Goal: Task Accomplishment & Management: Complete application form

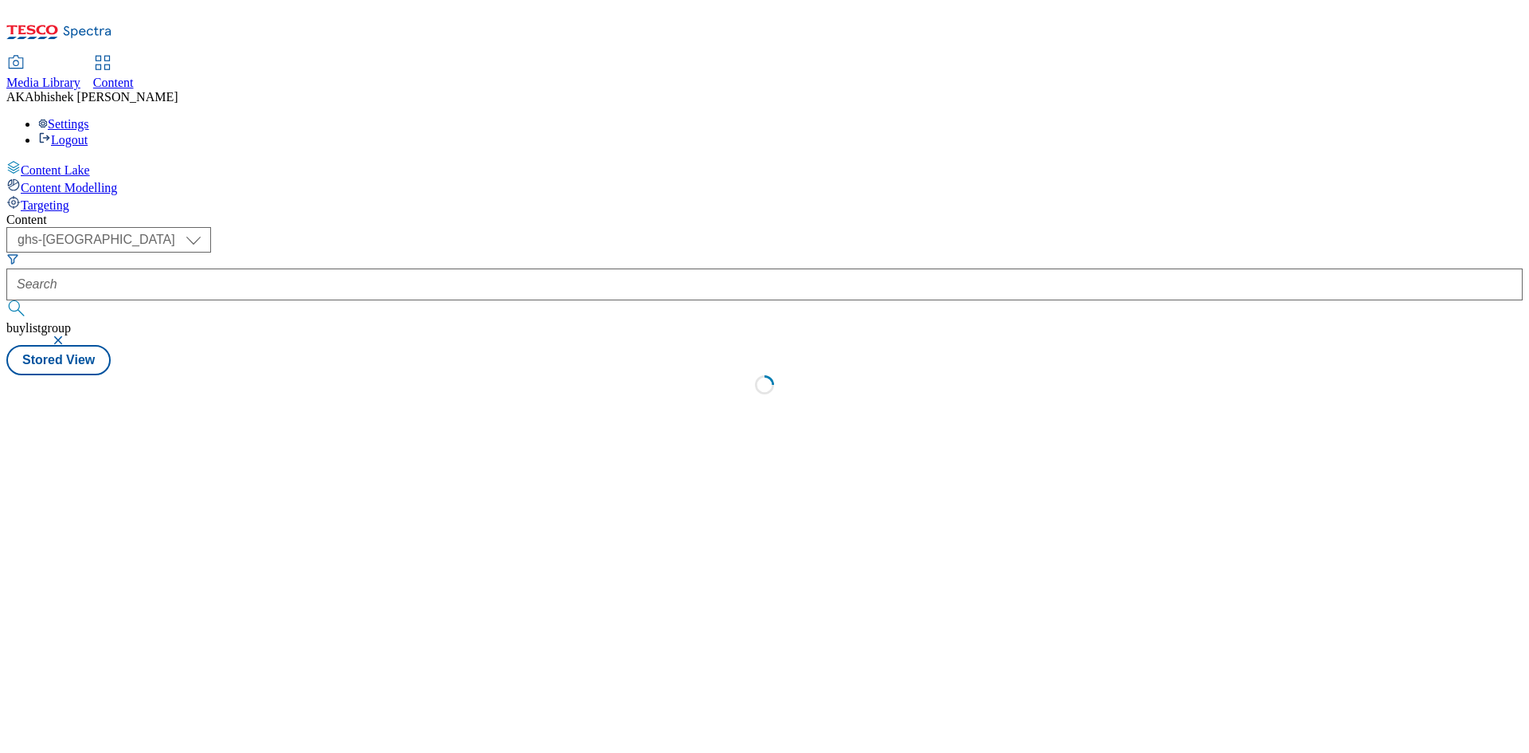
select select "ghs-uk"
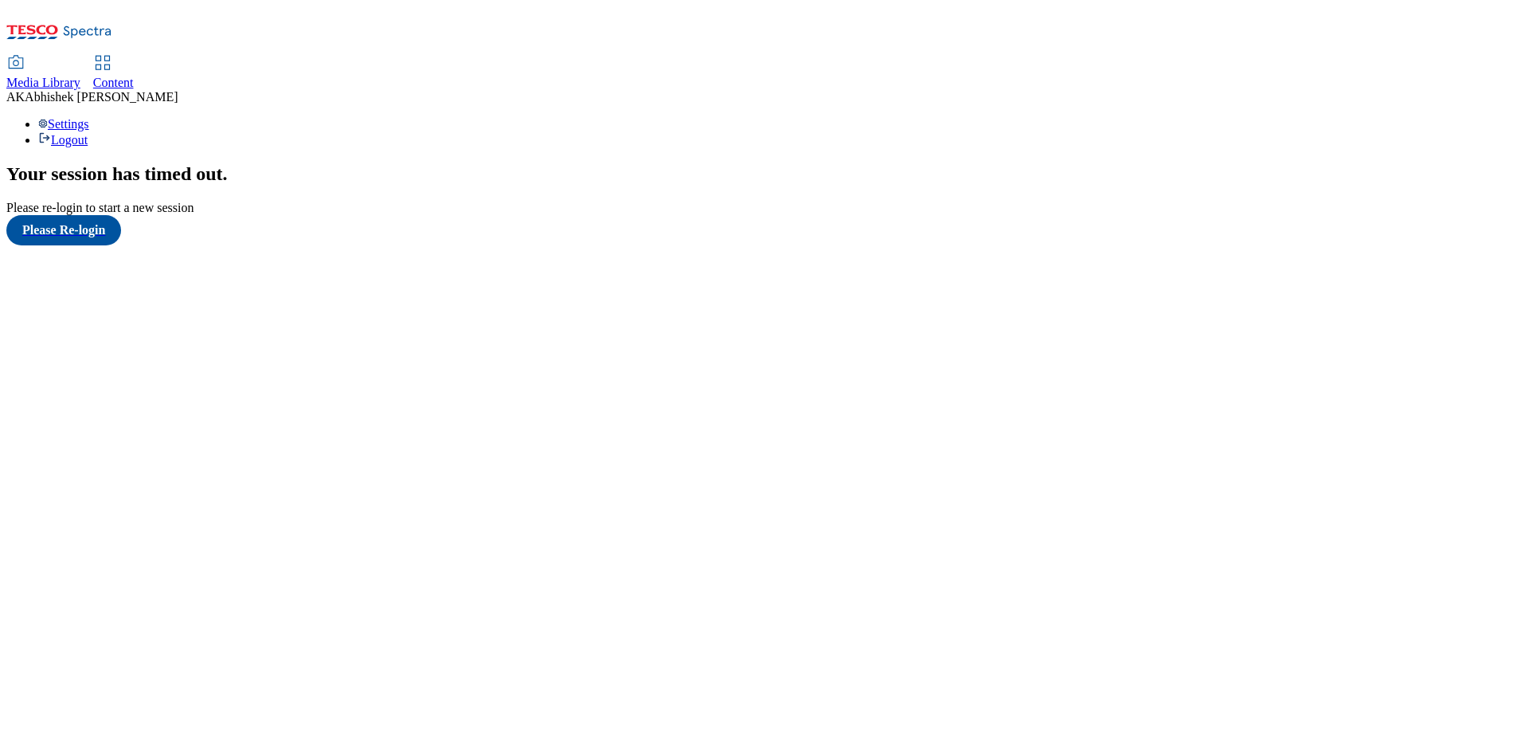
click at [134, 76] on span "Content" at bounding box center [113, 83] width 41 height 14
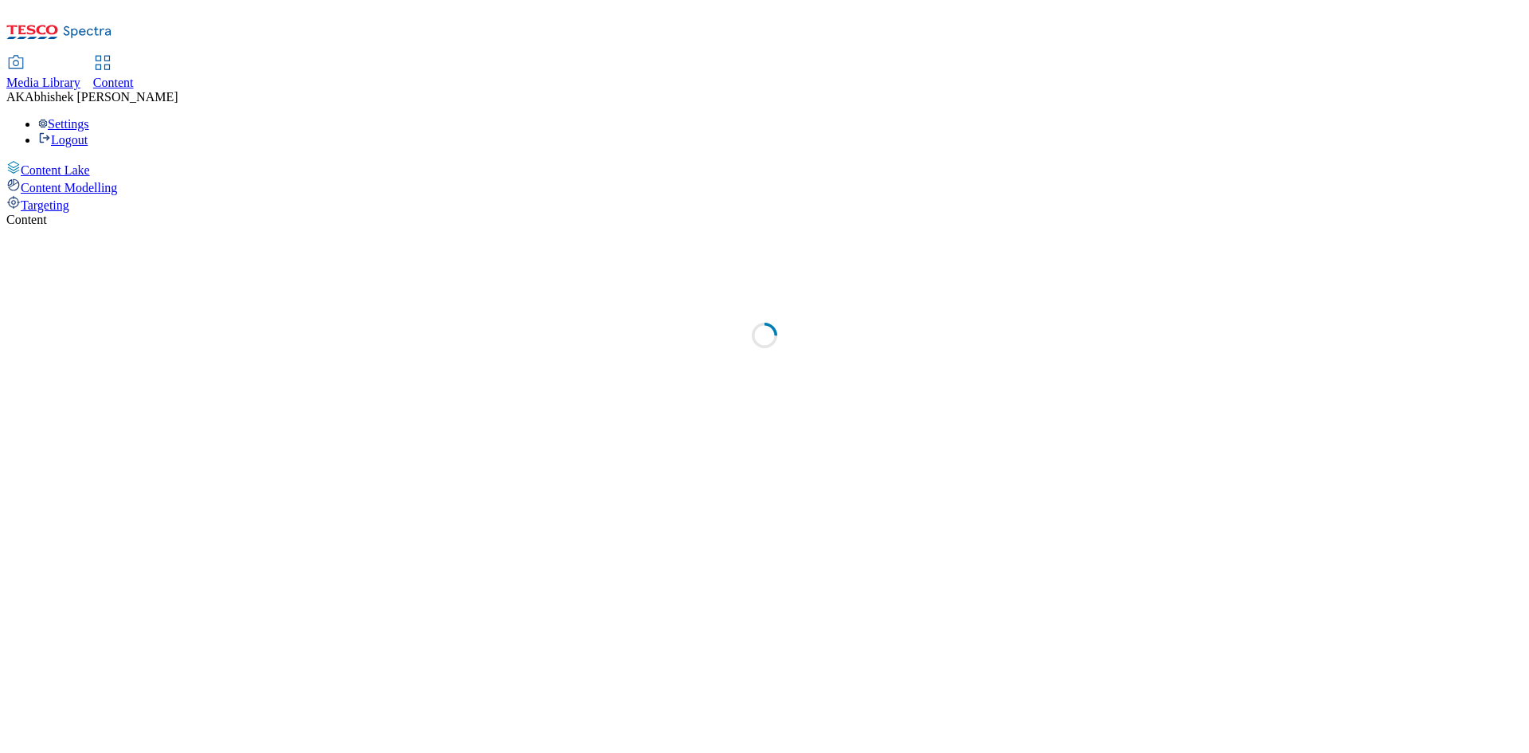
select select "ghs-uk"
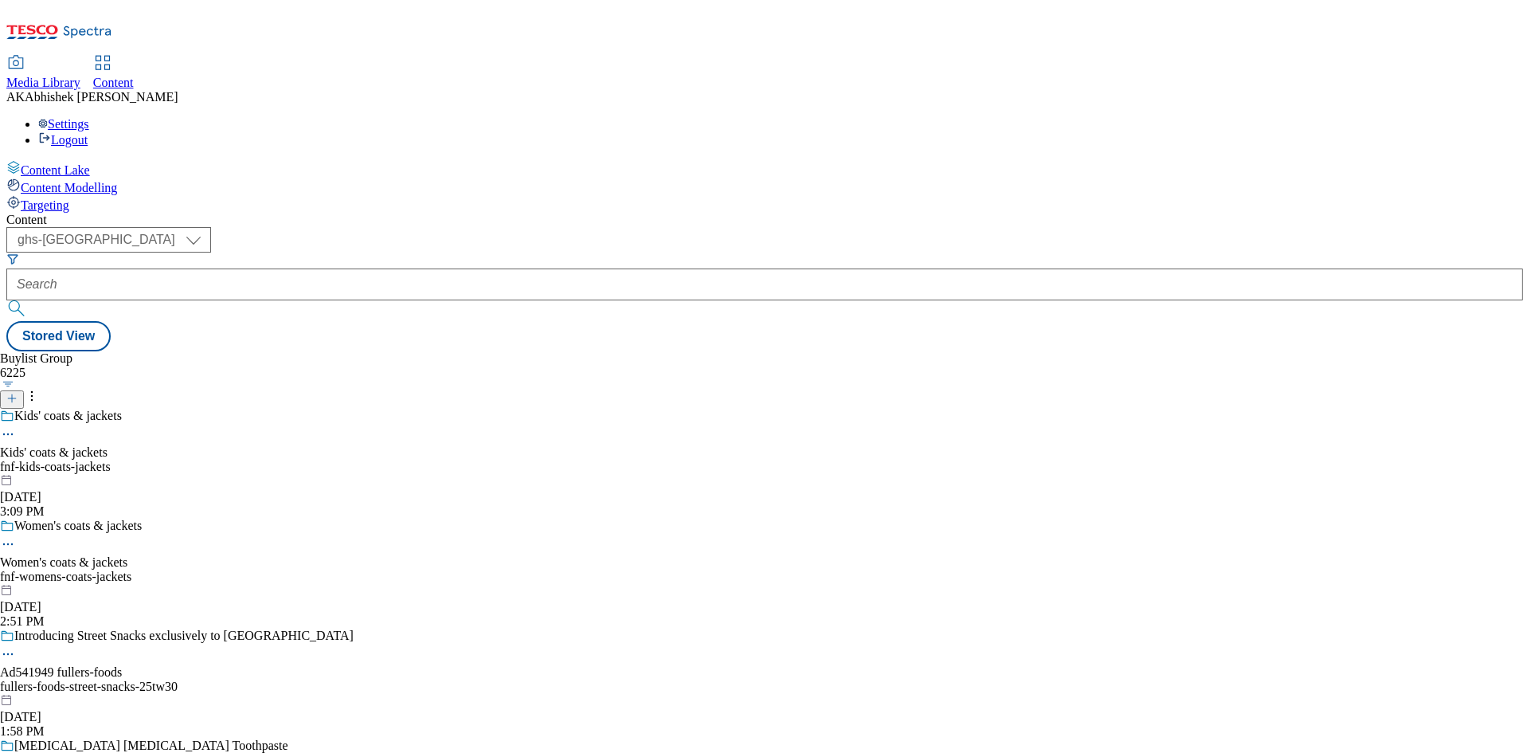
click at [18, 393] on icon at bounding box center [11, 398] width 11 height 11
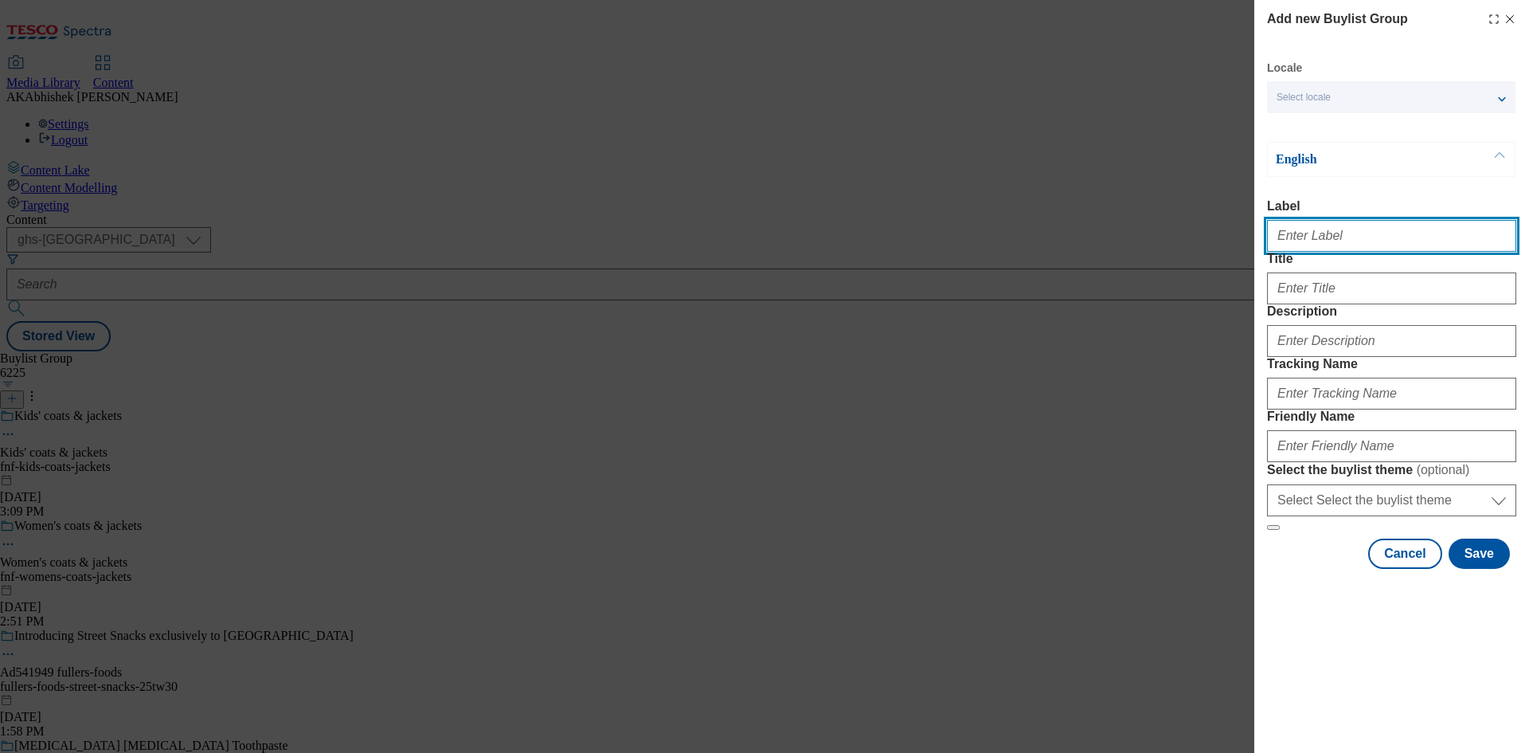
click at [1336, 239] on input "Label" at bounding box center [1391, 236] width 249 height 32
paste input "542108"
type input "Ad542108"
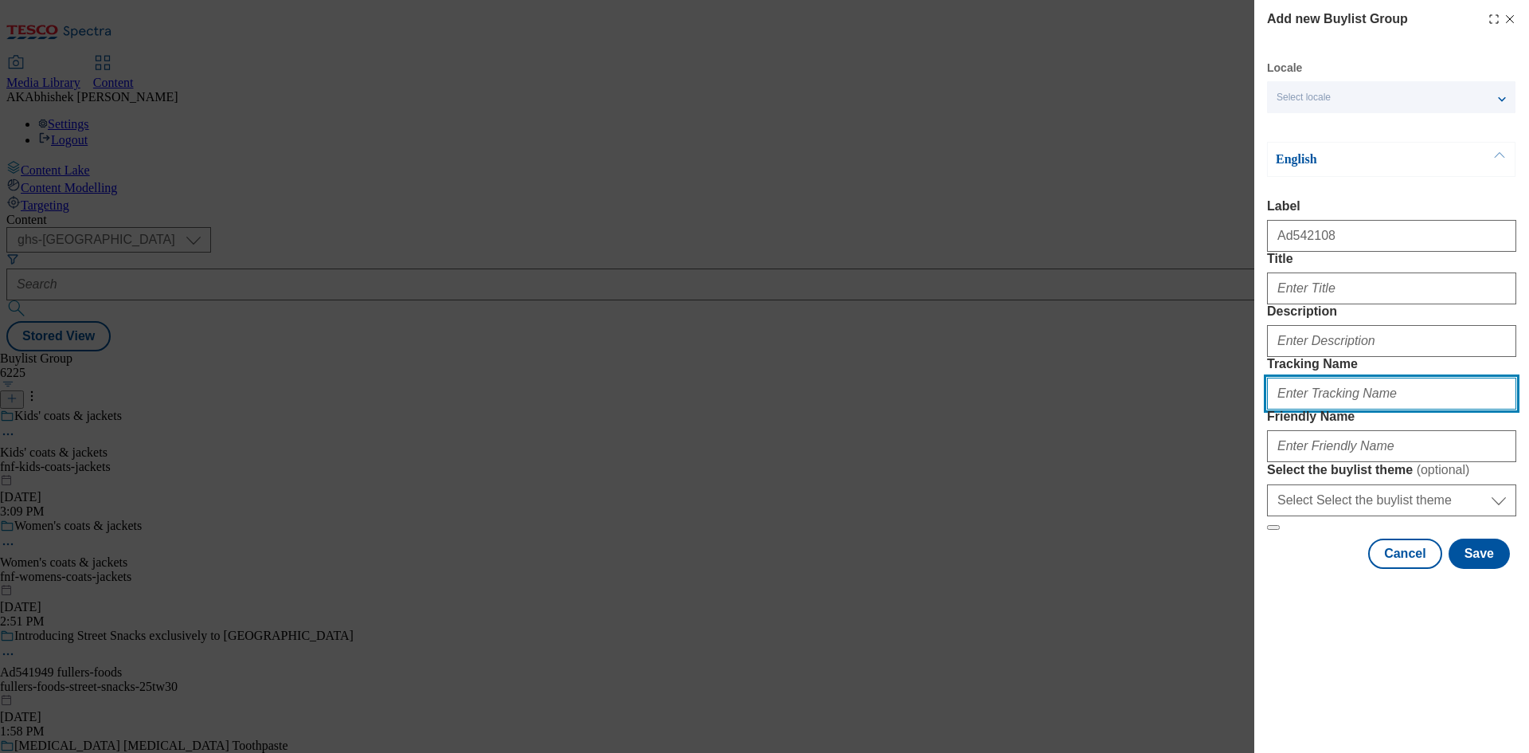
click at [1357, 409] on input "Tracking Name" at bounding box center [1391, 394] width 249 height 32
paste input "542108"
click at [1301, 409] on input "DH_Ad542108" at bounding box center [1391, 394] width 249 height 32
type input "DH_AD542108"
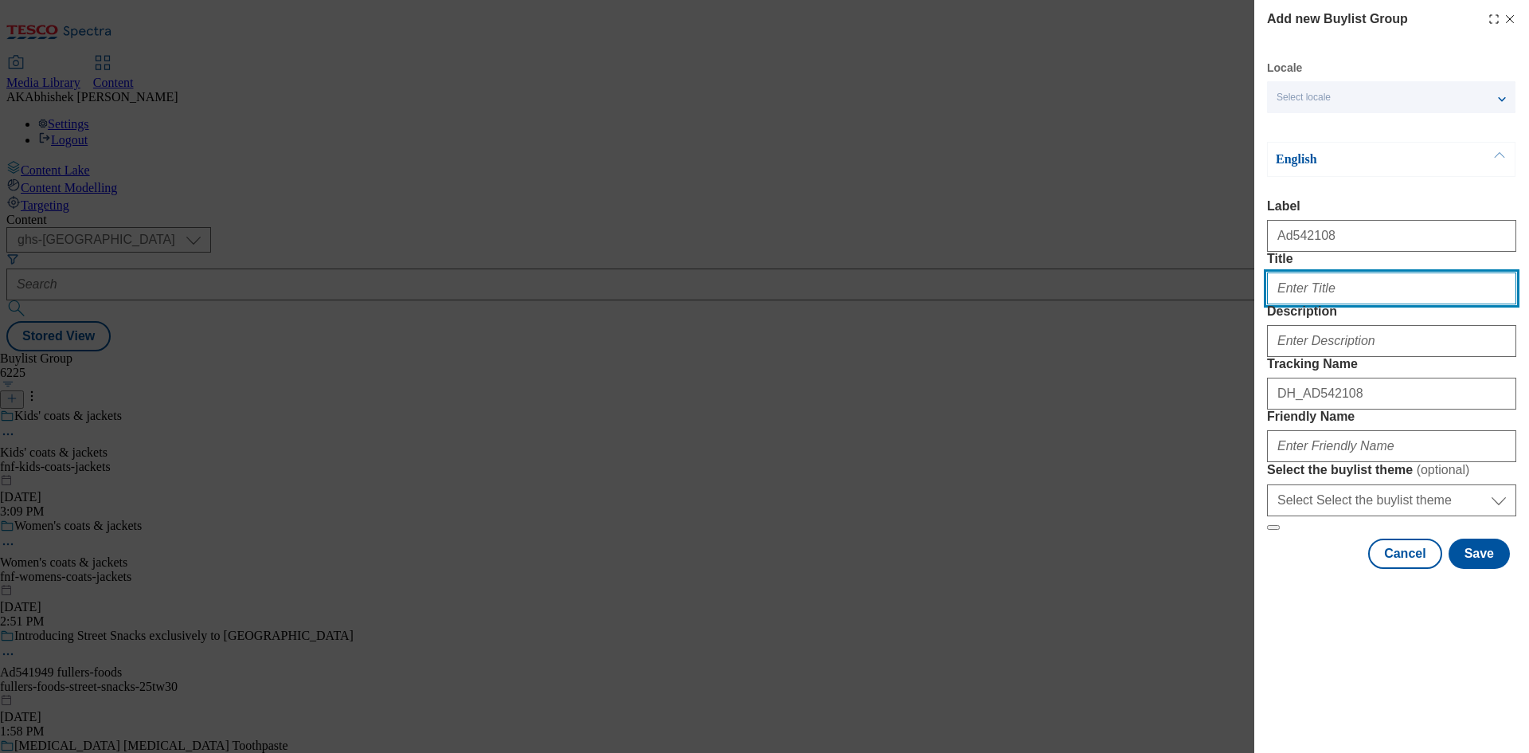
click at [1317, 304] on input "Title" at bounding box center [1391, 288] width 249 height 32
type input "Your squidgy little pick me up"
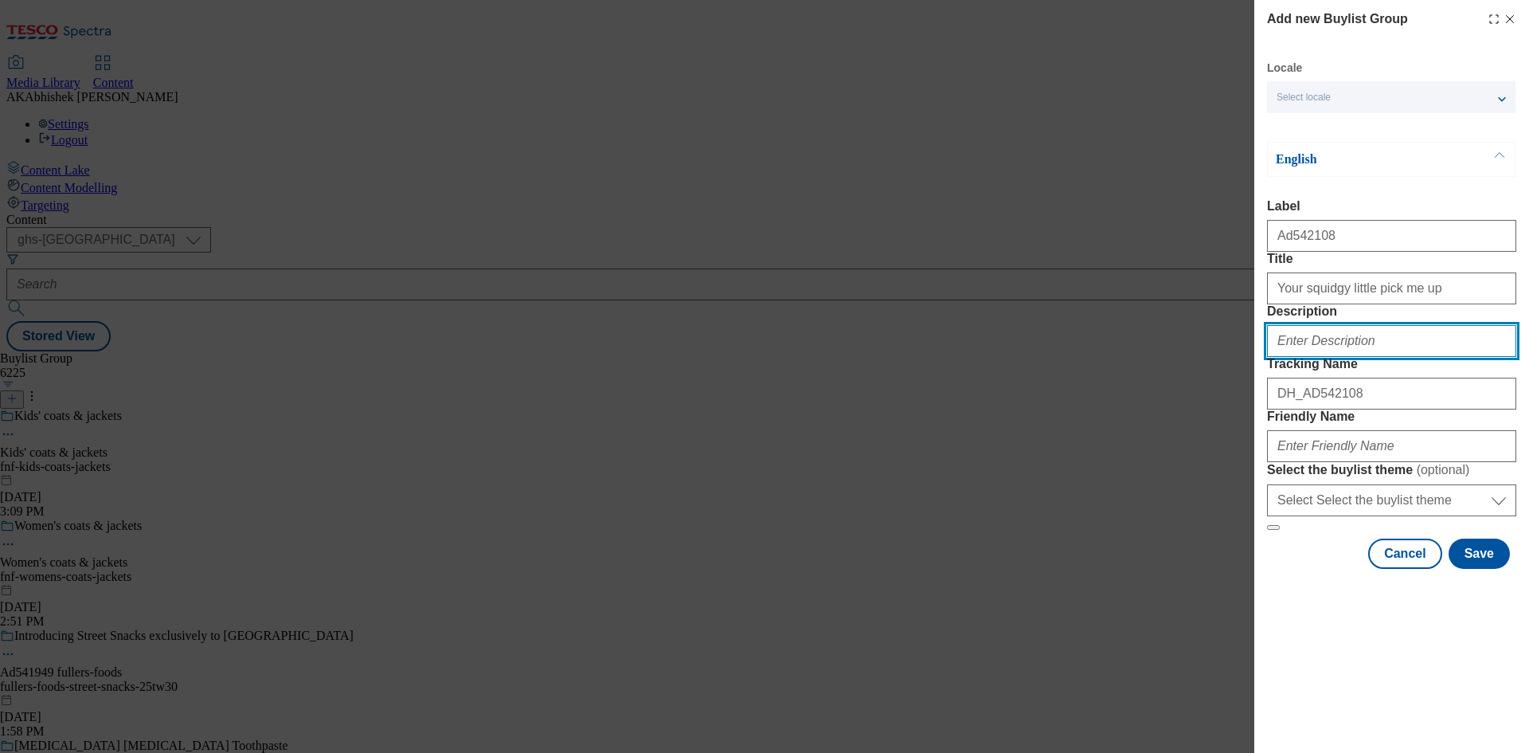
click at [1373, 357] on input "Description" at bounding box center [1391, 341] width 249 height 32
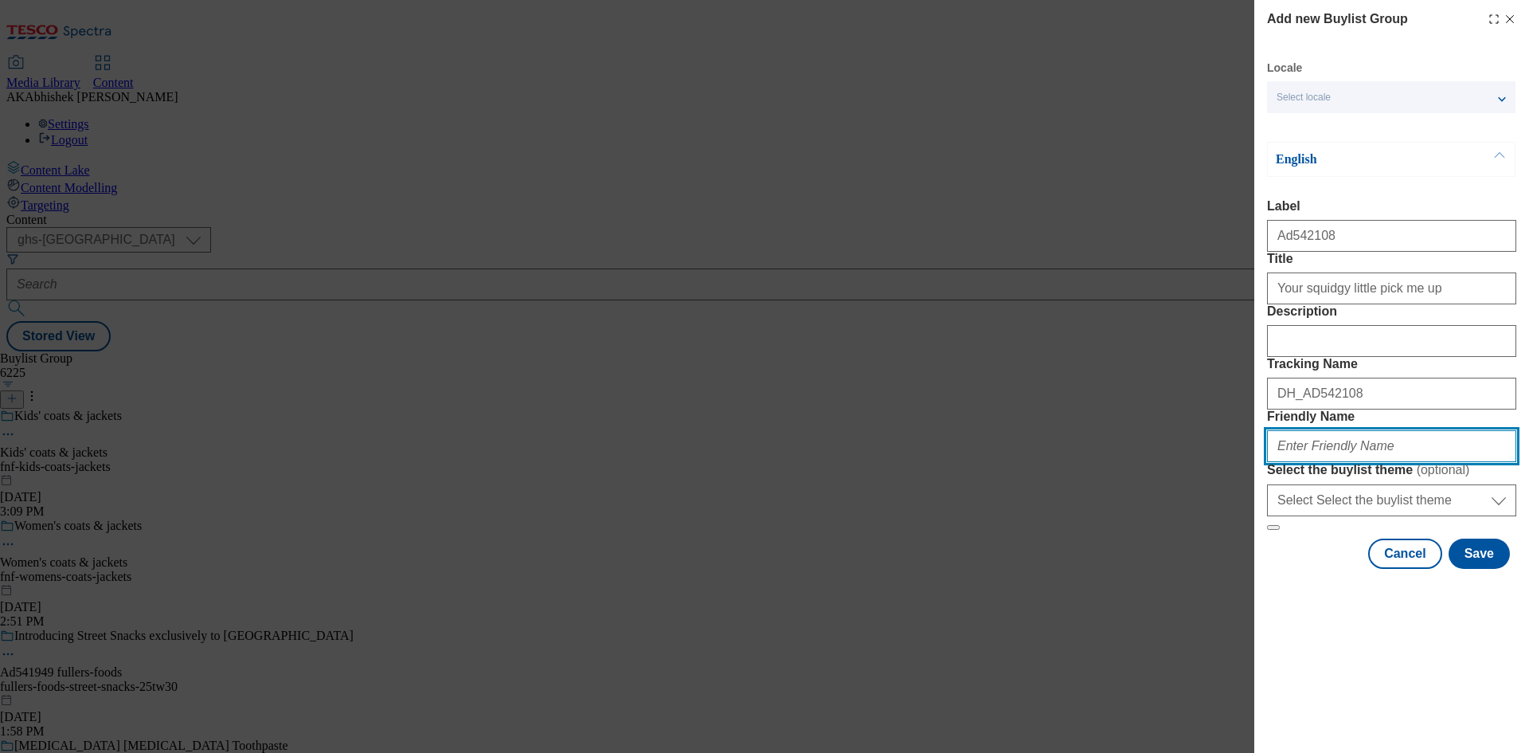
click at [1360, 462] on input "Friendly Name" at bounding box center [1391, 446] width 249 height 32
paste input "GibbsCroft"
click at [1285, 462] on input "GibbsCroft" at bounding box center [1391, 446] width 249 height 32
type input "gibbs-croft-soreen-25tw30"
drag, startPoint x: 1439, startPoint y: 558, endPoint x: 1039, endPoint y: 556, distance: 400.7
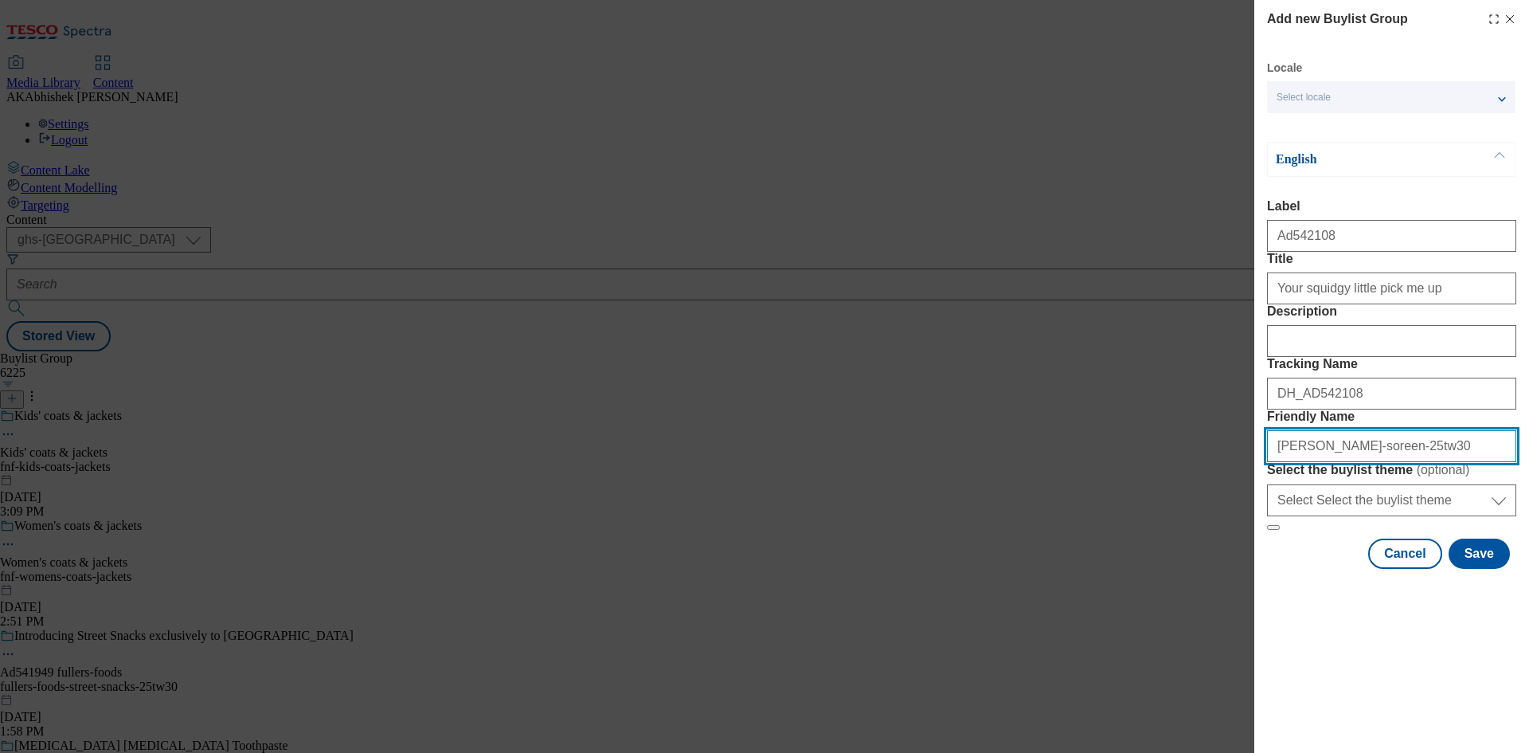
click at [1039, 556] on div "Add new Buylist Group Locale Select locale English Welsh English Label Ad542108…" at bounding box center [764, 376] width 1529 height 753
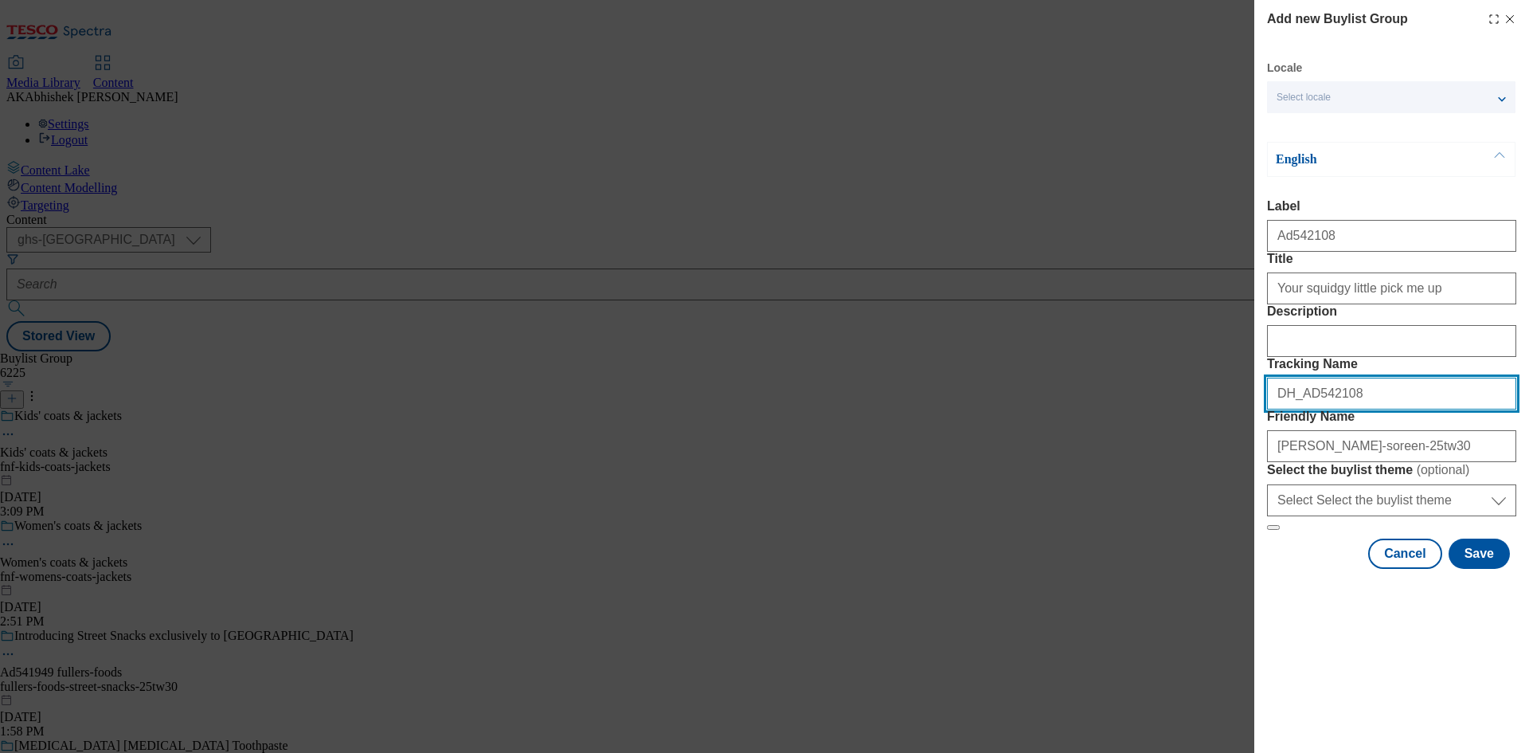
drag, startPoint x: 1325, startPoint y: 483, endPoint x: 993, endPoint y: 493, distance: 331.5
click at [1027, 491] on div "Add new Buylist Group Locale Select locale English Welsh English Label Ad542108…" at bounding box center [764, 376] width 1529 height 753
click at [1467, 569] on button "Save" at bounding box center [1479, 553] width 61 height 30
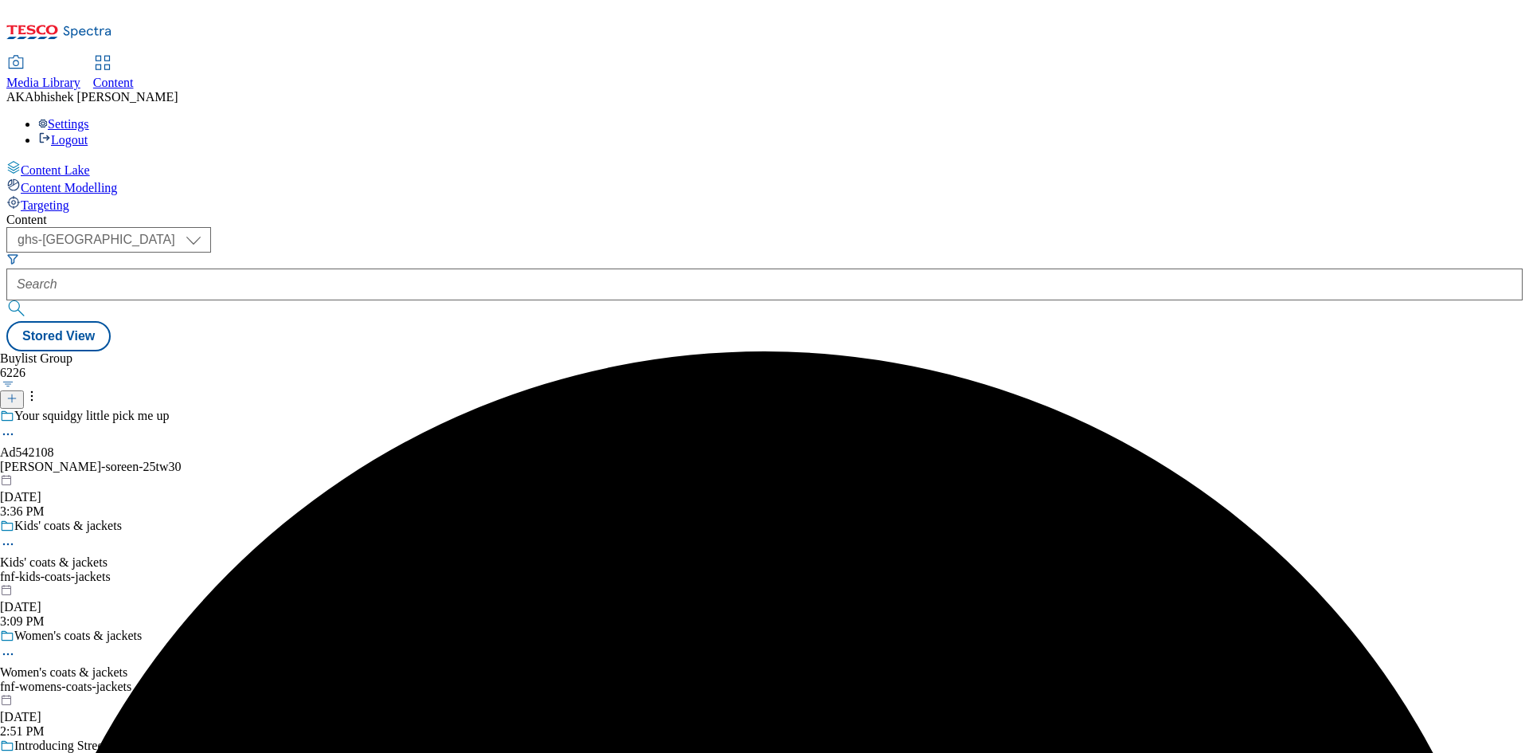
click at [380, 460] on div "gibbs-croft-soreen-25tw30" at bounding box center [190, 467] width 380 height 14
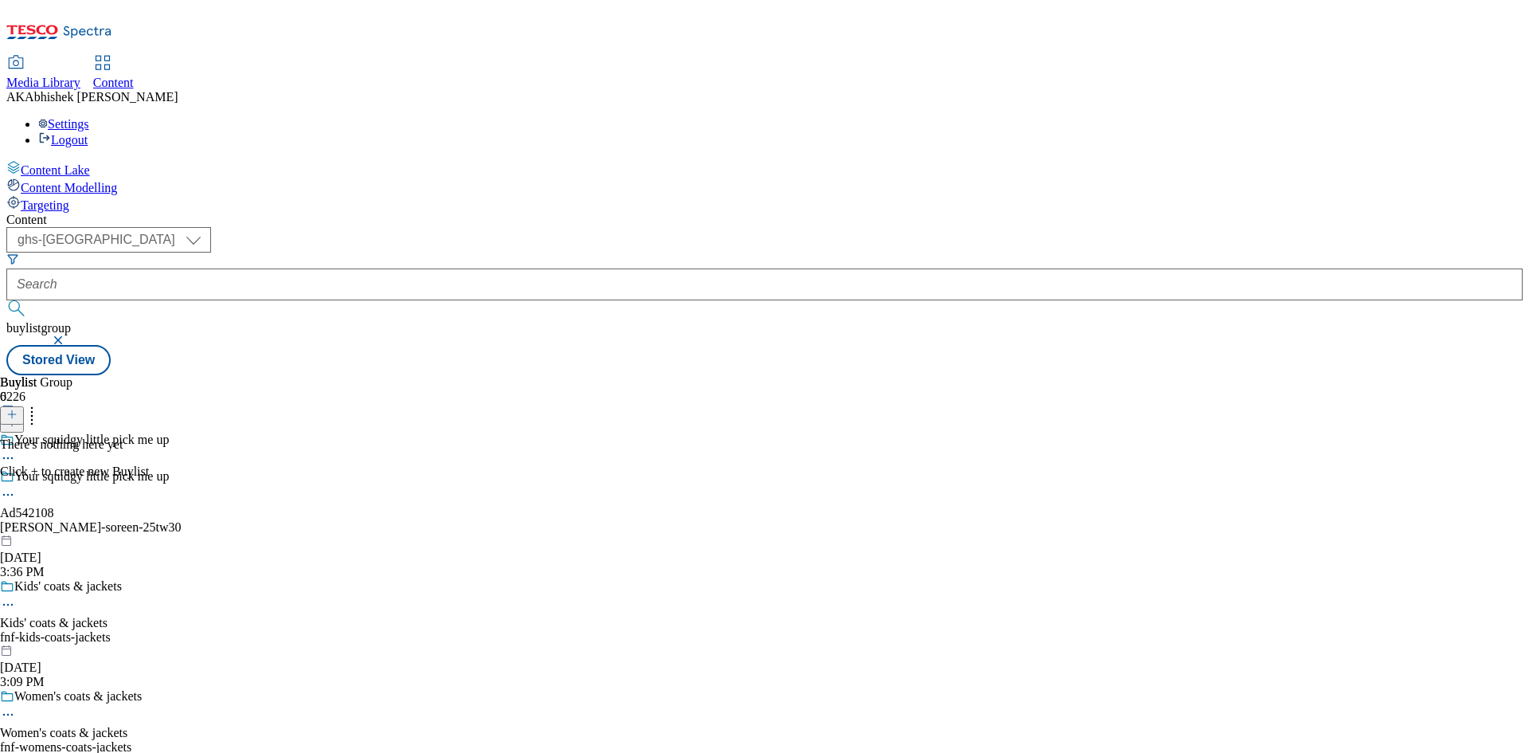
click at [18, 409] on icon at bounding box center [11, 414] width 11 height 11
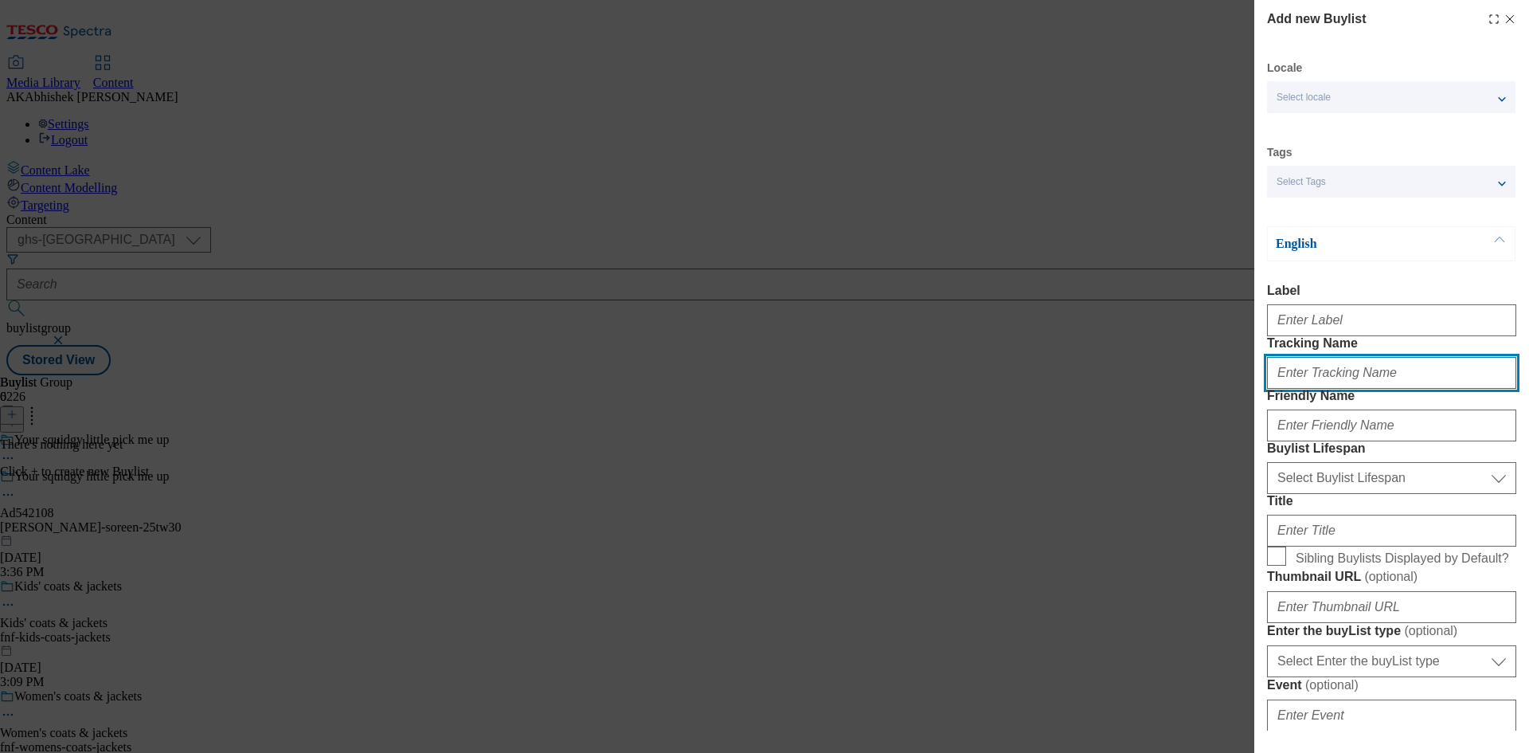
drag, startPoint x: 1305, startPoint y: 413, endPoint x: 1320, endPoint y: 413, distance: 14.4
click at [1305, 389] on input "Tracking Name" at bounding box center [1391, 373] width 249 height 32
paste input "DH_AD542108"
drag, startPoint x: 1308, startPoint y: 405, endPoint x: 1321, endPoint y: 409, distance: 14.4
click at [1308, 389] on input "DH_AD542108" at bounding box center [1391, 373] width 249 height 32
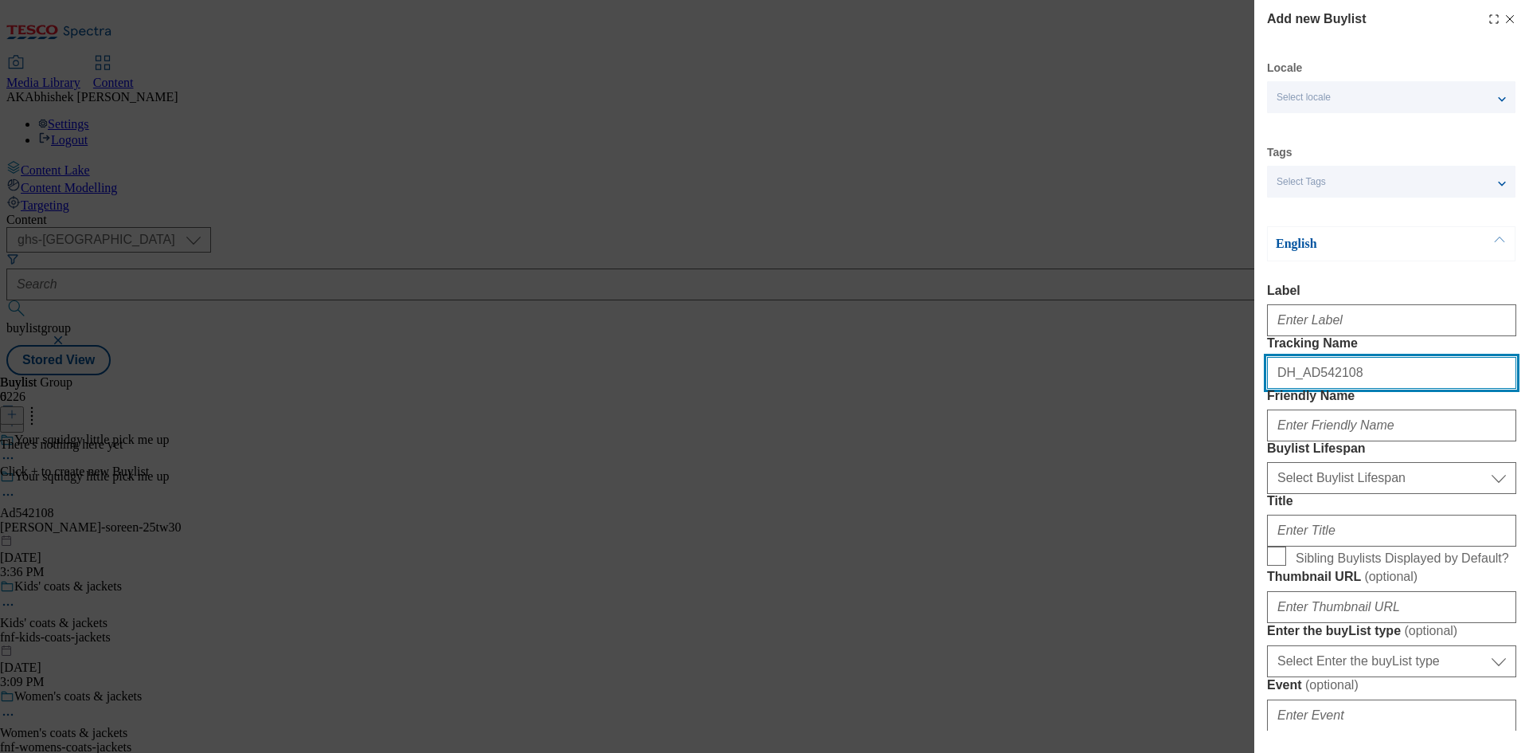
type input "DH_AD542108"
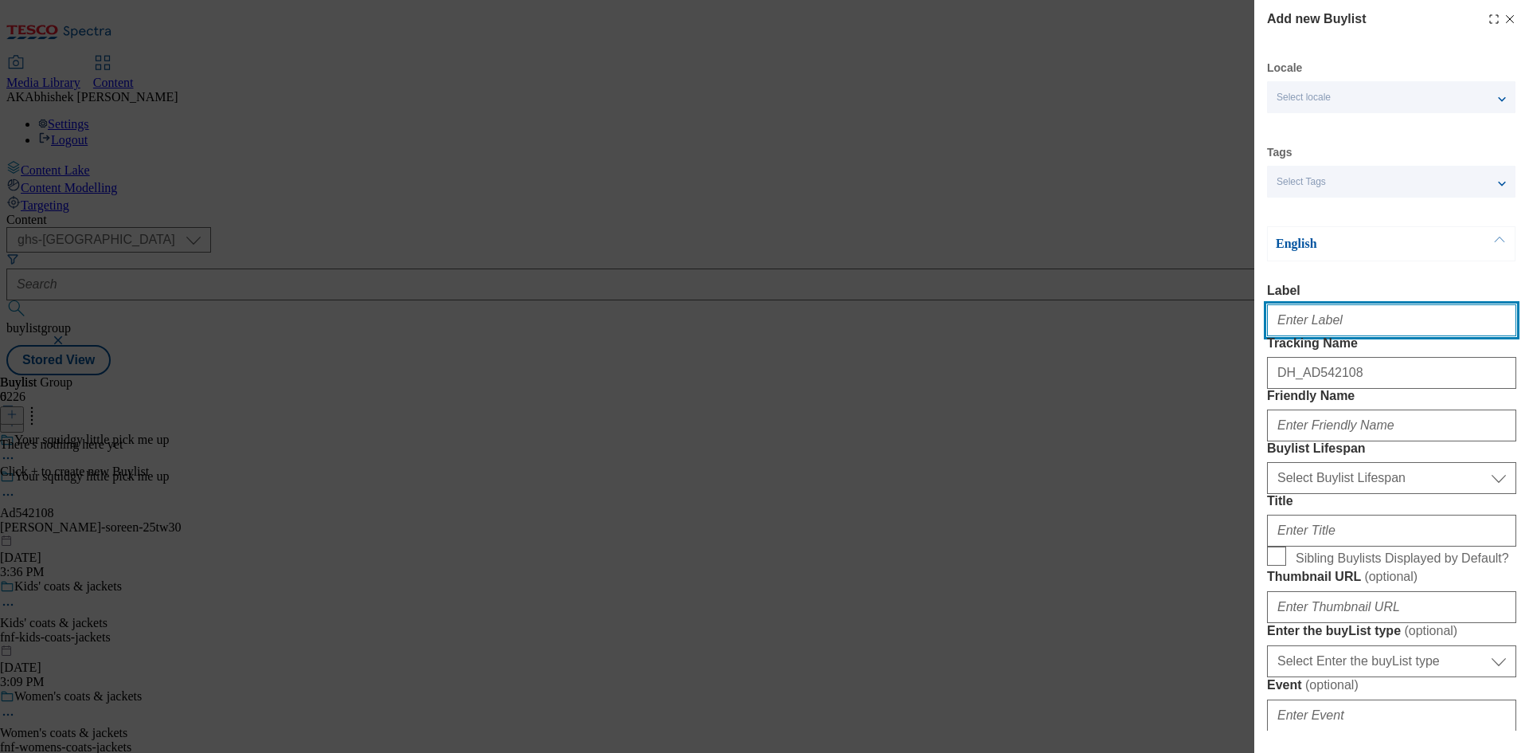
click at [1321, 332] on input "Label" at bounding box center [1391, 320] width 249 height 32
paste input "542108"
type input "Ad542108"
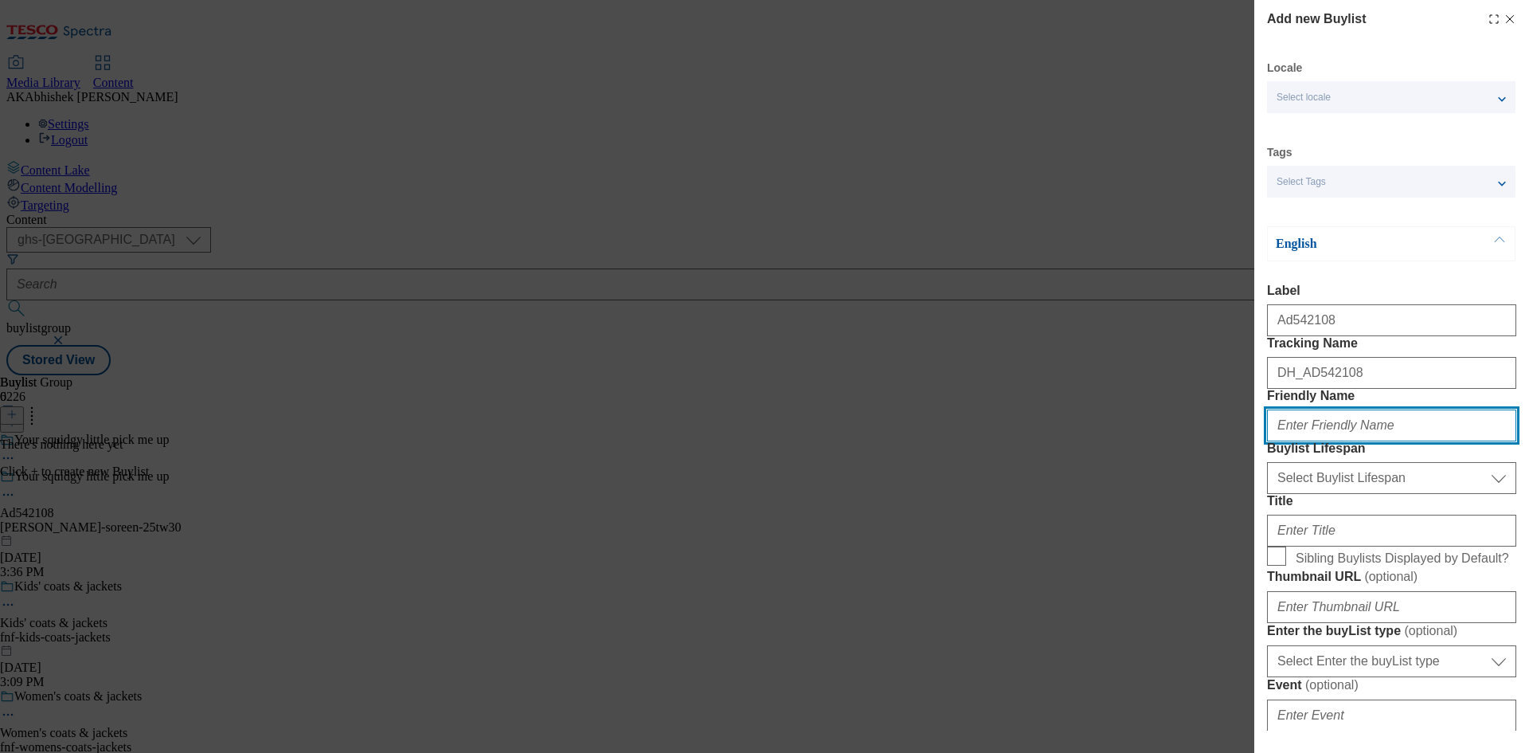
click at [1308, 441] on input "Friendly Name" at bounding box center [1391, 425] width 249 height 32
drag, startPoint x: 1354, startPoint y: 480, endPoint x: 1385, endPoint y: 485, distance: 31.6
click at [1354, 441] on input "Friendly Name" at bounding box center [1391, 425] width 249 height 32
paste input "gibbs-croft"
type input "gibbs-croft"
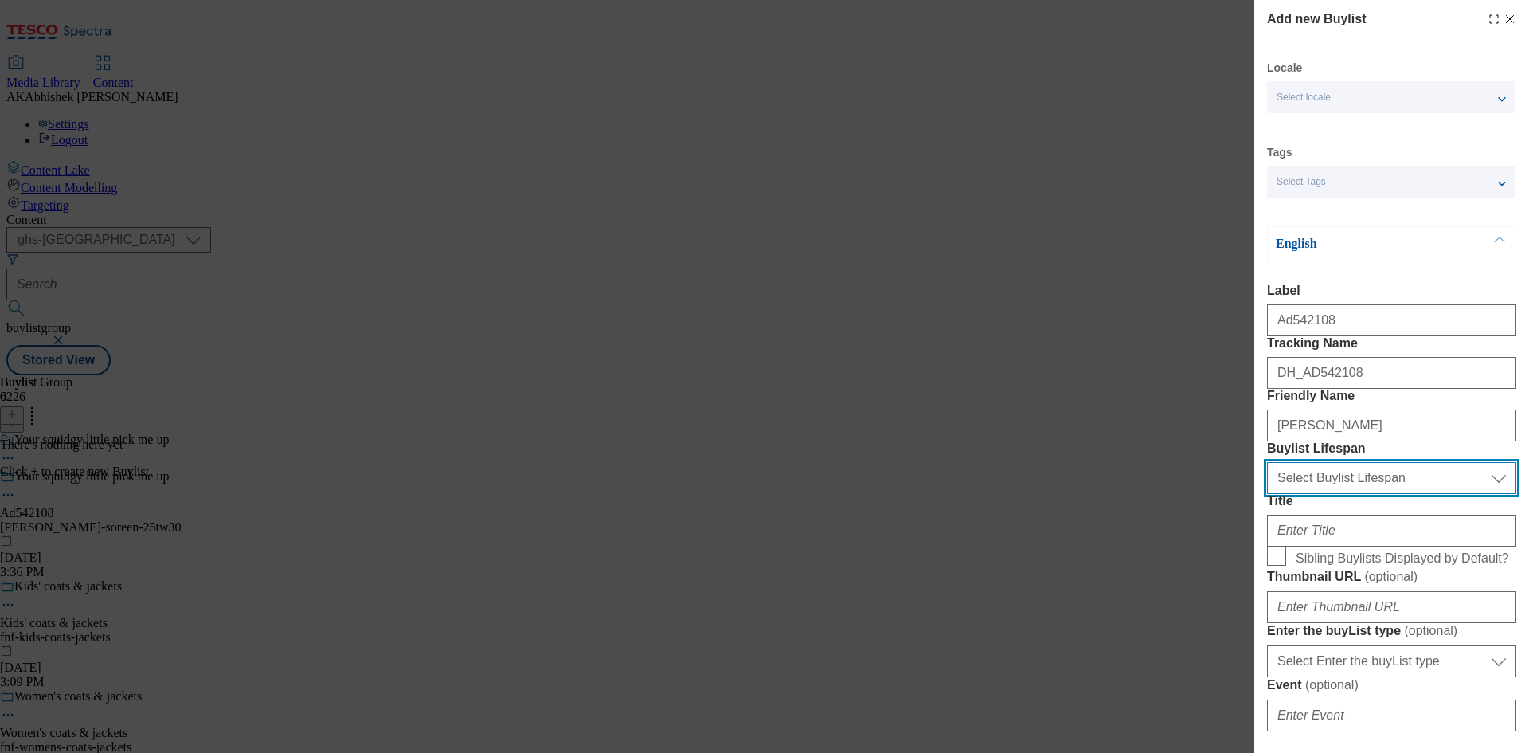
click at [1383, 494] on select "Select Buylist Lifespan evergreen seasonal tactical" at bounding box center [1391, 478] width 249 height 32
select select "tactical"
click at [1267, 494] on select "Select Buylist Lifespan evergreen seasonal tactical" at bounding box center [1391, 478] width 249 height 32
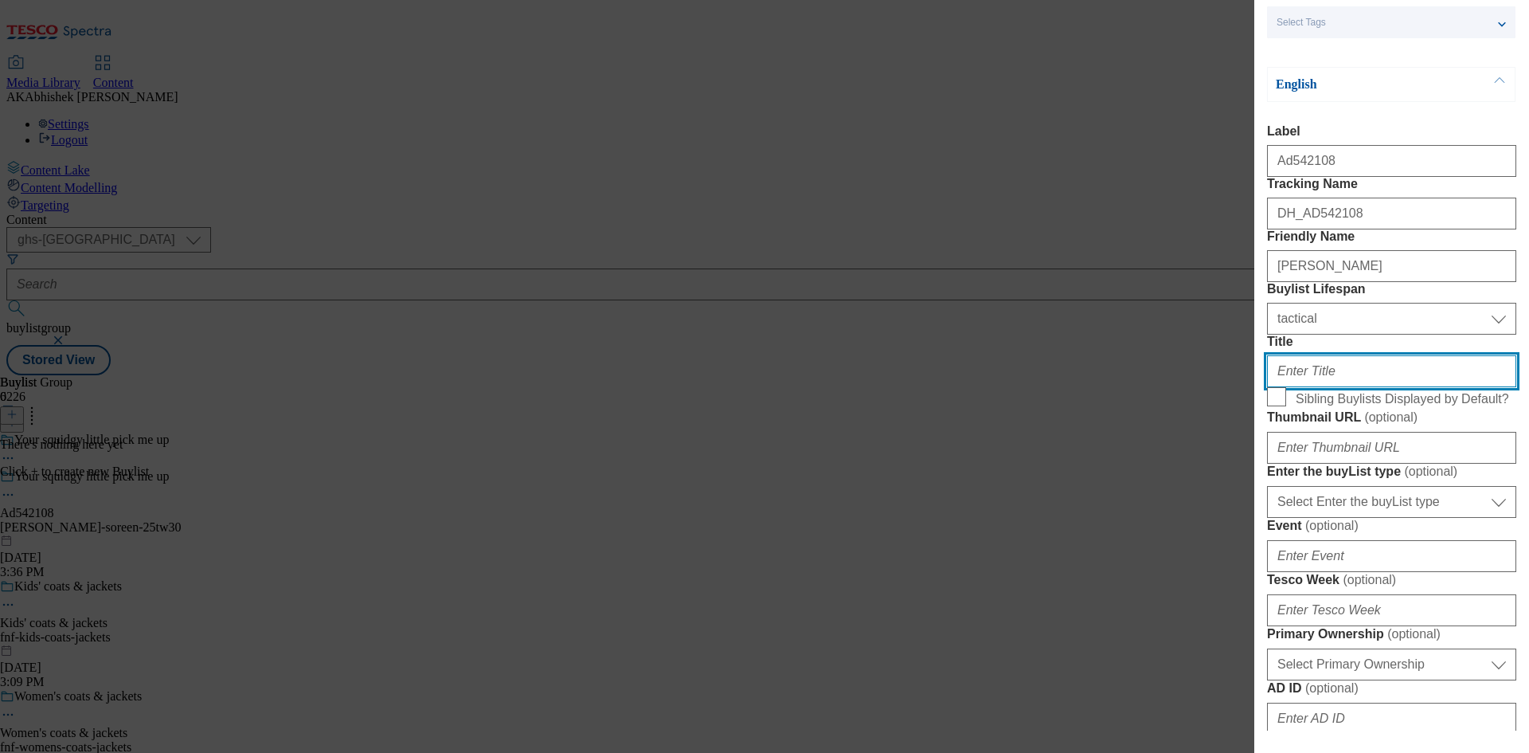
click at [1325, 387] on input "Title" at bounding box center [1391, 371] width 249 height 32
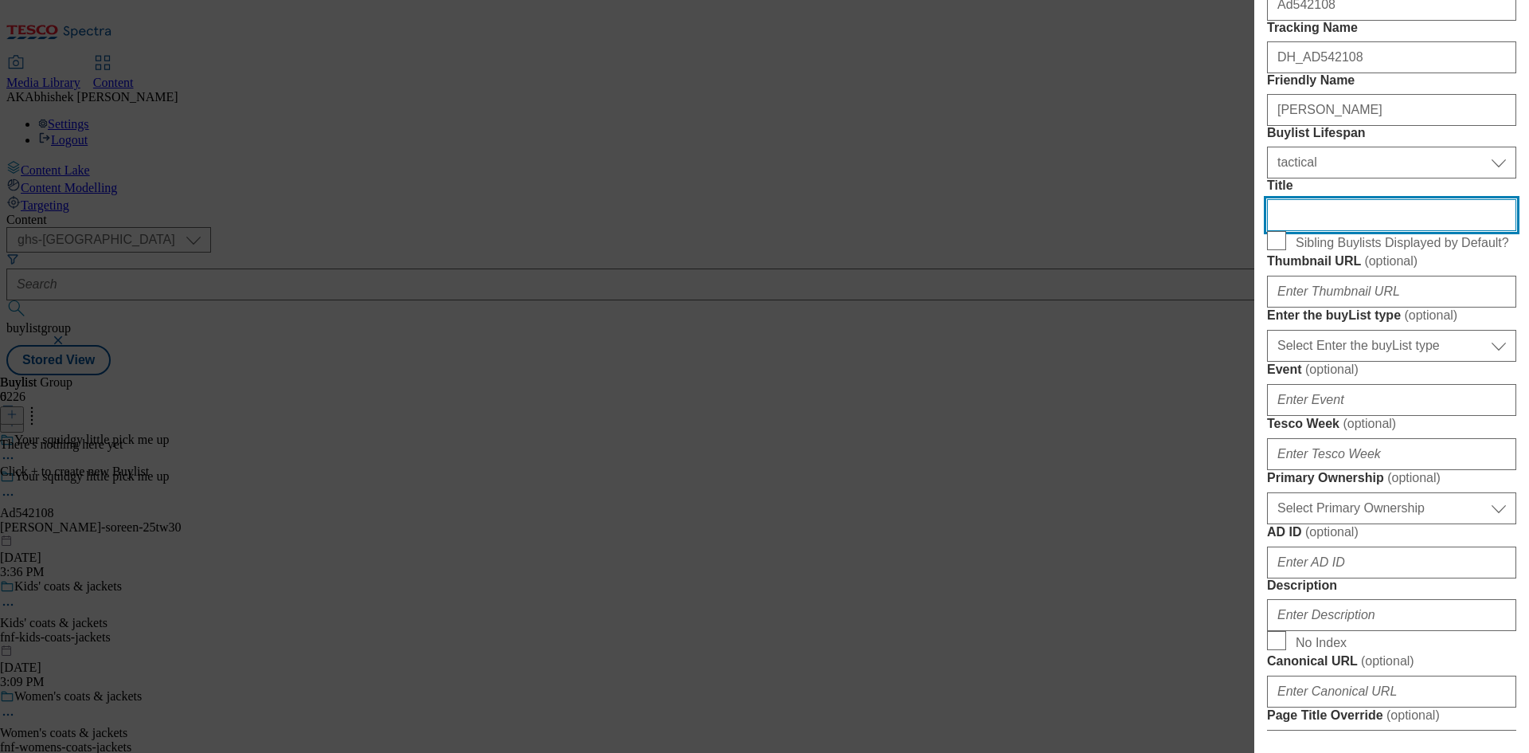
scroll to position [319, 0]
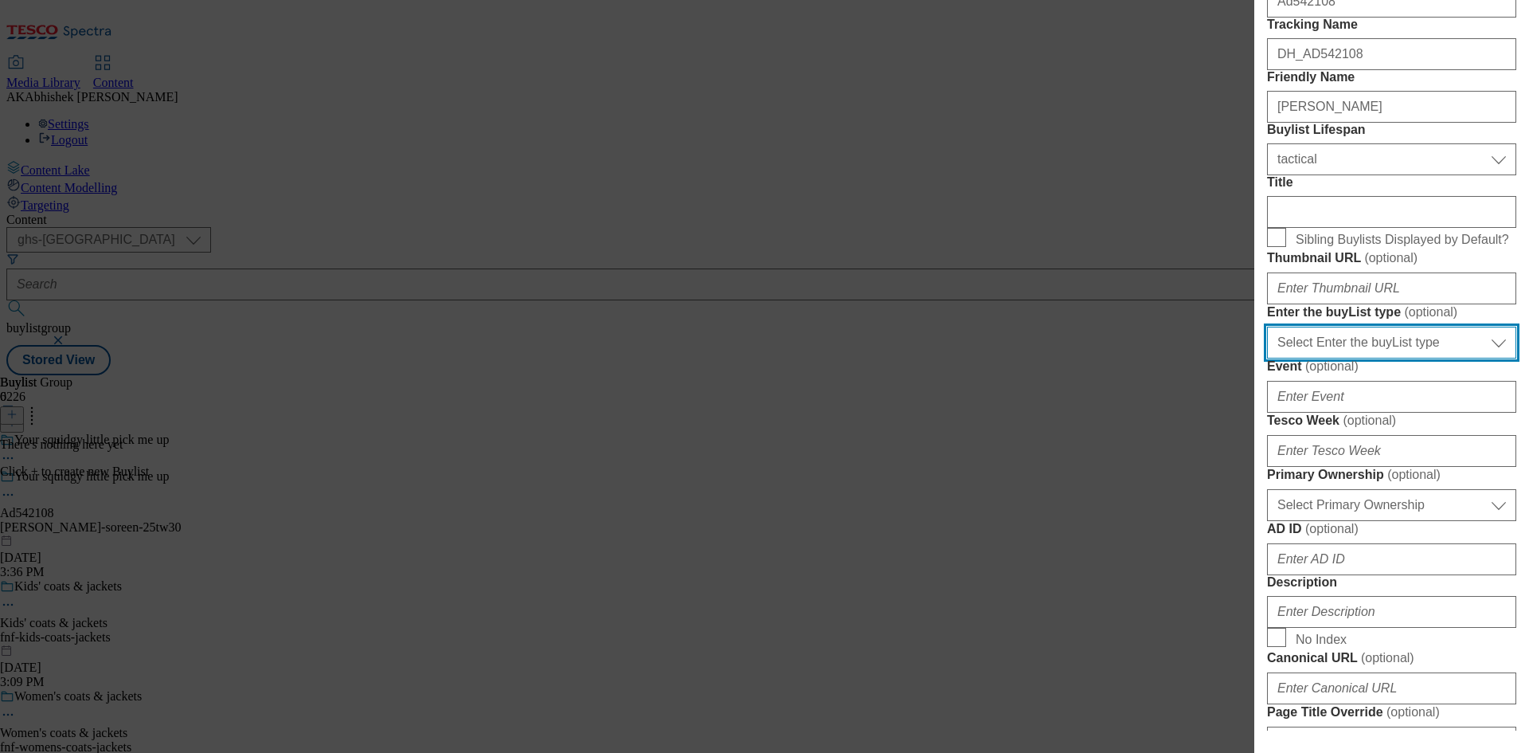
click at [1423, 358] on select "Select Enter the buyList type event supplier funded long term >4 weeks supplier…" at bounding box center [1391, 343] width 249 height 32
select select "supplier funded short term 1-3 weeks"
click at [1267, 358] on select "Select Enter the buyList type event supplier funded long term >4 weeks supplier…" at bounding box center [1391, 343] width 249 height 32
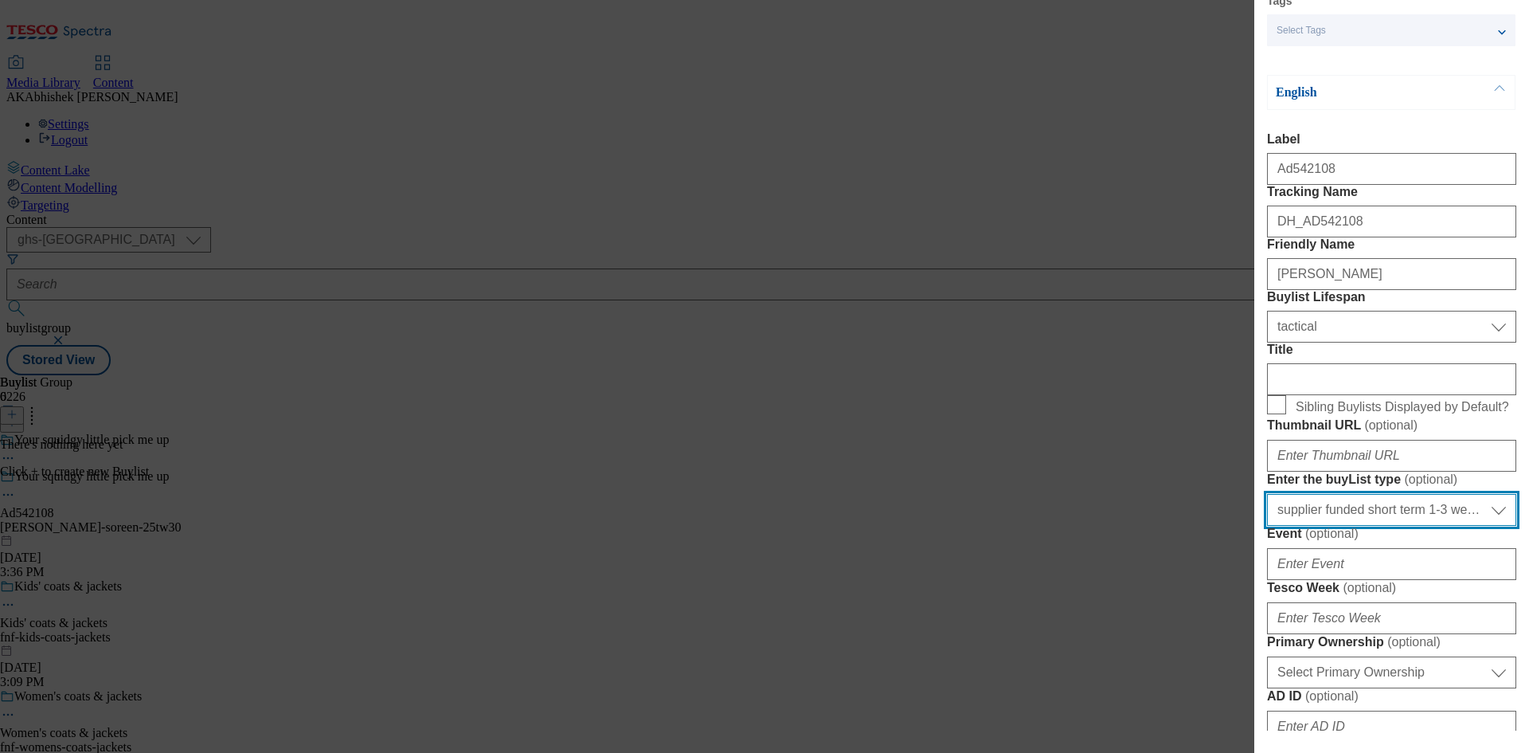
scroll to position [0, 0]
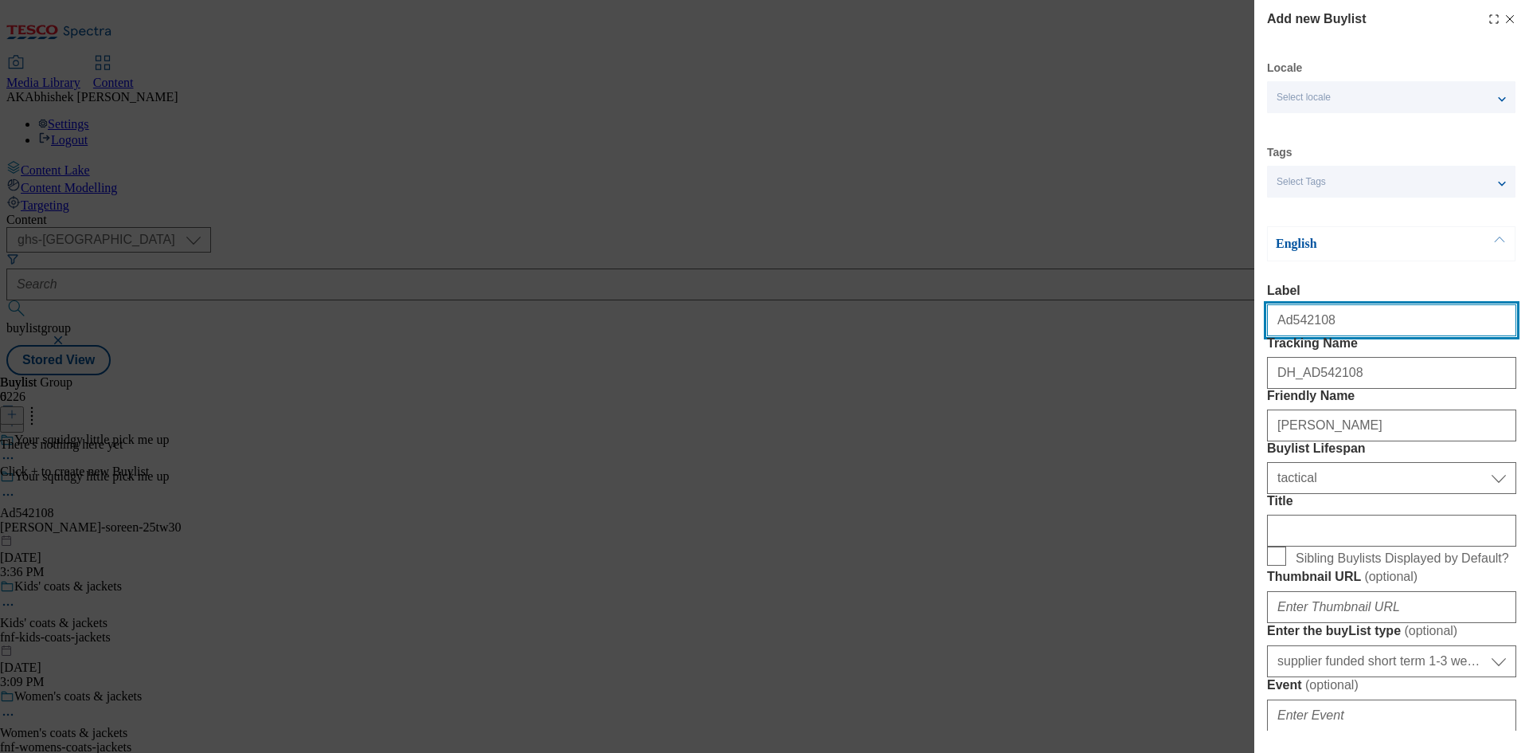
drag, startPoint x: 1286, startPoint y: 327, endPoint x: 1403, endPoint y: 339, distance: 117.7
click at [1403, 336] on input "Ad542108" at bounding box center [1391, 320] width 249 height 32
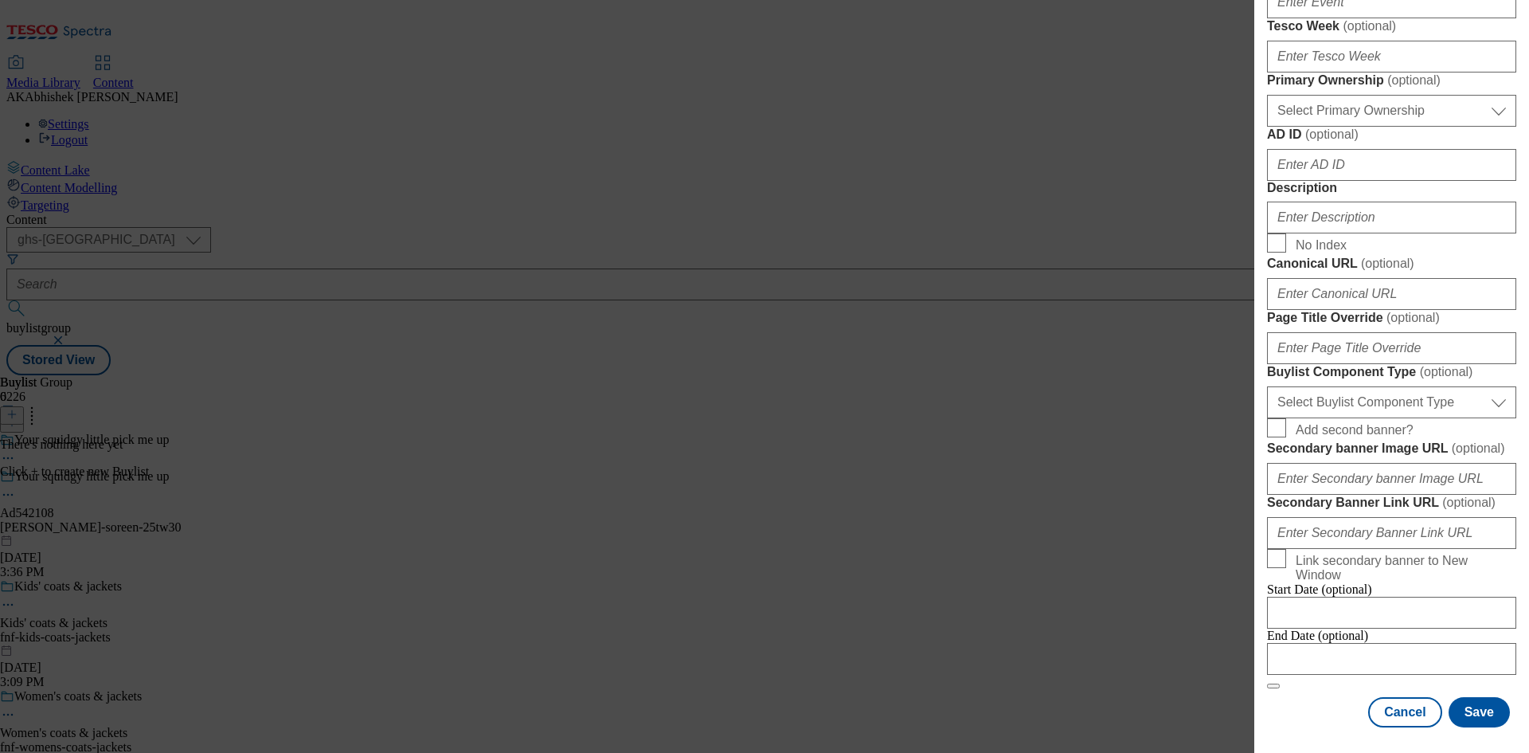
scroll to position [956, 0]
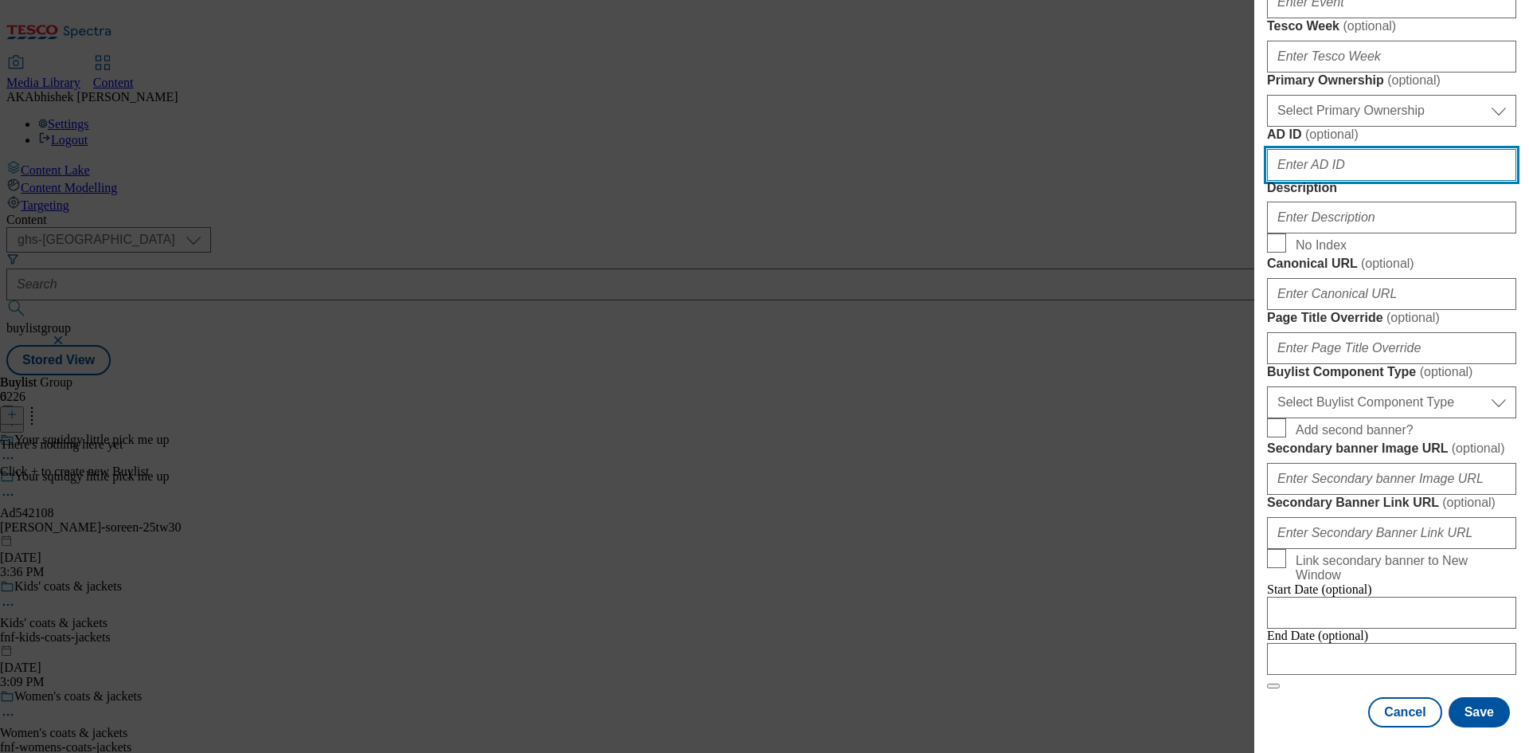
click at [1326, 181] on input "AD ID ( optional )" at bounding box center [1391, 165] width 249 height 32
click at [1323, 181] on input "AD ID ( optional )" at bounding box center [1391, 165] width 249 height 32
paste input "542108"
type input "542108"
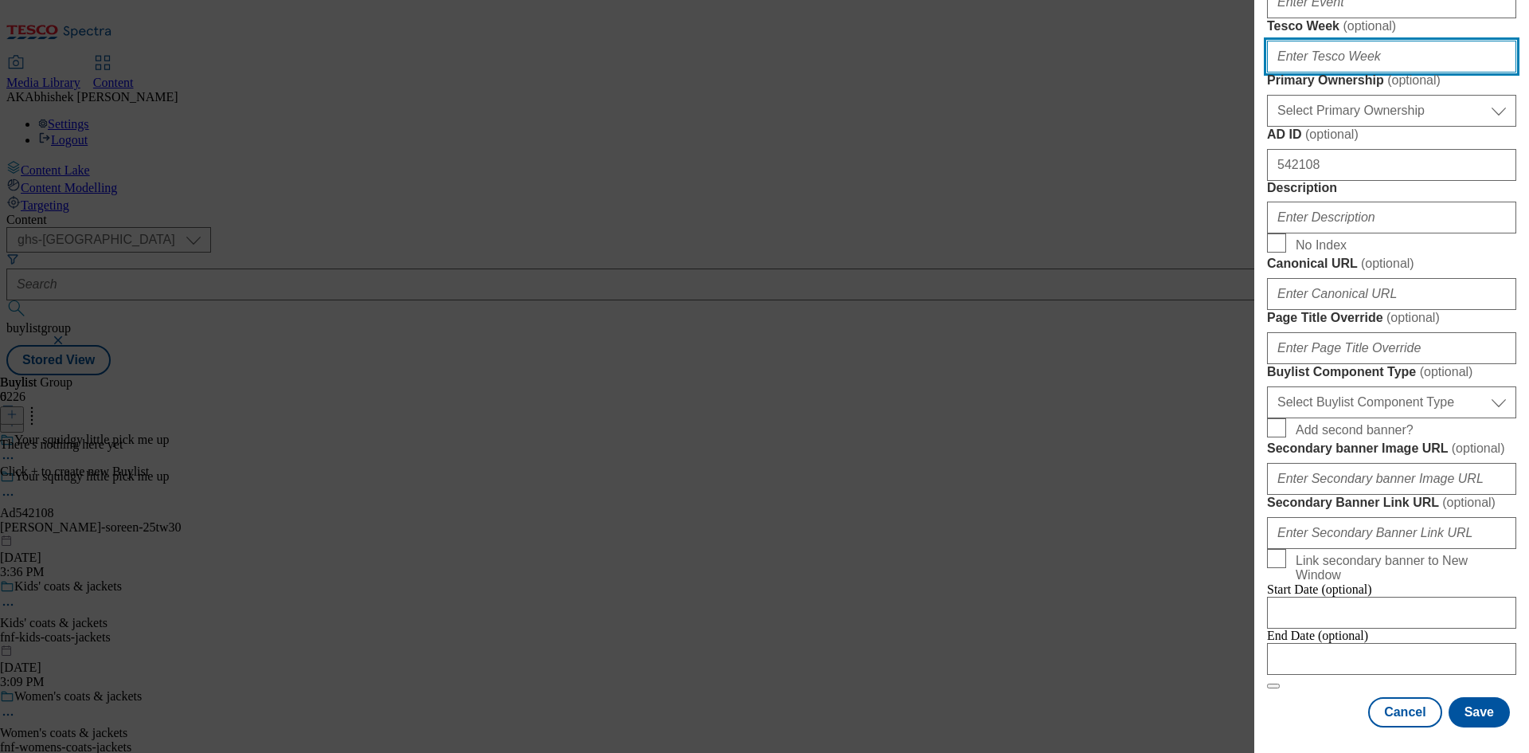
click at [1330, 72] on input "Tesco Week ( optional )" at bounding box center [1391, 57] width 249 height 32
type input "30"
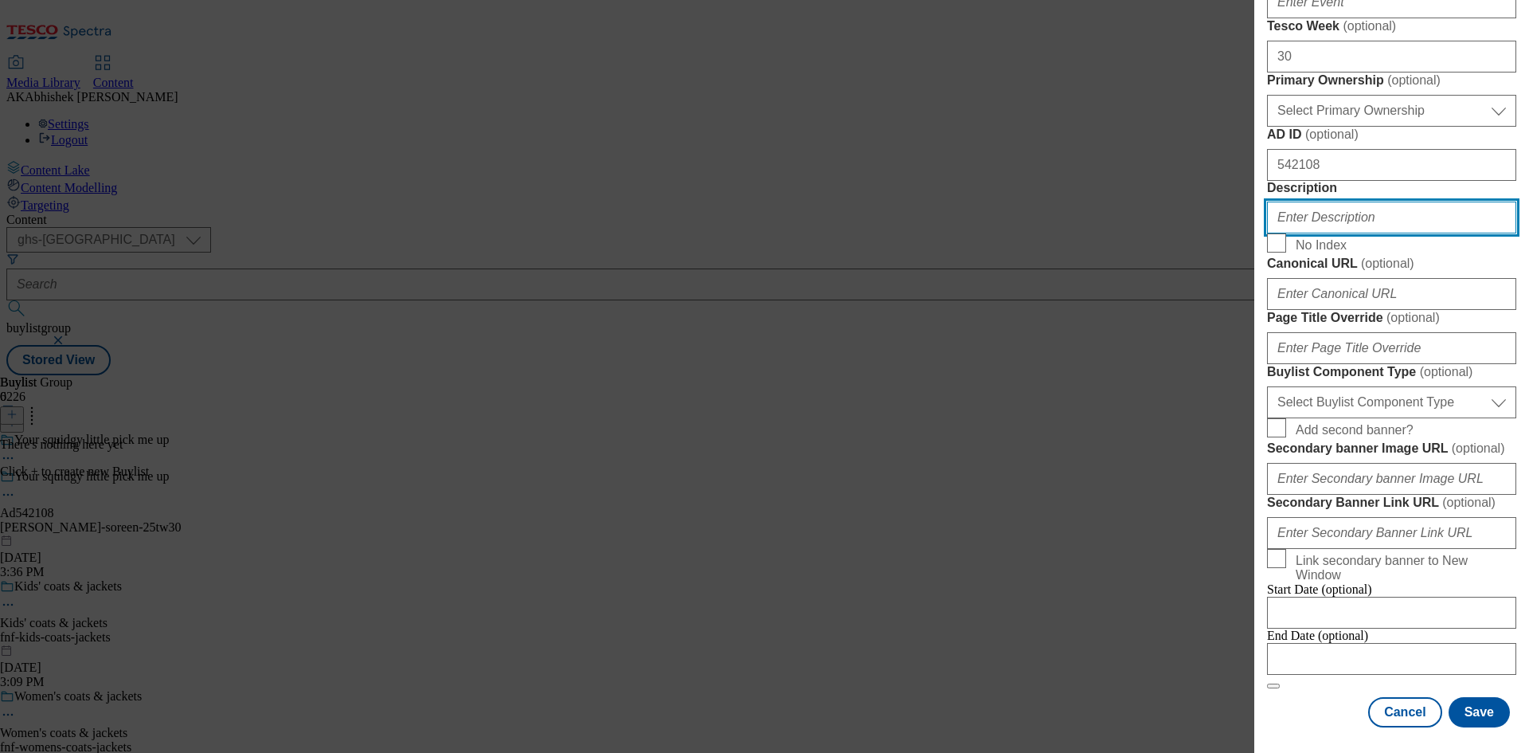
click at [1336, 233] on input "Description" at bounding box center [1391, 218] width 249 height 32
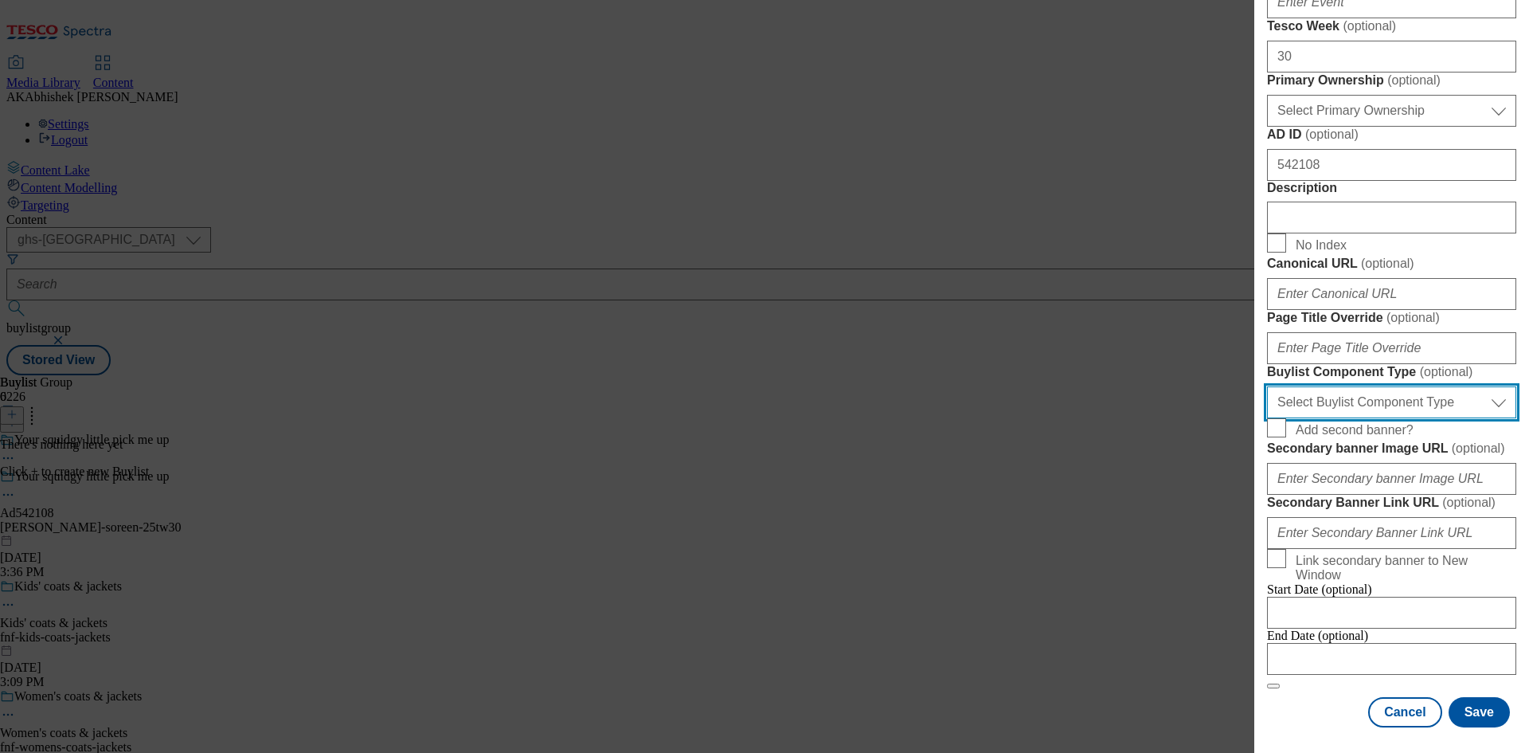
drag, startPoint x: 1399, startPoint y: 333, endPoint x: 1413, endPoint y: 339, distance: 14.6
click at [1399, 386] on select "Select Buylist Component Type Banner Competition Header Meal" at bounding box center [1391, 402] width 249 height 32
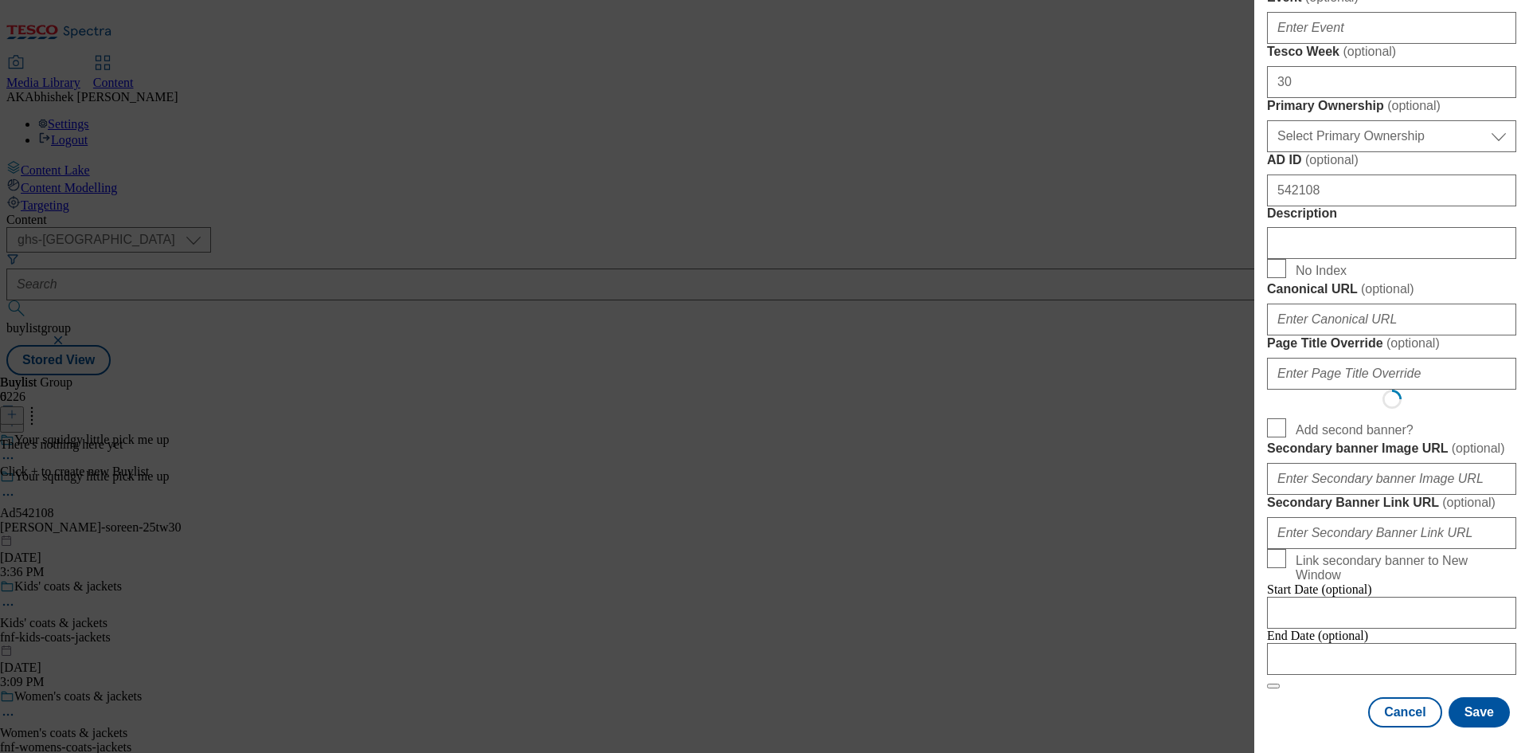
select select "Banner"
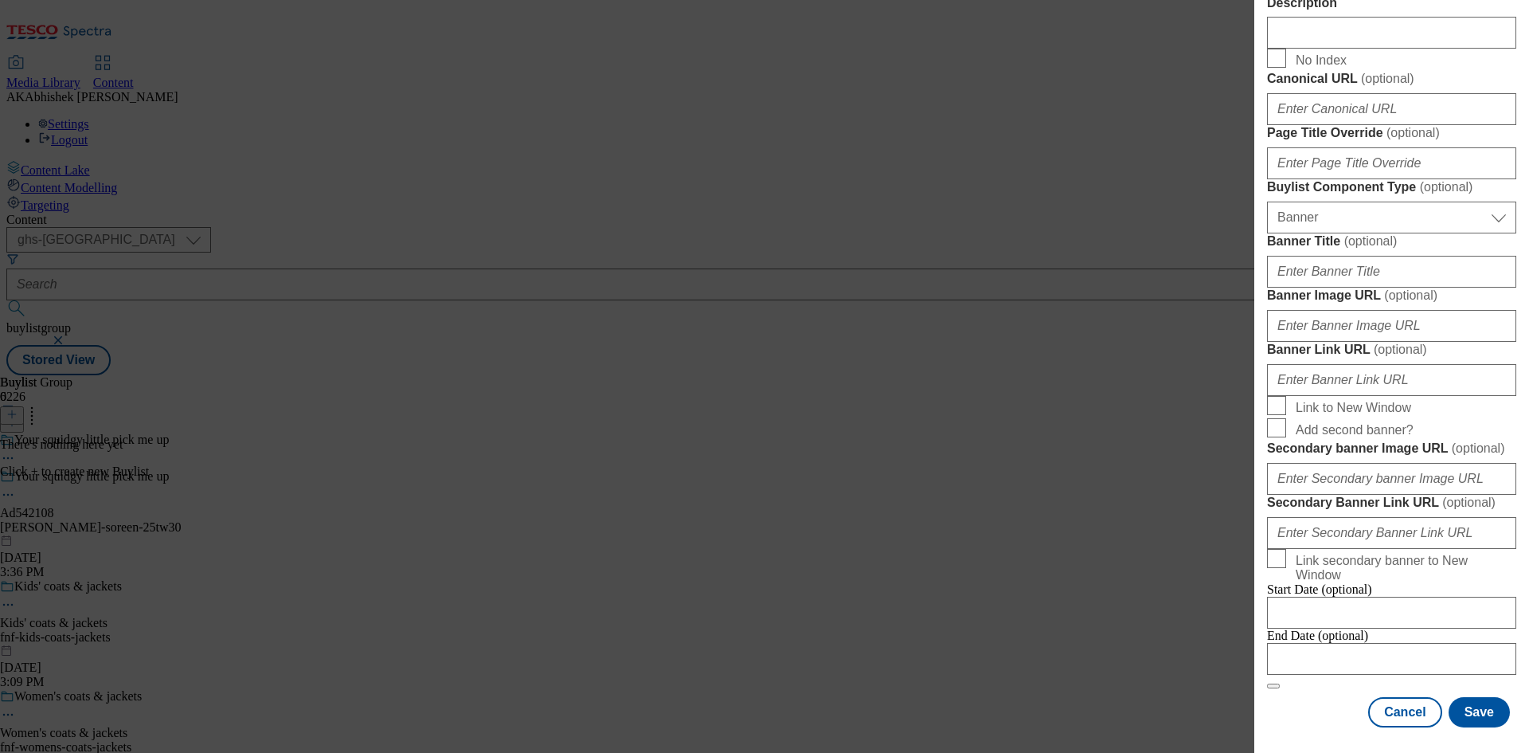
scroll to position [1579, 0]
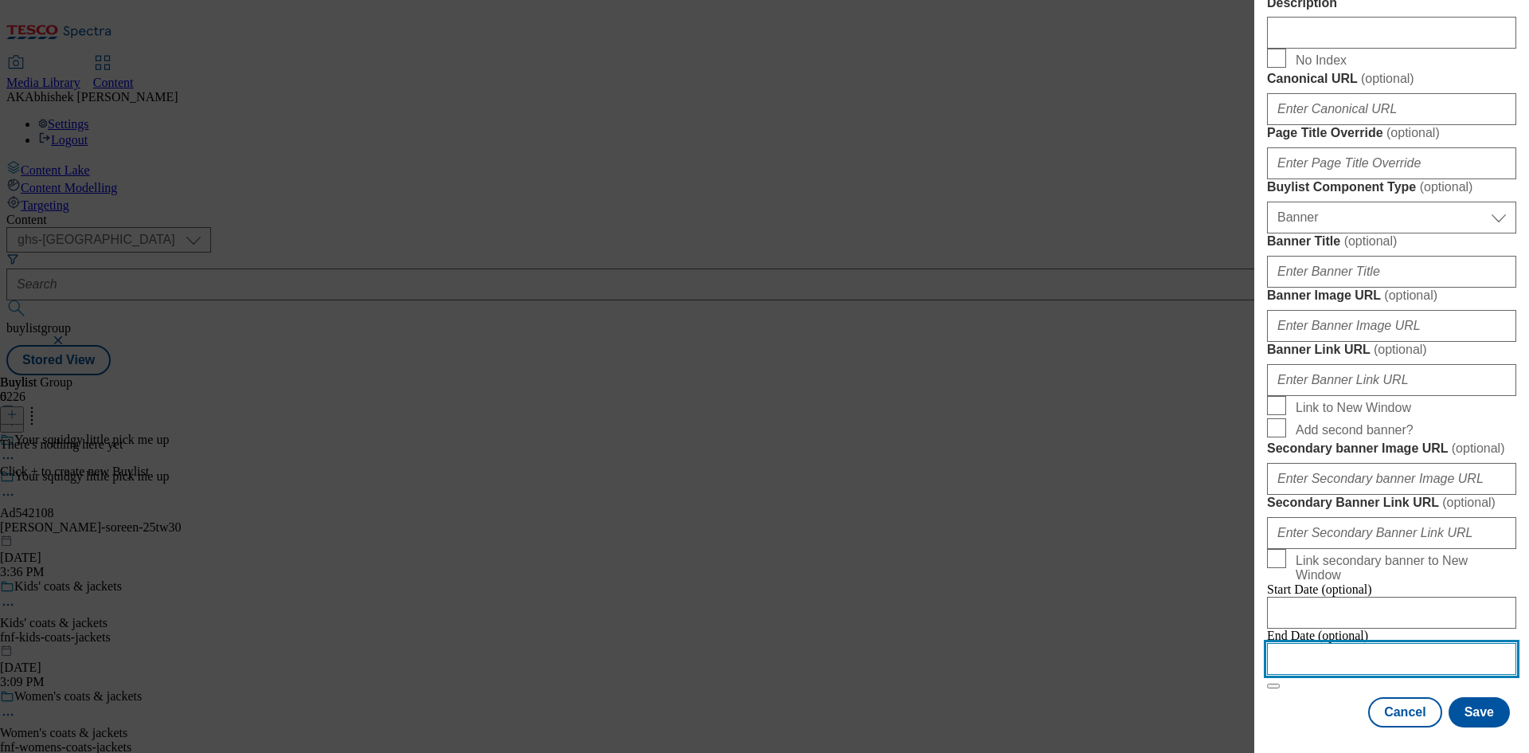
click at [1422, 644] on input "Modal" at bounding box center [1391, 659] width 249 height 32
select select "2025"
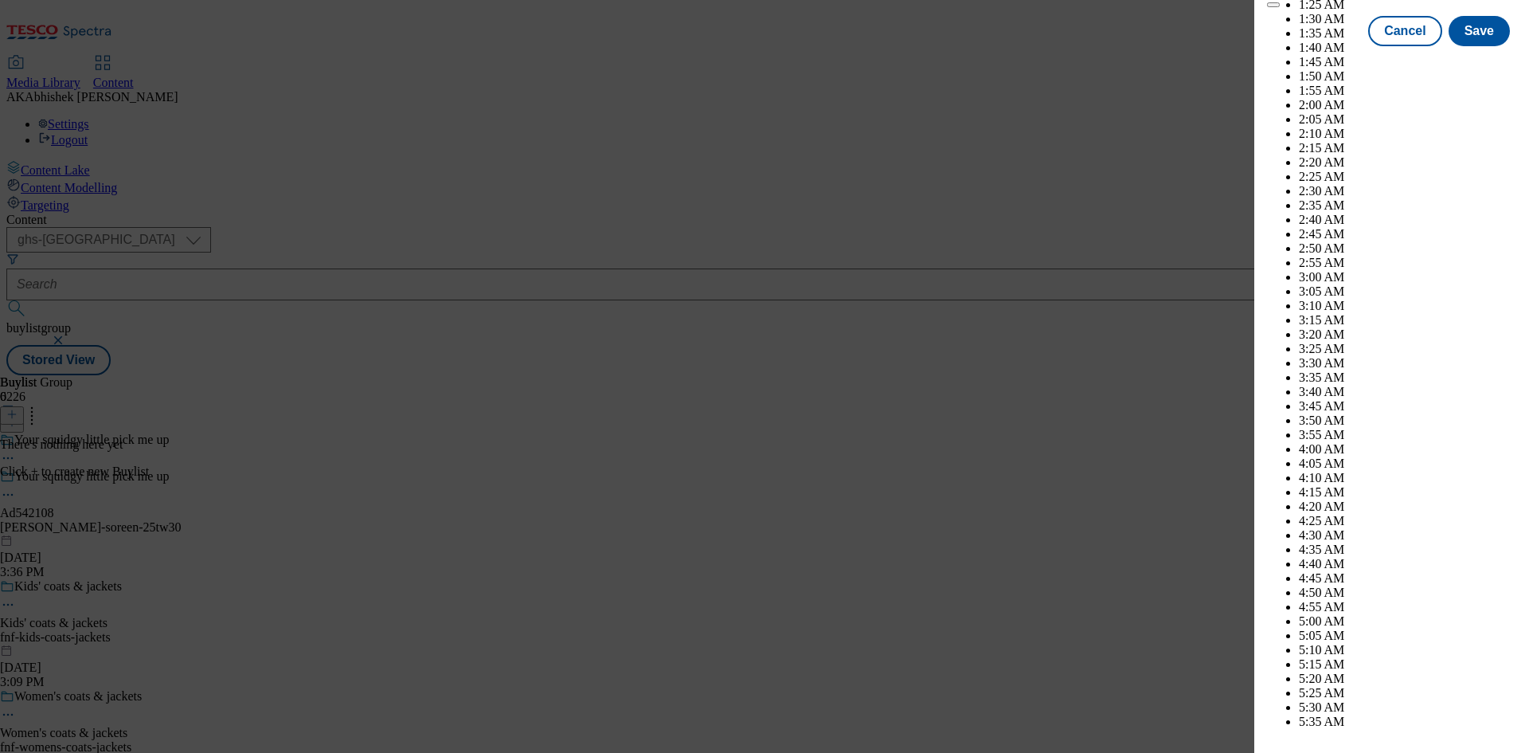
scroll to position [5500, 0]
select select "December"
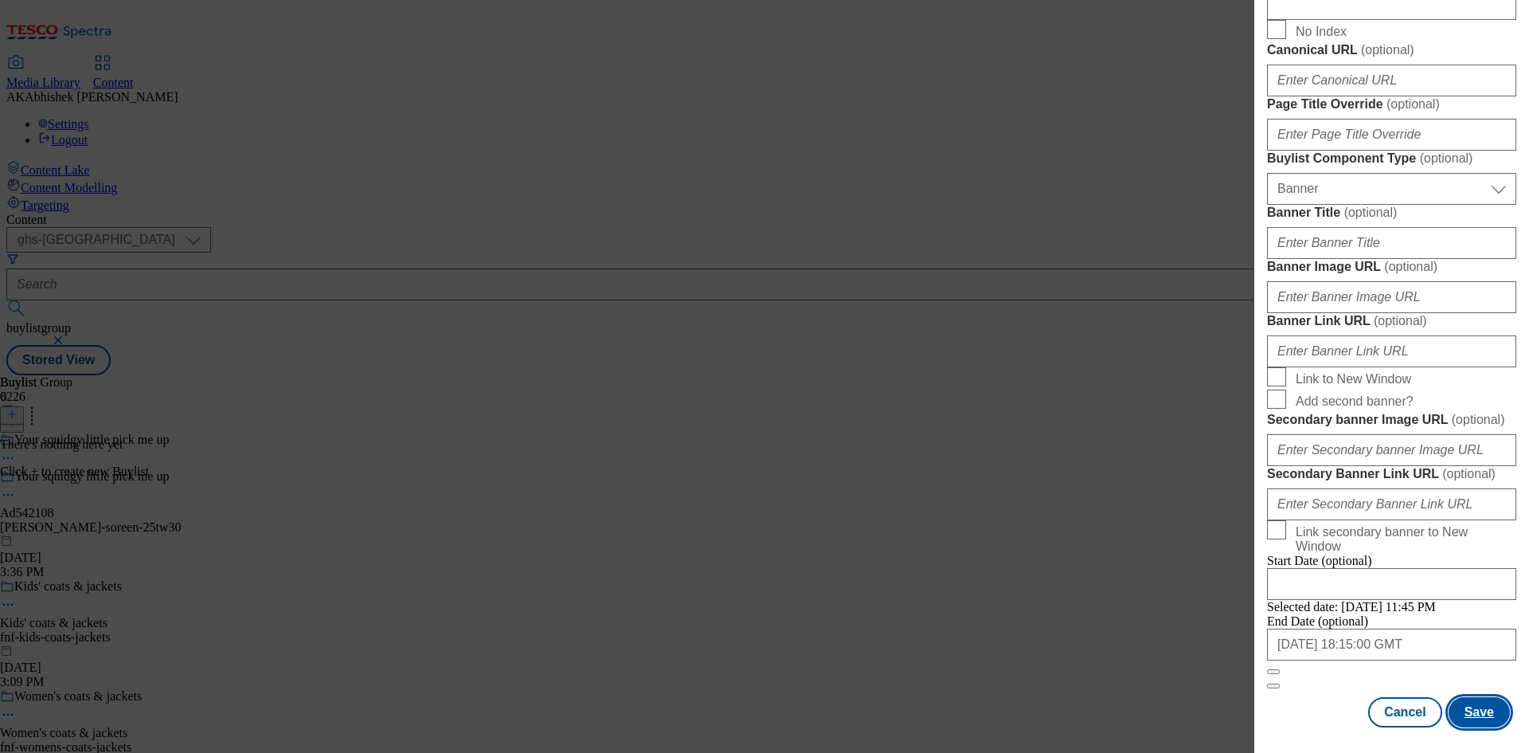
click at [1471, 703] on button "Save" at bounding box center [1479, 712] width 61 height 30
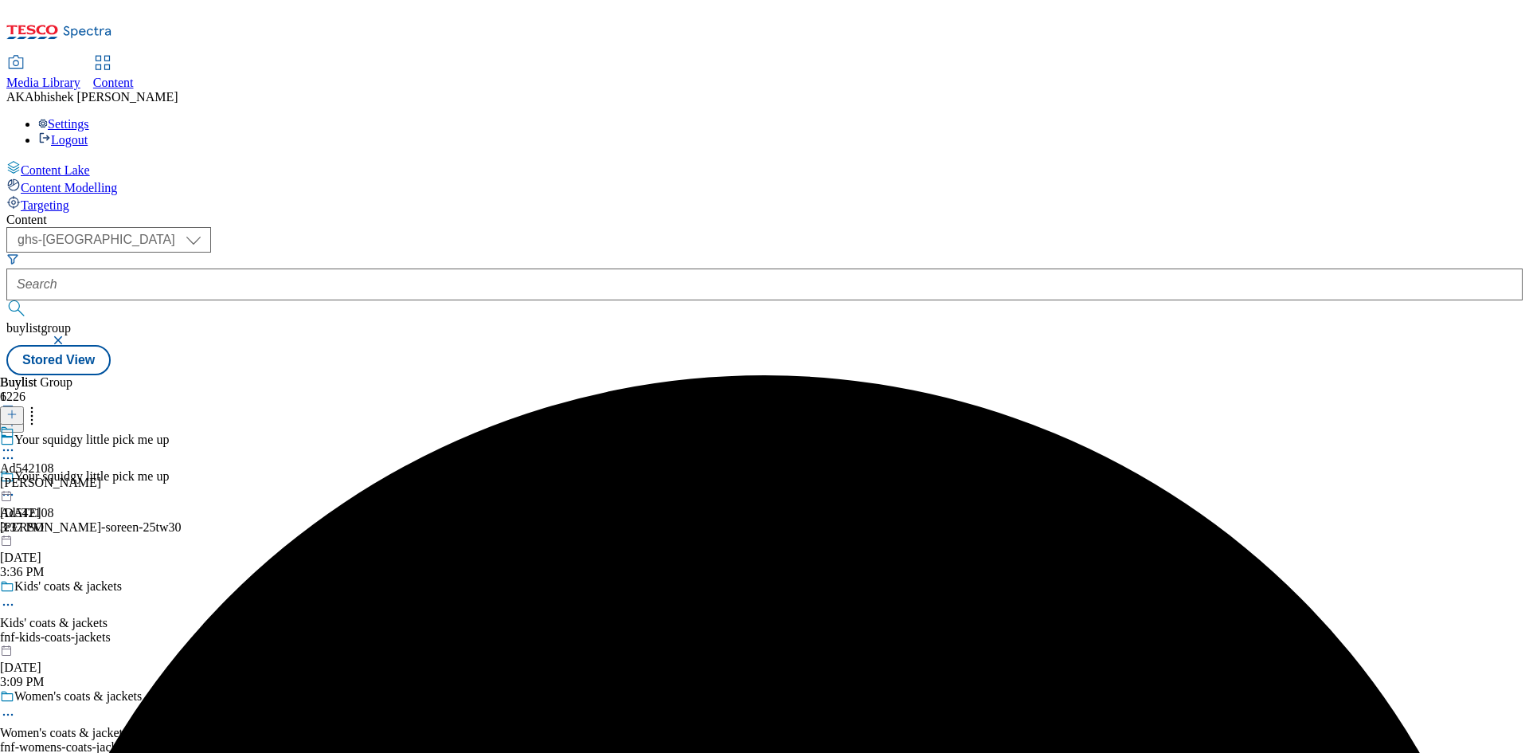
click at [101, 476] on div "gibbs-croft" at bounding box center [50, 483] width 101 height 14
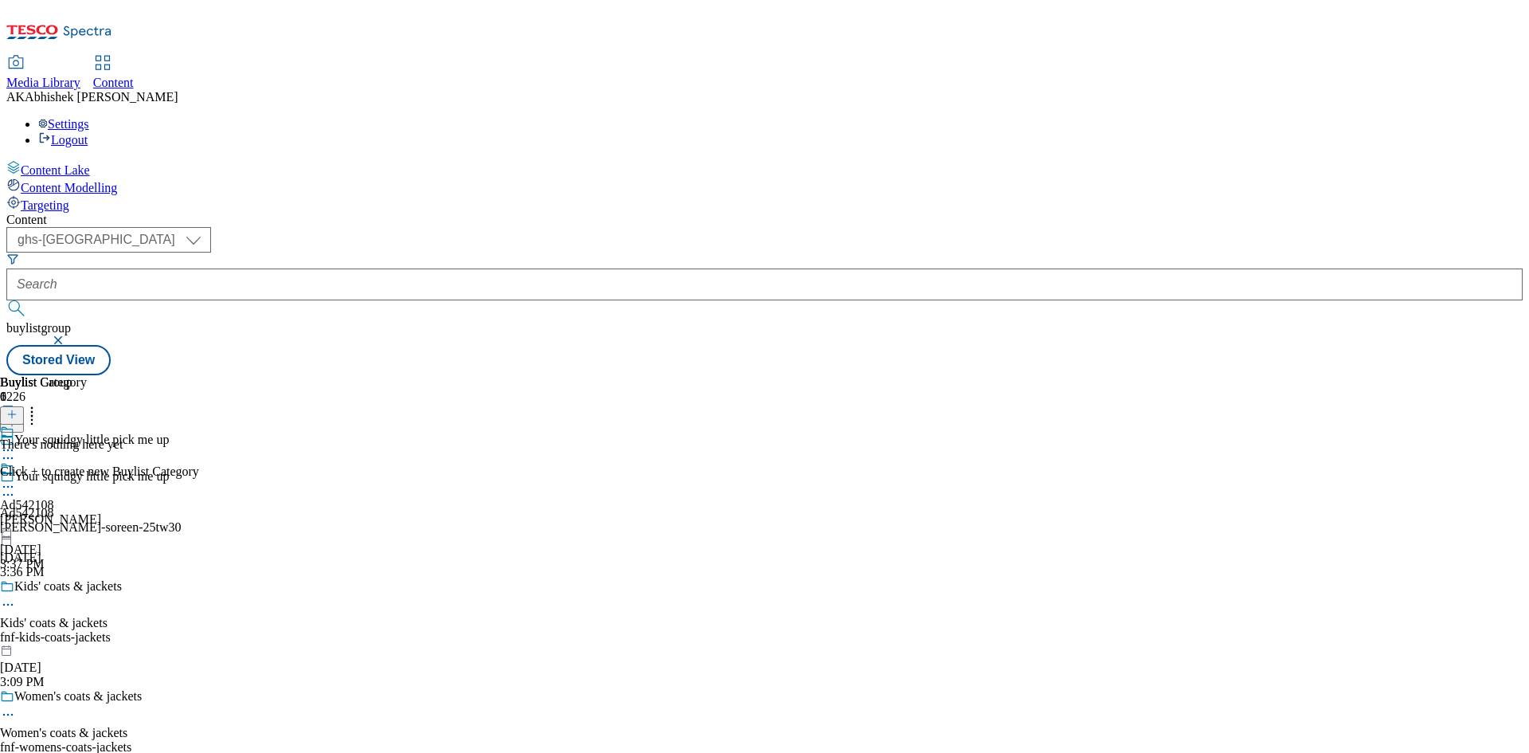
click at [18, 409] on icon at bounding box center [11, 414] width 11 height 11
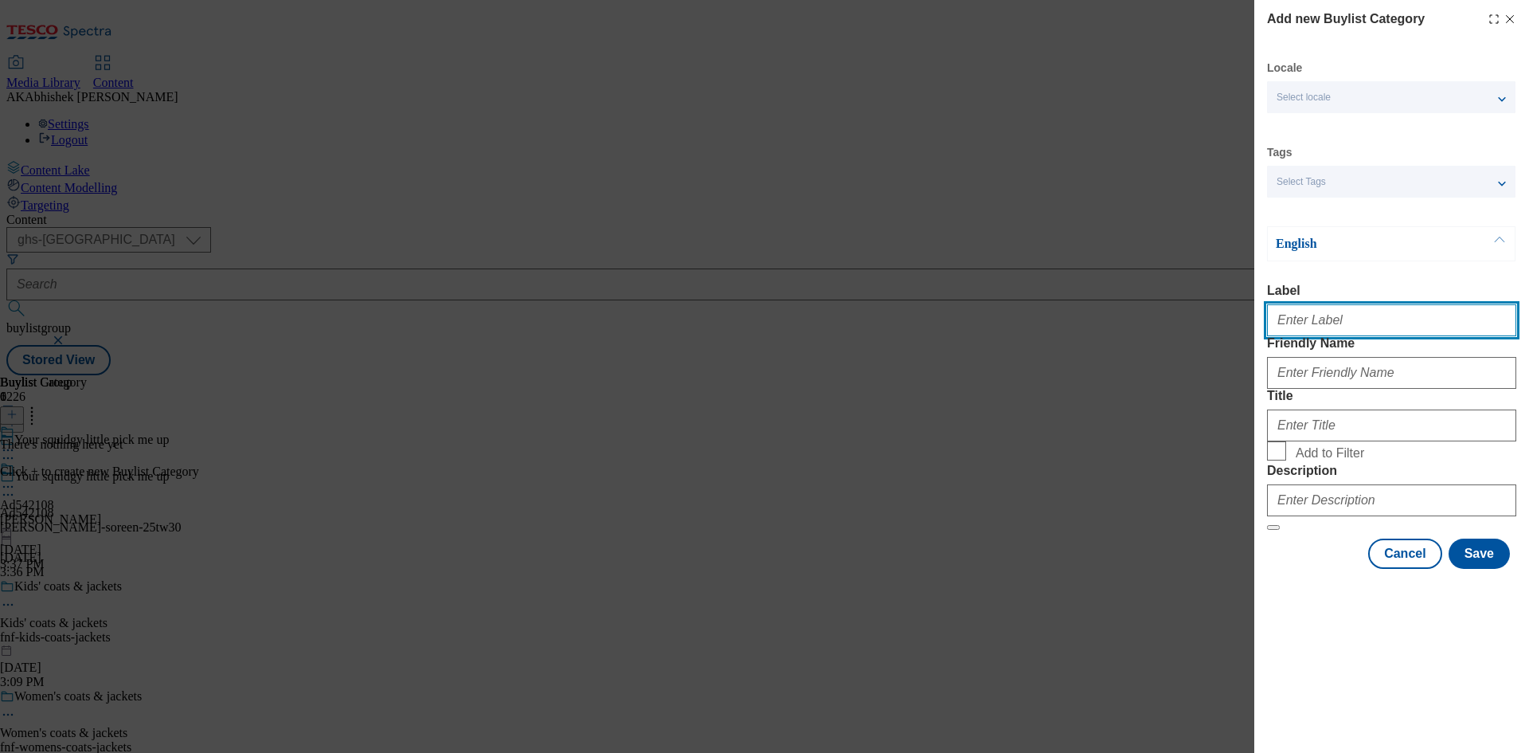
click at [1329, 326] on input "Label" at bounding box center [1391, 320] width 249 height 32
paste input "542108"
type input "Ad542108"
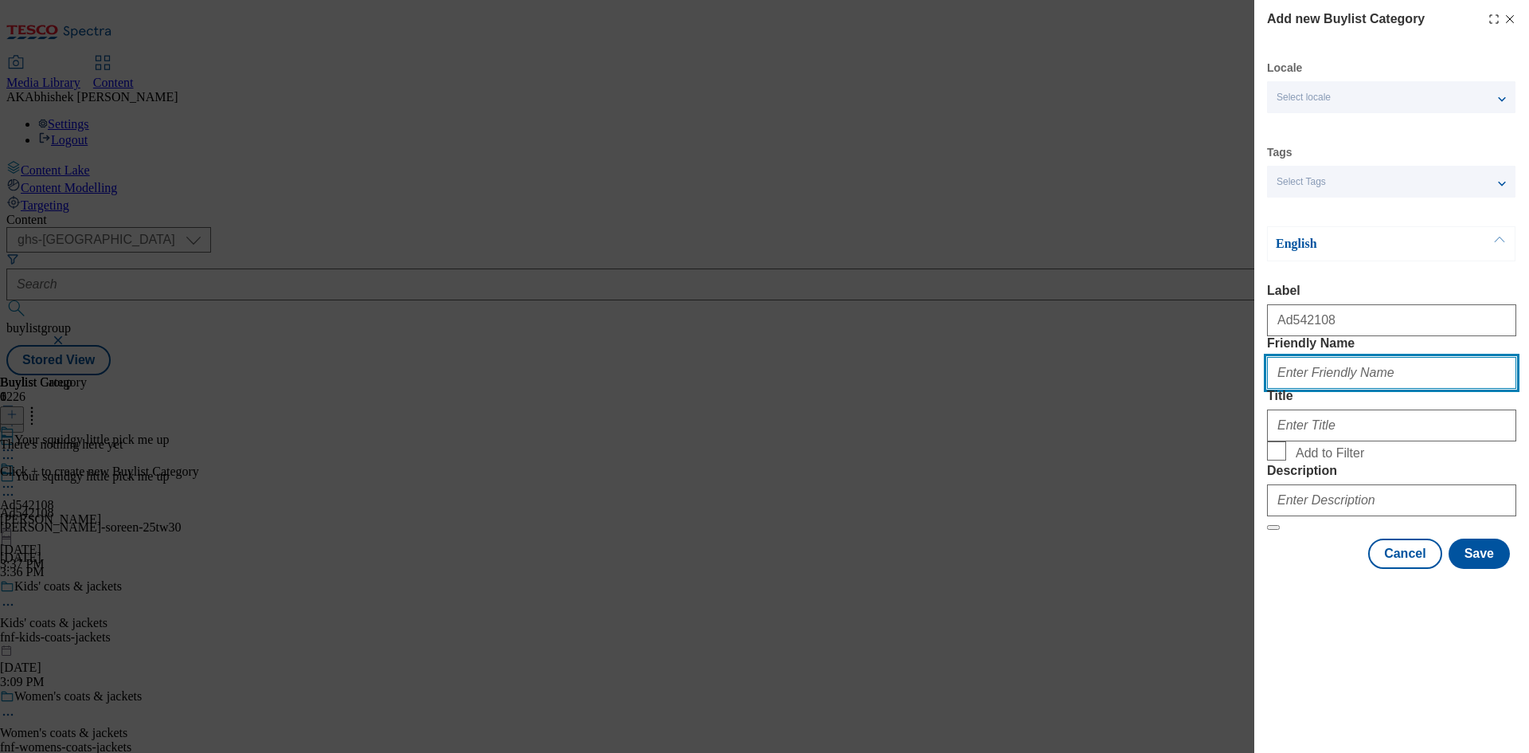
click at [1313, 389] on input "Friendly Name" at bounding box center [1391, 373] width 249 height 32
click at [1345, 389] on input "Friendly Name" at bounding box center [1391, 373] width 249 height 32
paste input "gibbs-croft-soreen"
type input "gibbs-croft-soreen"
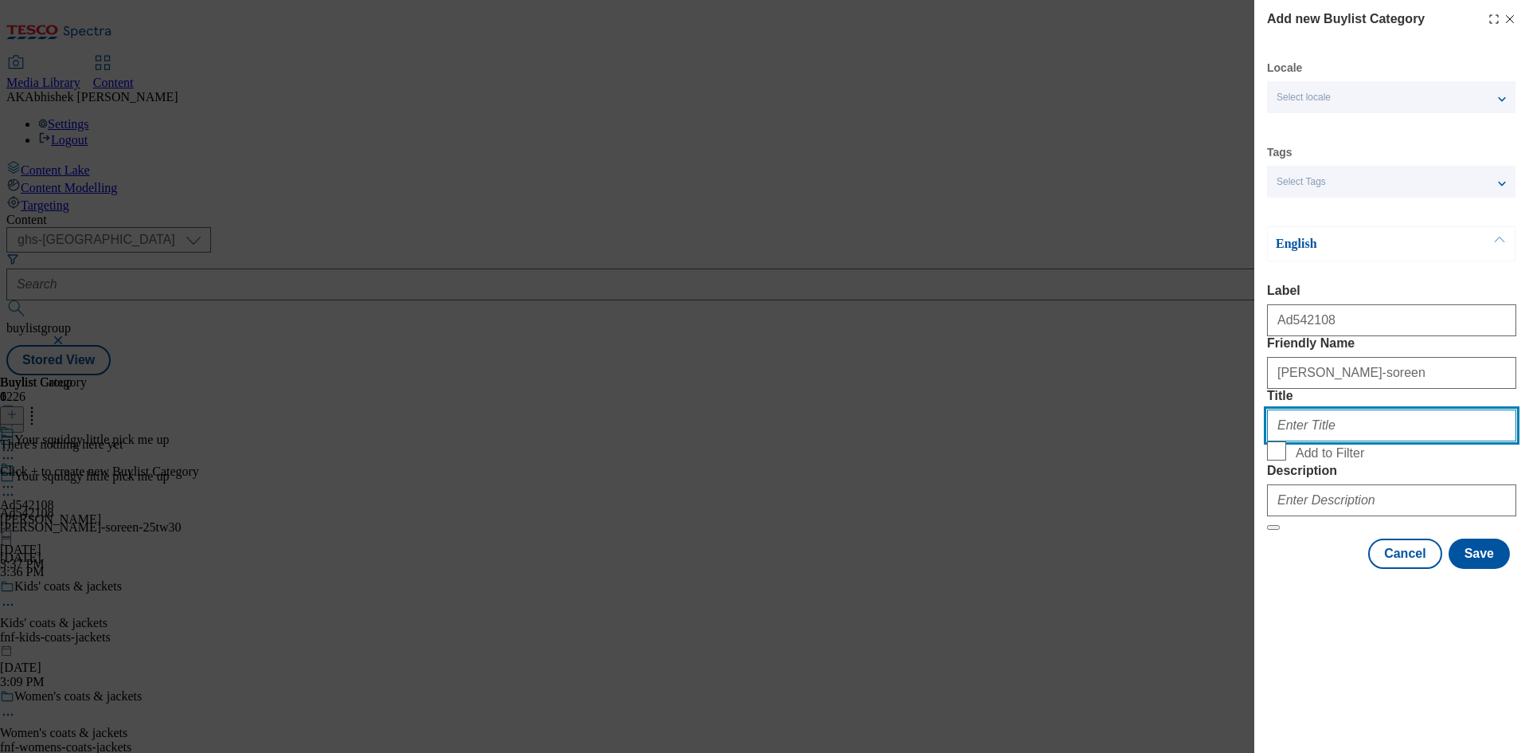
click at [1313, 441] on input "Title" at bounding box center [1391, 425] width 249 height 32
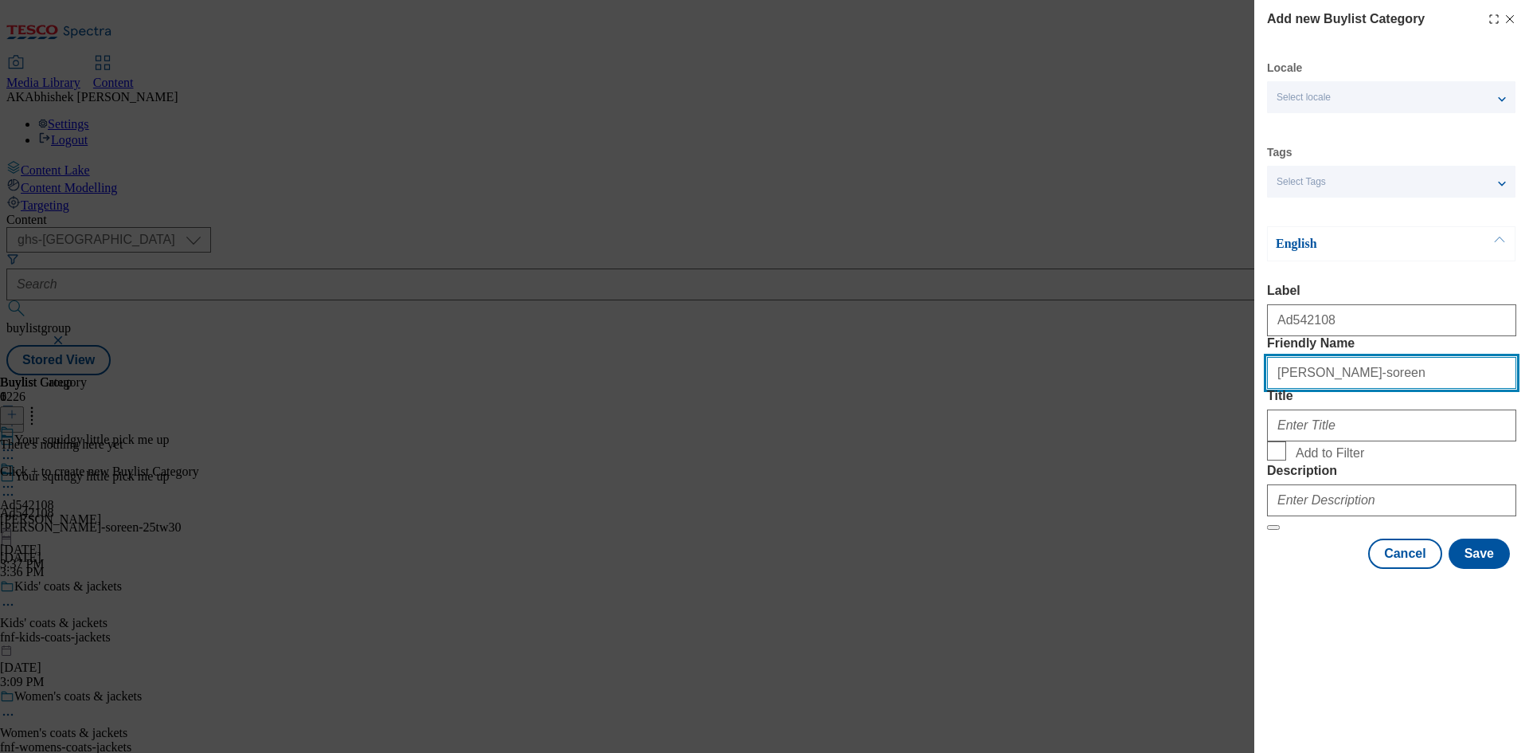
drag, startPoint x: 1328, startPoint y: 406, endPoint x: 1189, endPoint y: 406, distance: 138.6
click at [1189, 406] on div "Add new Buylist Category Locale Select locale English Welsh Tags Select Tags fn…" at bounding box center [764, 376] width 1529 height 753
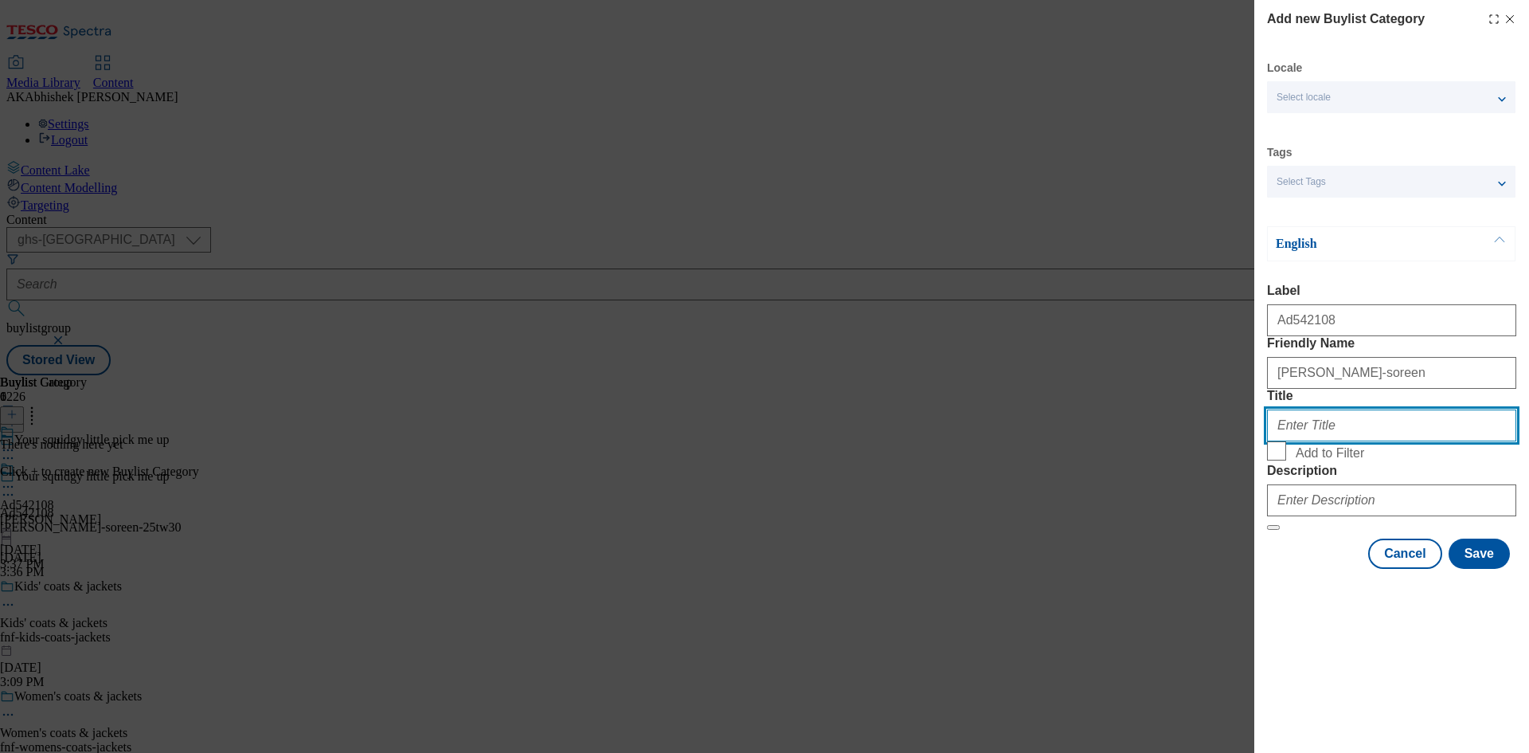
click at [1336, 441] on input "Title" at bounding box center [1391, 425] width 249 height 32
paste input "GibbsCroftLimited"
click at [1298, 441] on input "GibbsCroftLimited" at bounding box center [1391, 425] width 249 height 32
click at [1302, 441] on input "GibbsCroftLimited" at bounding box center [1391, 425] width 249 height 32
click at [1327, 441] on input "Gibbs CroftLimited" at bounding box center [1391, 425] width 249 height 32
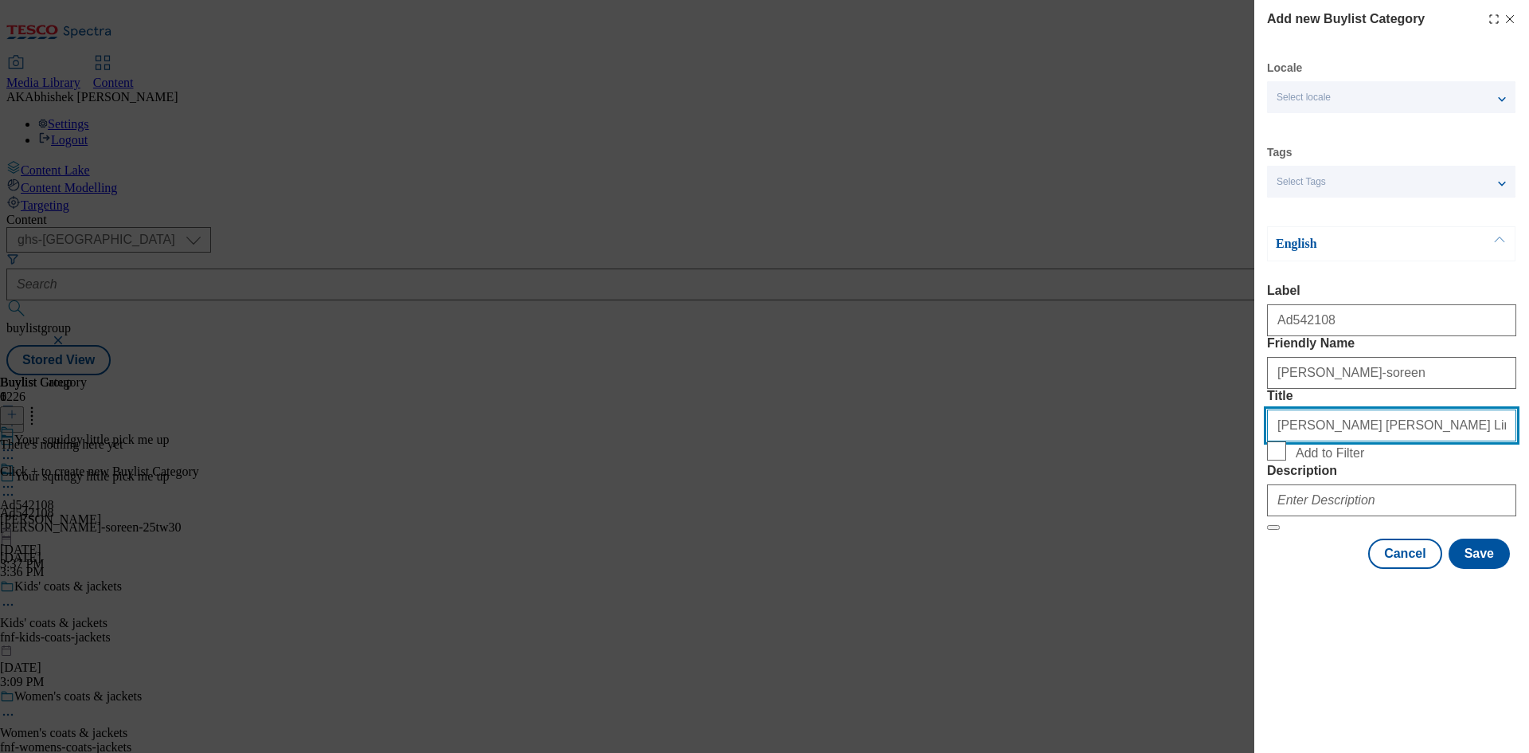
type input "Gibbs Croft Limited"
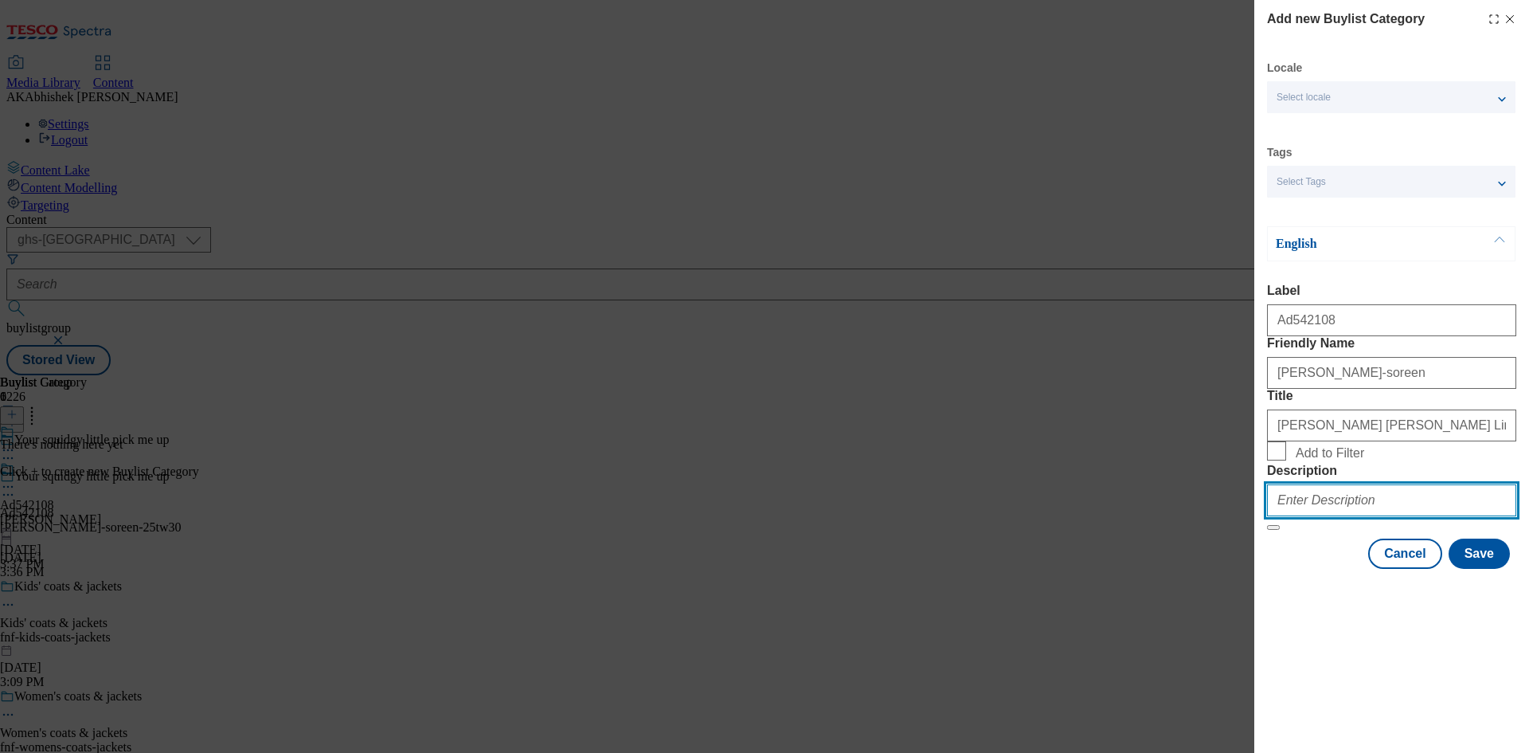
click at [1353, 516] on input "Description" at bounding box center [1391, 500] width 249 height 32
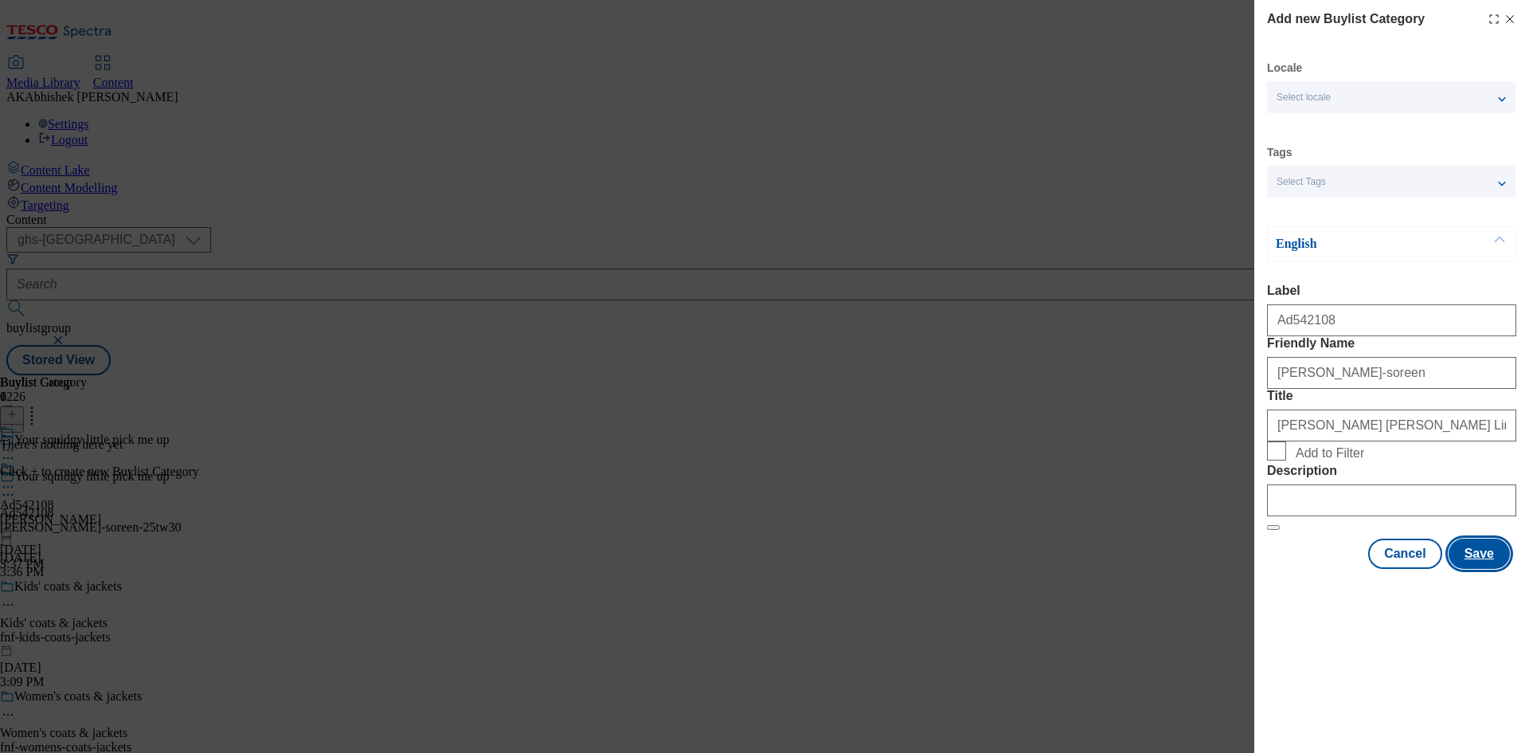
click at [1501, 569] on button "Save" at bounding box center [1479, 553] width 61 height 30
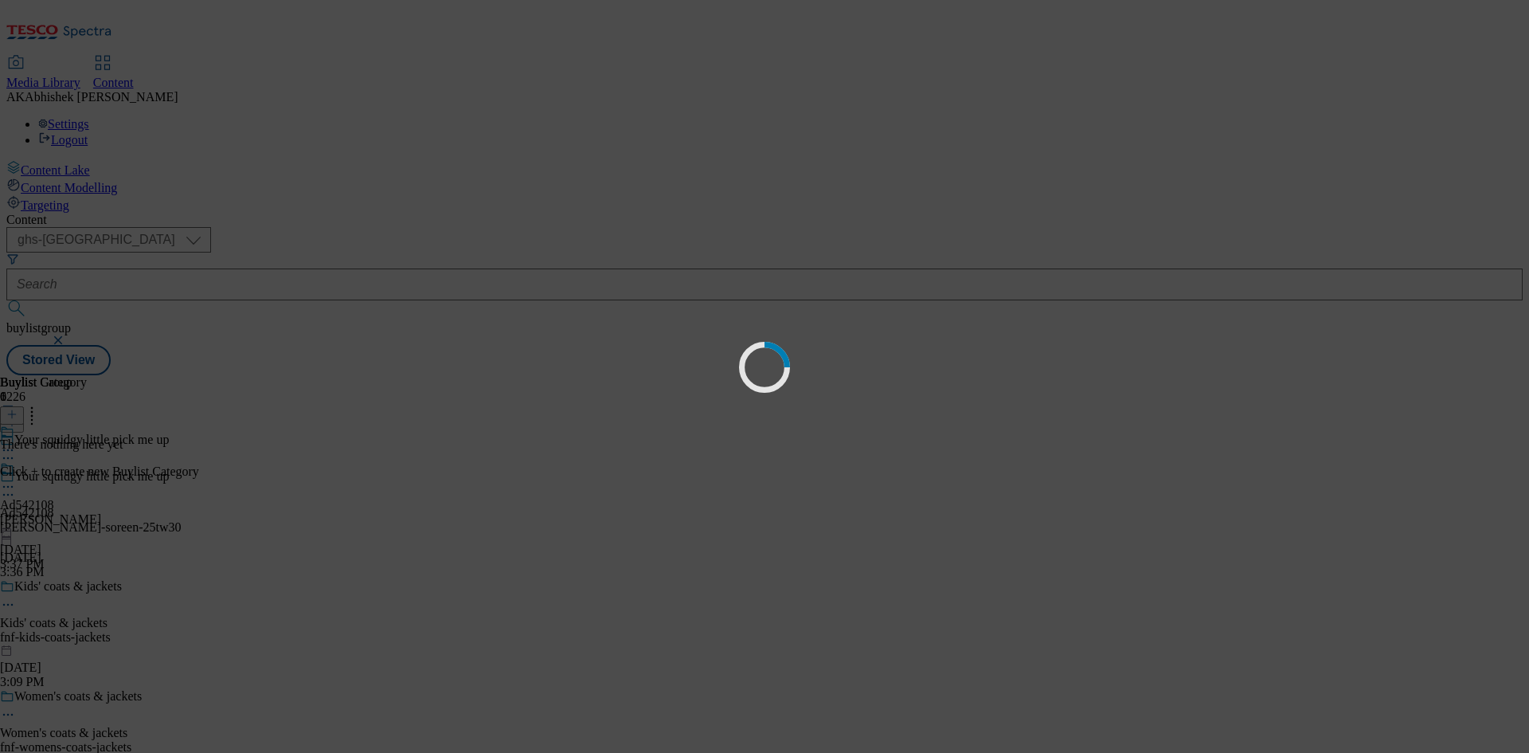
click at [1497, 672] on div "Loading" at bounding box center [764, 376] width 1529 height 753
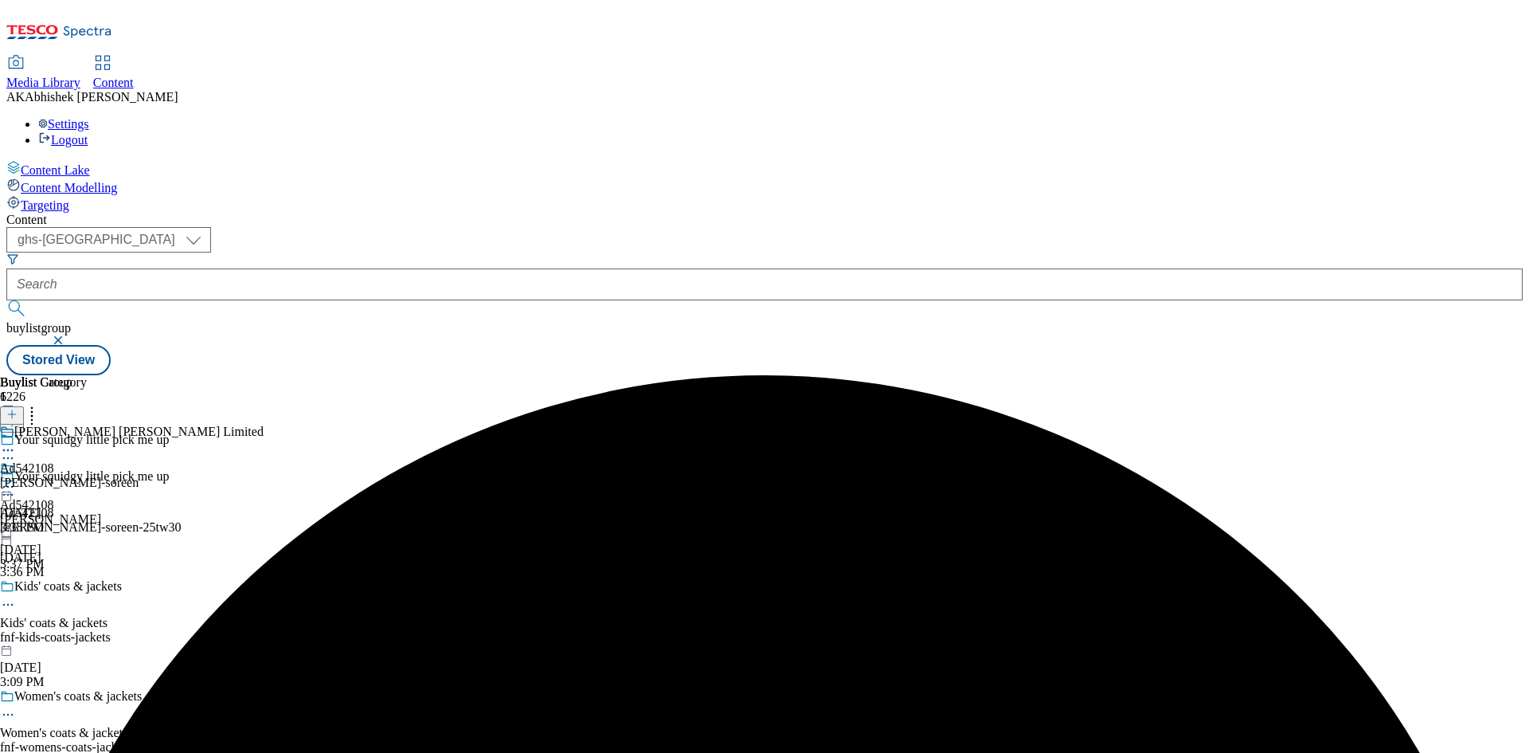
click at [264, 476] on div "gibbs-croft-soreen" at bounding box center [132, 483] width 264 height 14
click at [24, 406] on button at bounding box center [12, 415] width 24 height 18
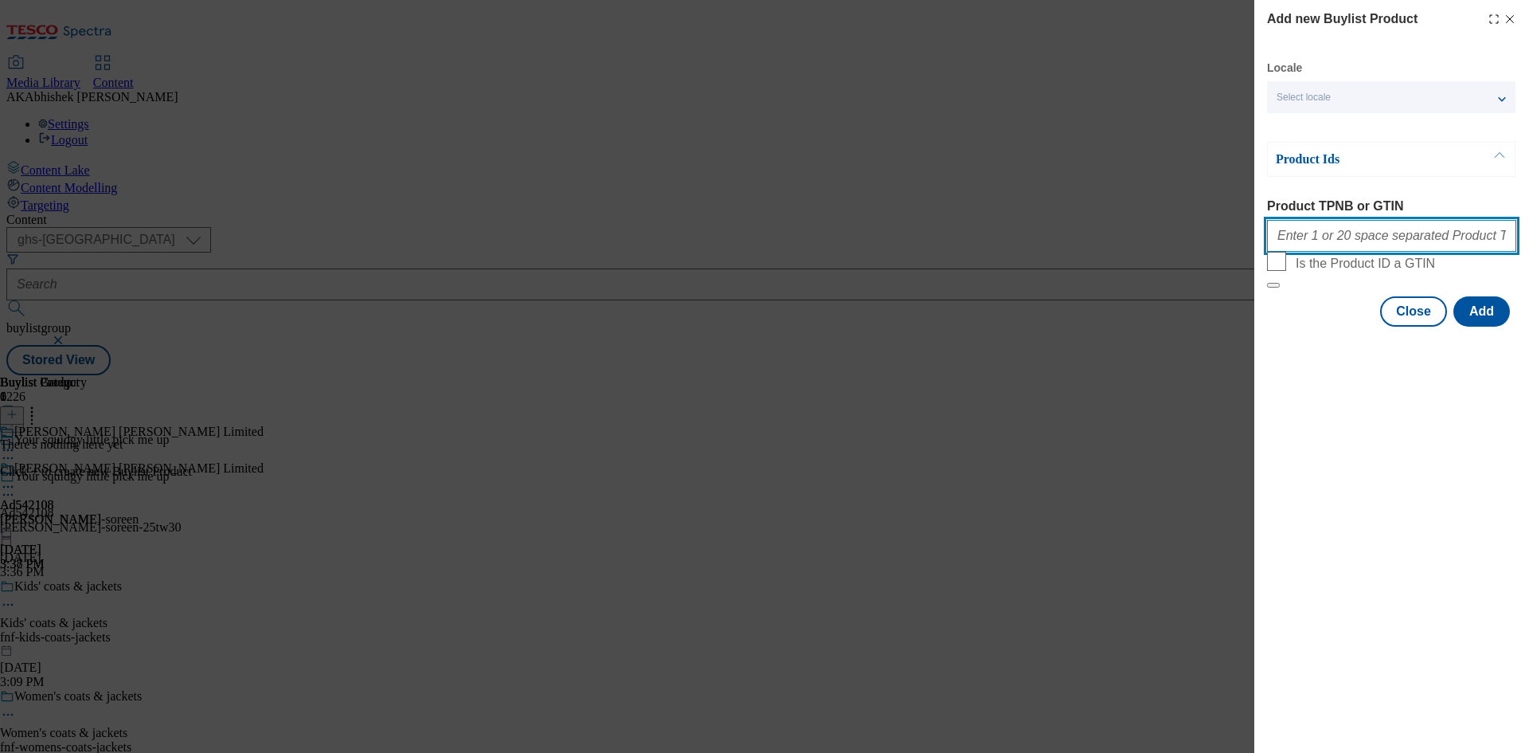
click at [1353, 245] on input "Product TPNB or GTIN" at bounding box center [1391, 236] width 249 height 32
paste input "71666739"
type input "71666739"
click at [1493, 327] on button "Add" at bounding box center [1482, 311] width 57 height 30
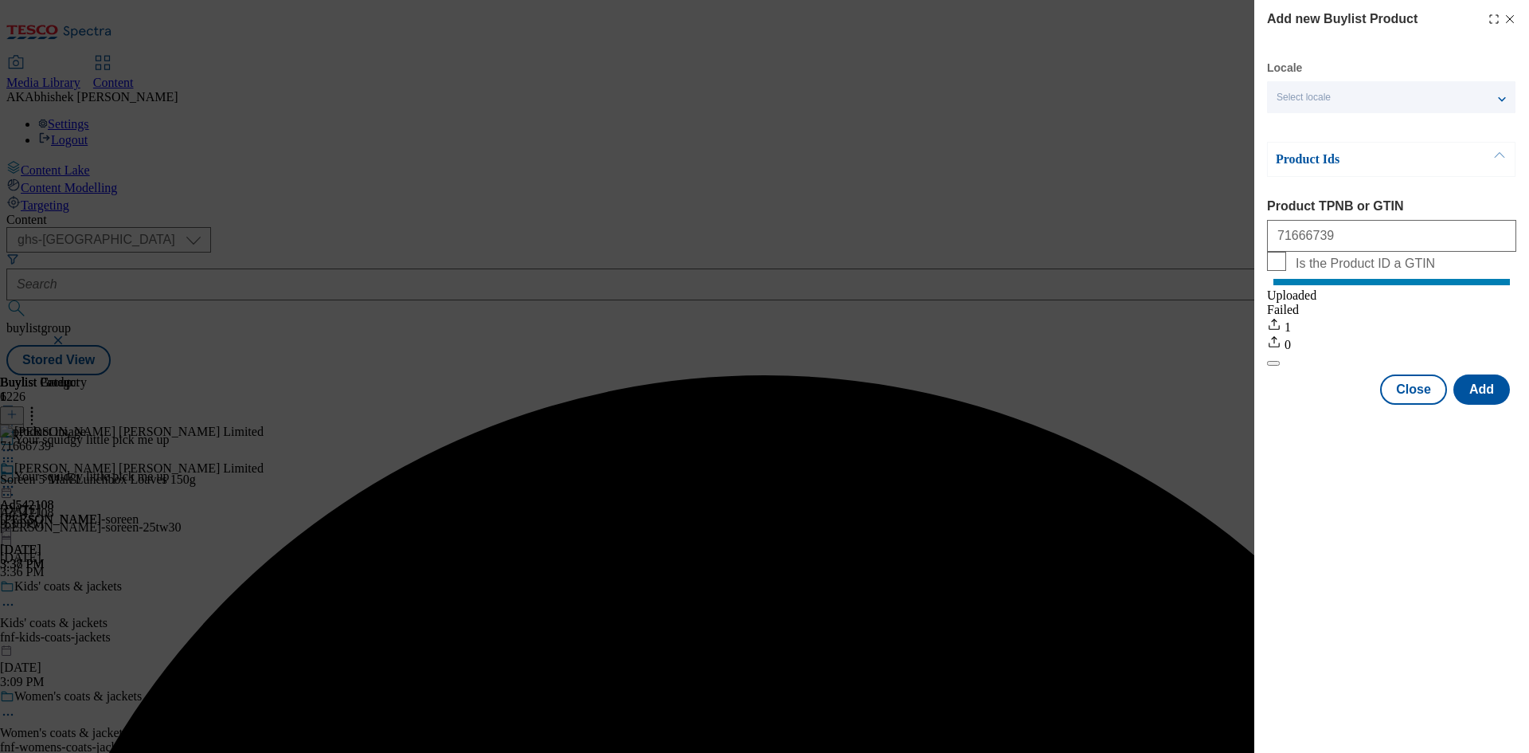
click at [1046, 502] on div "Add new Buylist Product Locale Select locale English Welsh Product Ids Product …" at bounding box center [764, 376] width 1529 height 753
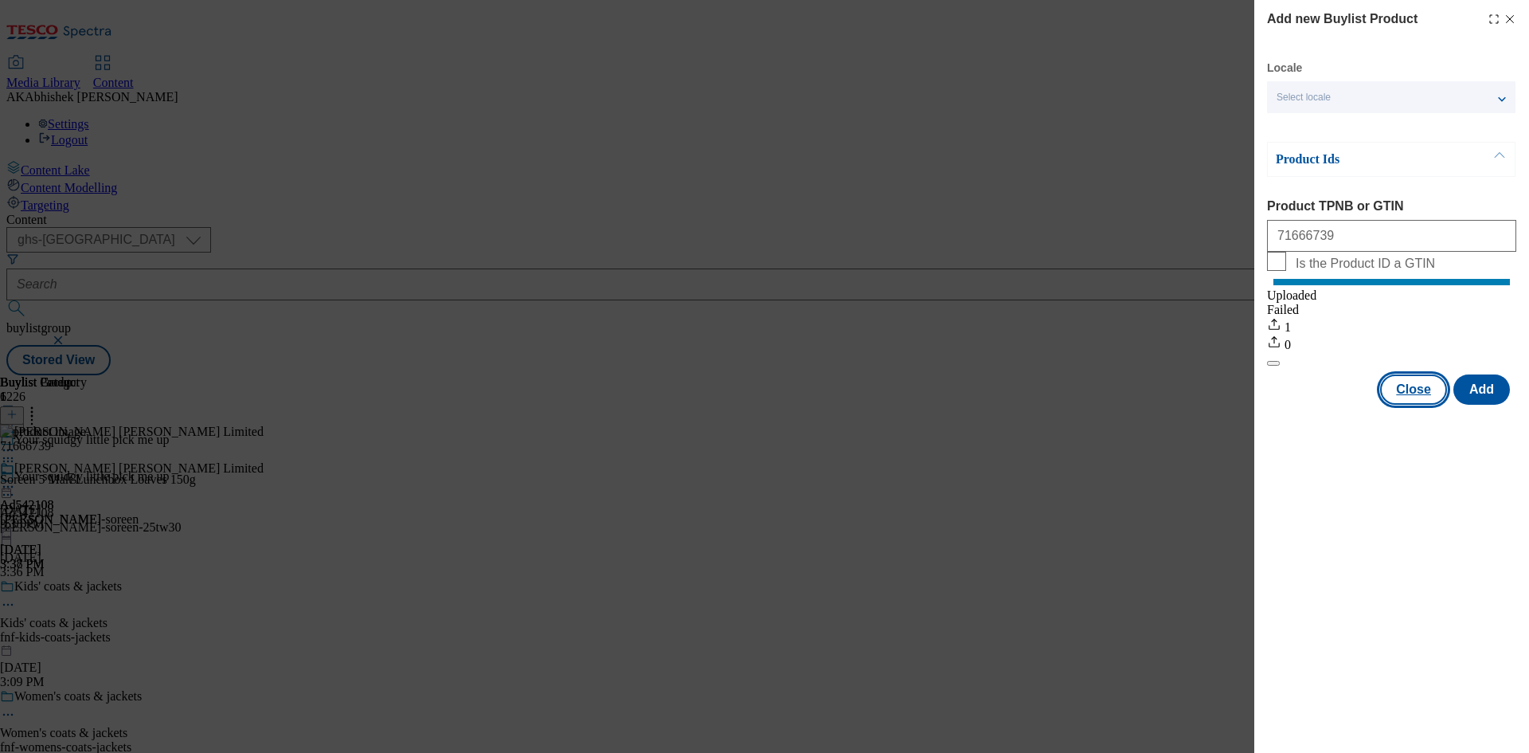
click at [1429, 405] on button "Close" at bounding box center [1413, 389] width 67 height 30
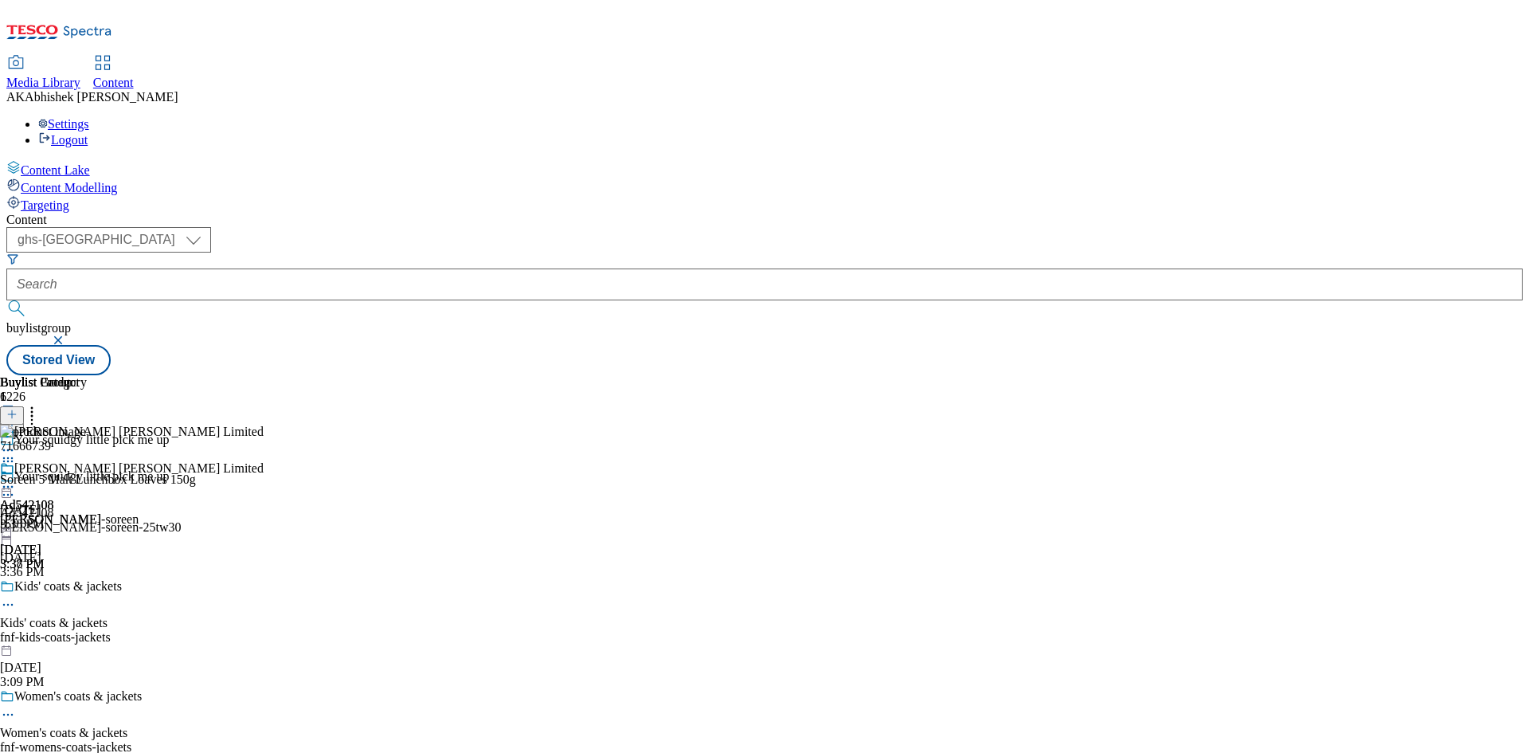
click at [16, 479] on icon at bounding box center [8, 487] width 16 height 16
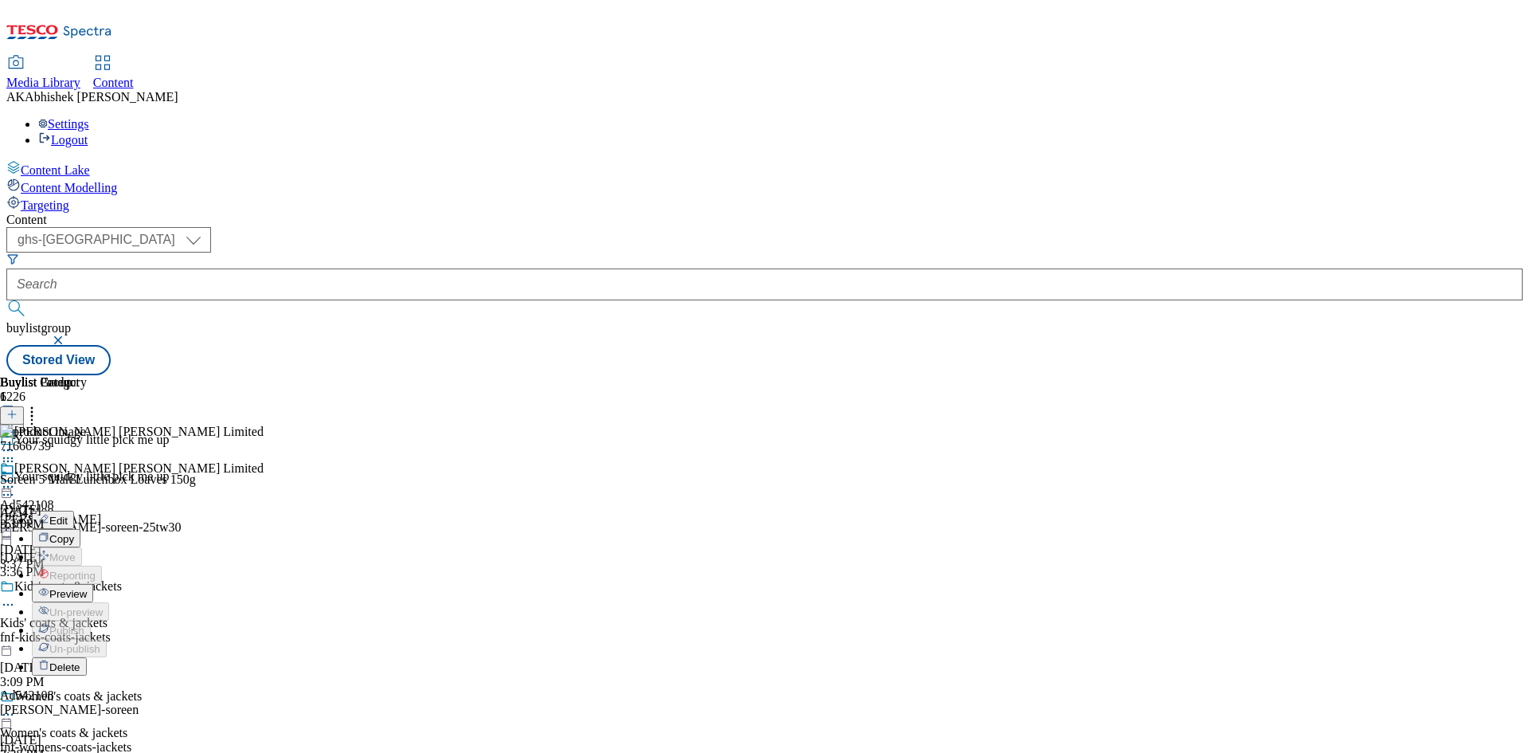
click at [87, 588] on span "Preview" at bounding box center [67, 594] width 37 height 12
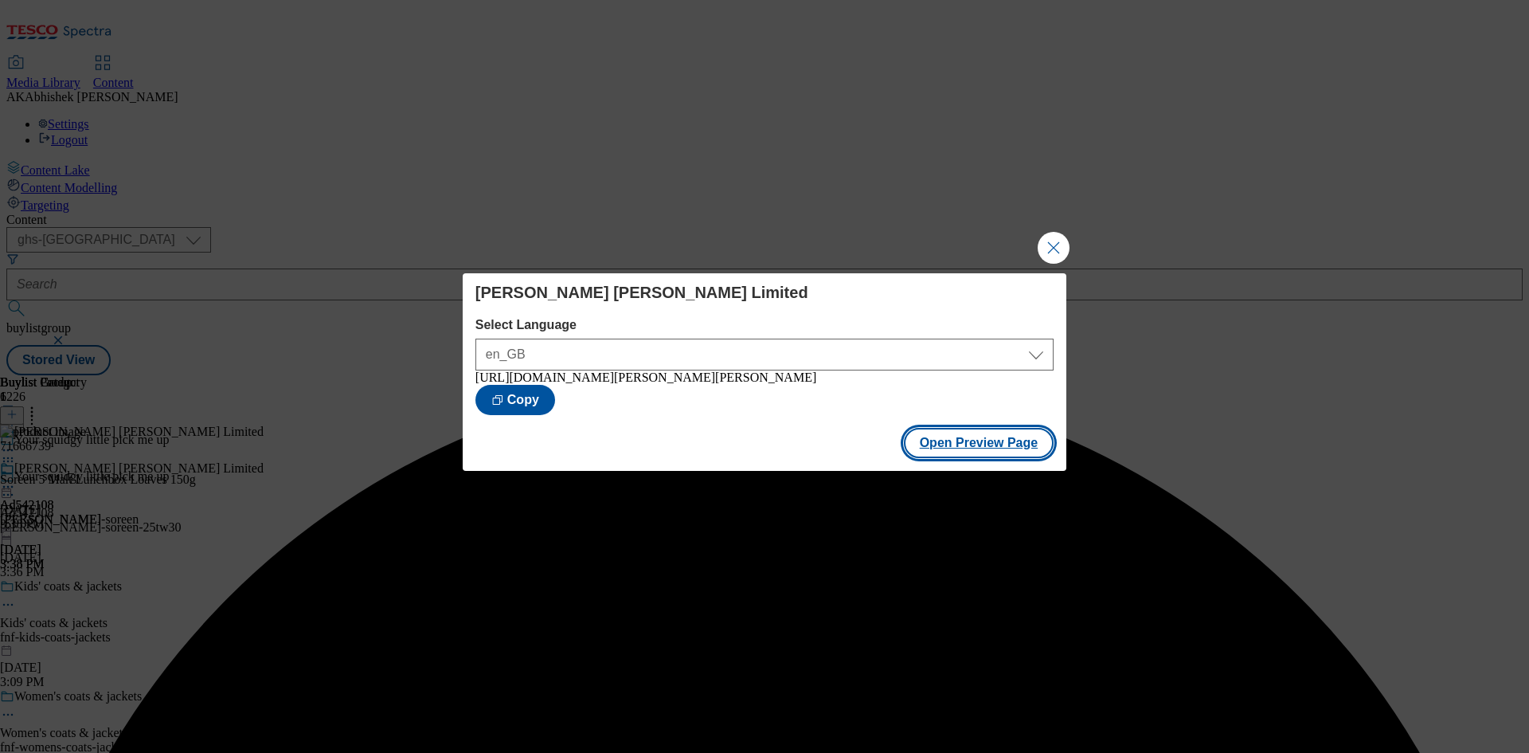
click at [975, 451] on button "Open Preview Page" at bounding box center [979, 443] width 151 height 30
click at [1062, 235] on button "Close Modal" at bounding box center [1054, 248] width 32 height 32
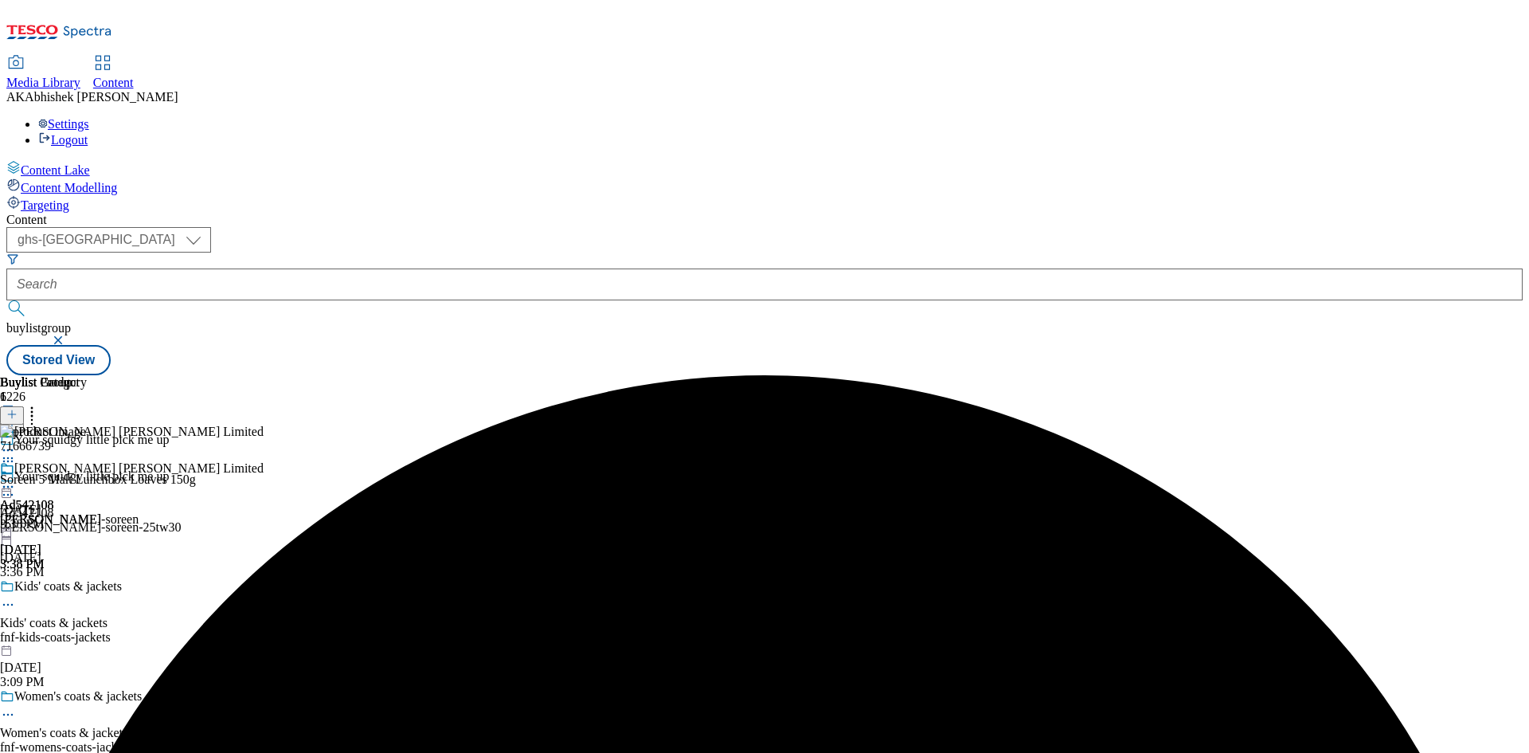
click at [16, 487] on icon at bounding box center [8, 495] width 16 height 16
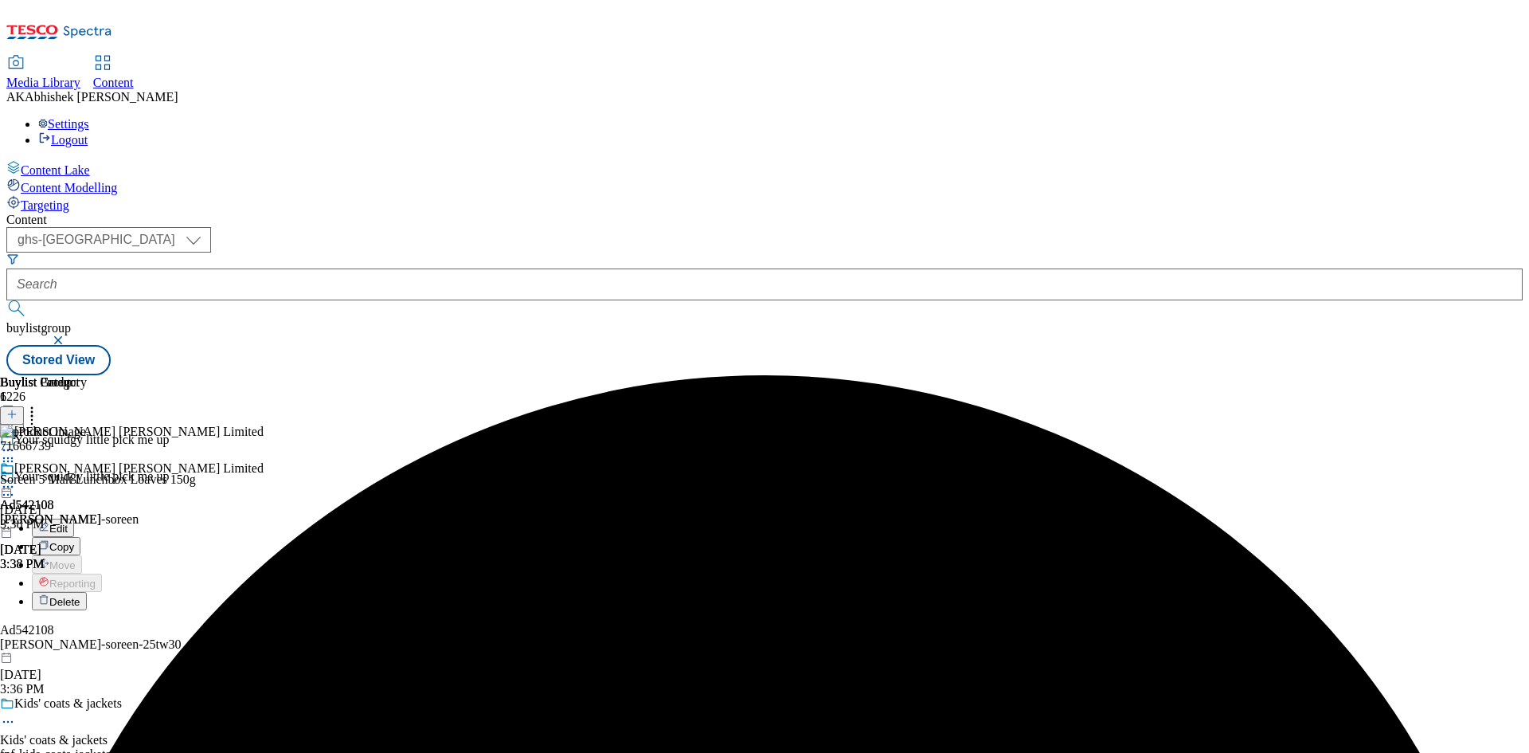
click at [68, 523] on span "Edit" at bounding box center [58, 529] width 18 height 12
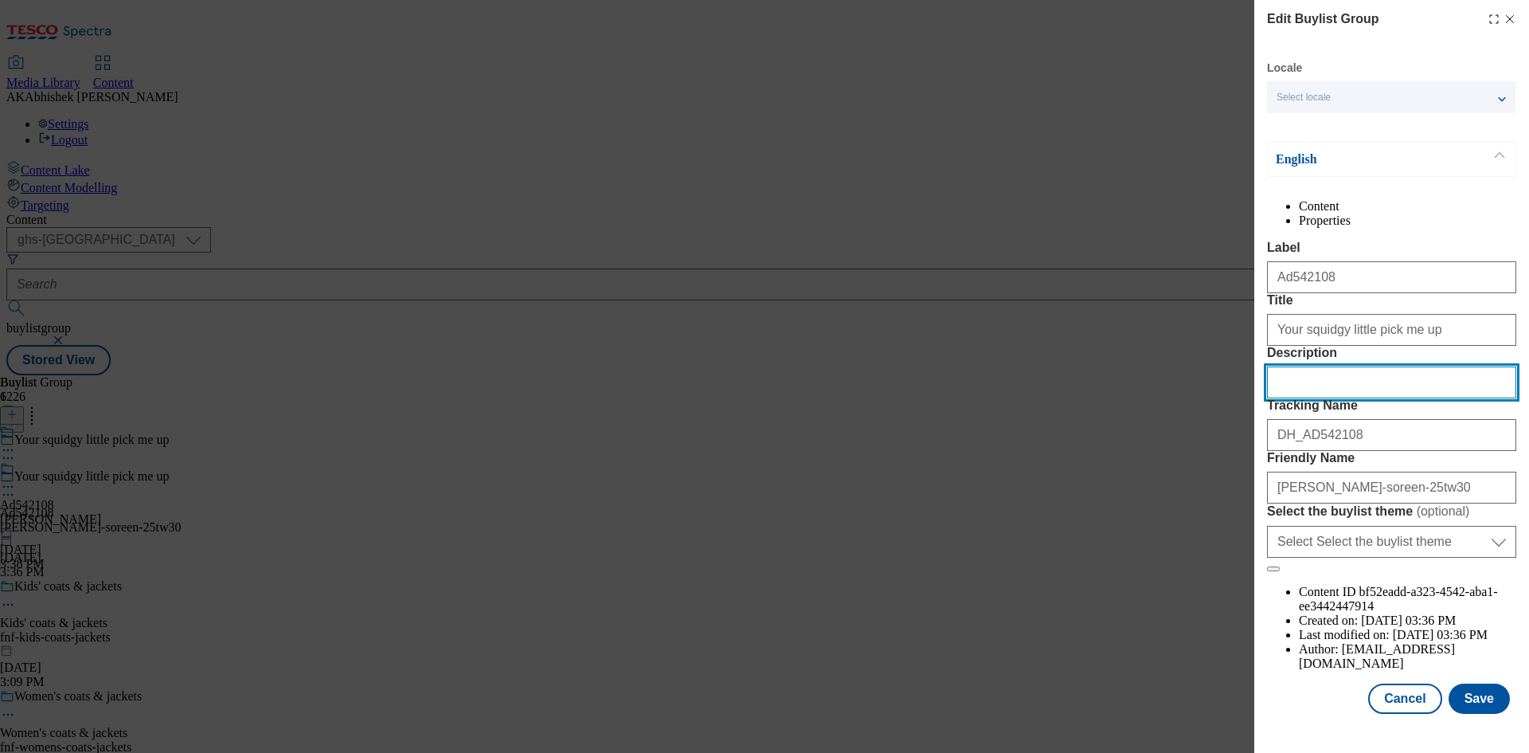
click at [1333, 398] on input "Description" at bounding box center [1391, 382] width 249 height 32
paste input "Soreen Malt Lunchbox Loaves 5 Pack"
type input "Soreen Malt Lunchbox Loaves 5 Pack"
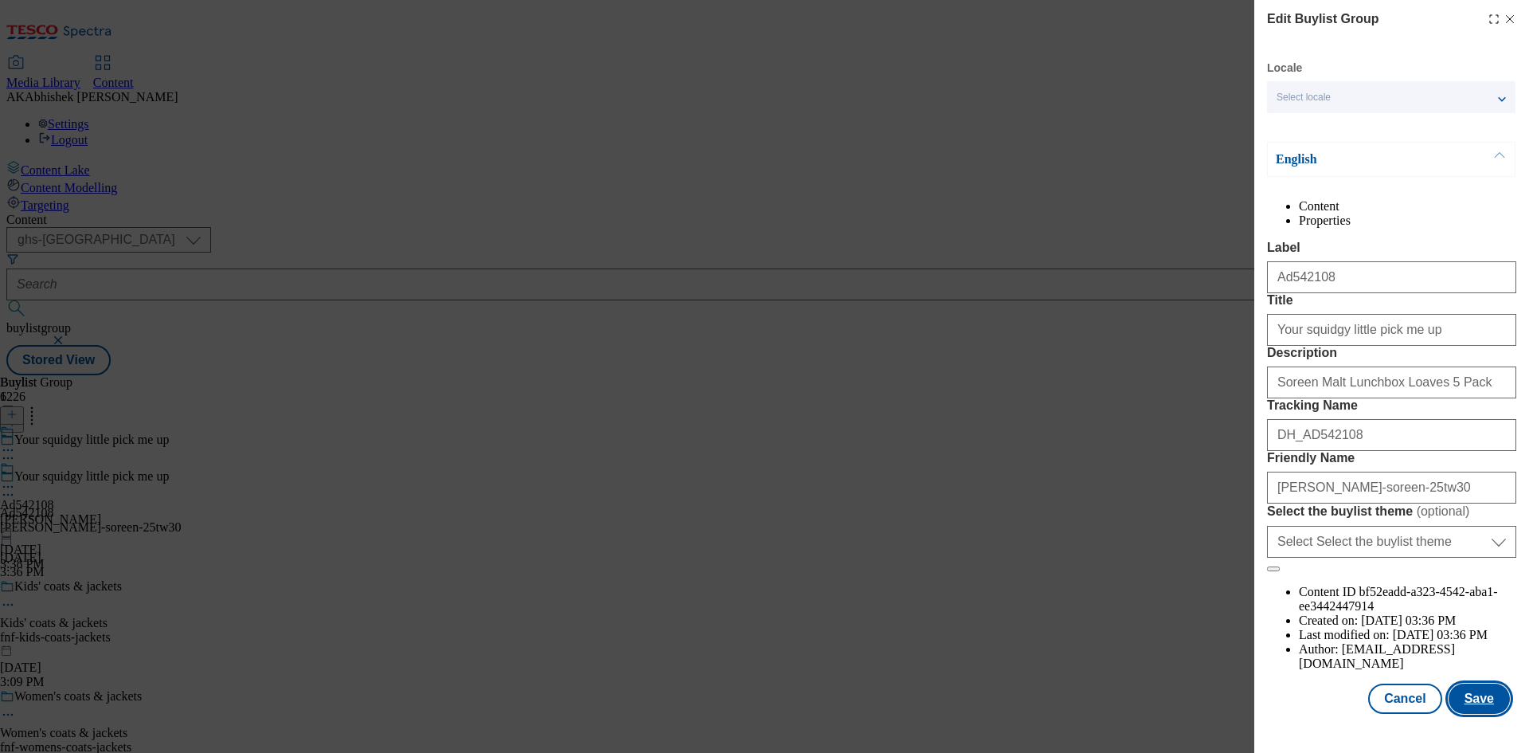
click at [1462, 710] on button "Save" at bounding box center [1479, 698] width 61 height 30
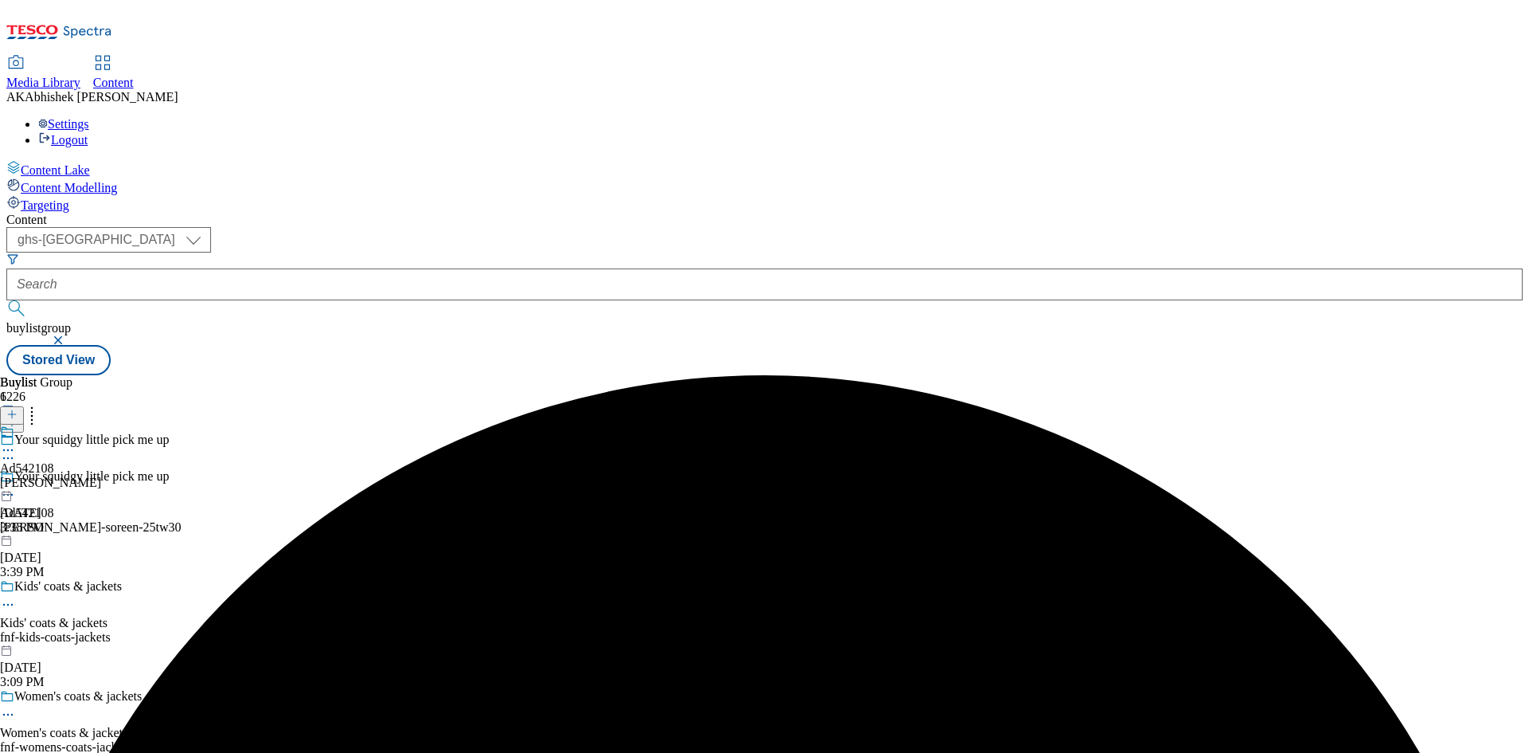
click at [16, 442] on icon at bounding box center [8, 450] width 16 height 16
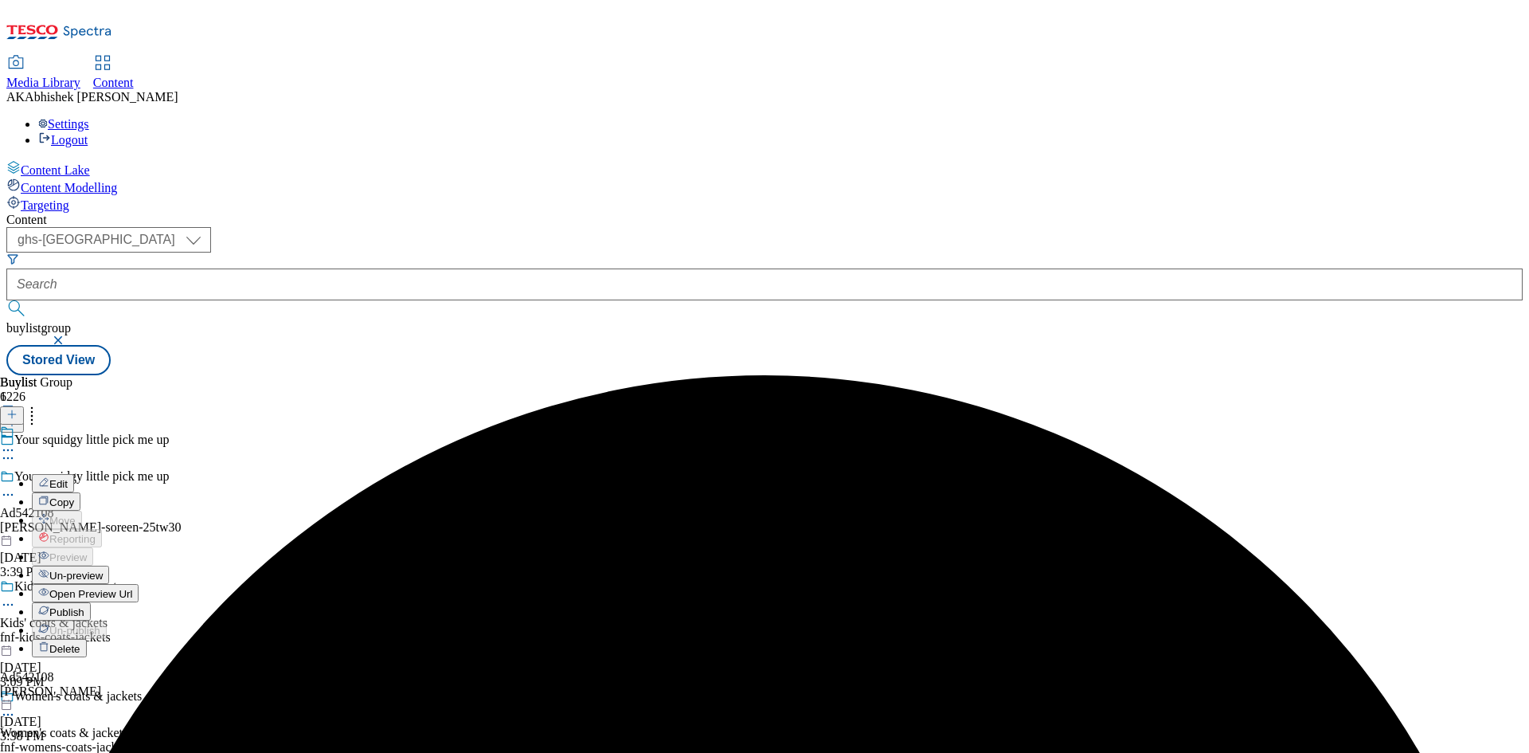
click at [68, 478] on span "Edit" at bounding box center [58, 484] width 18 height 12
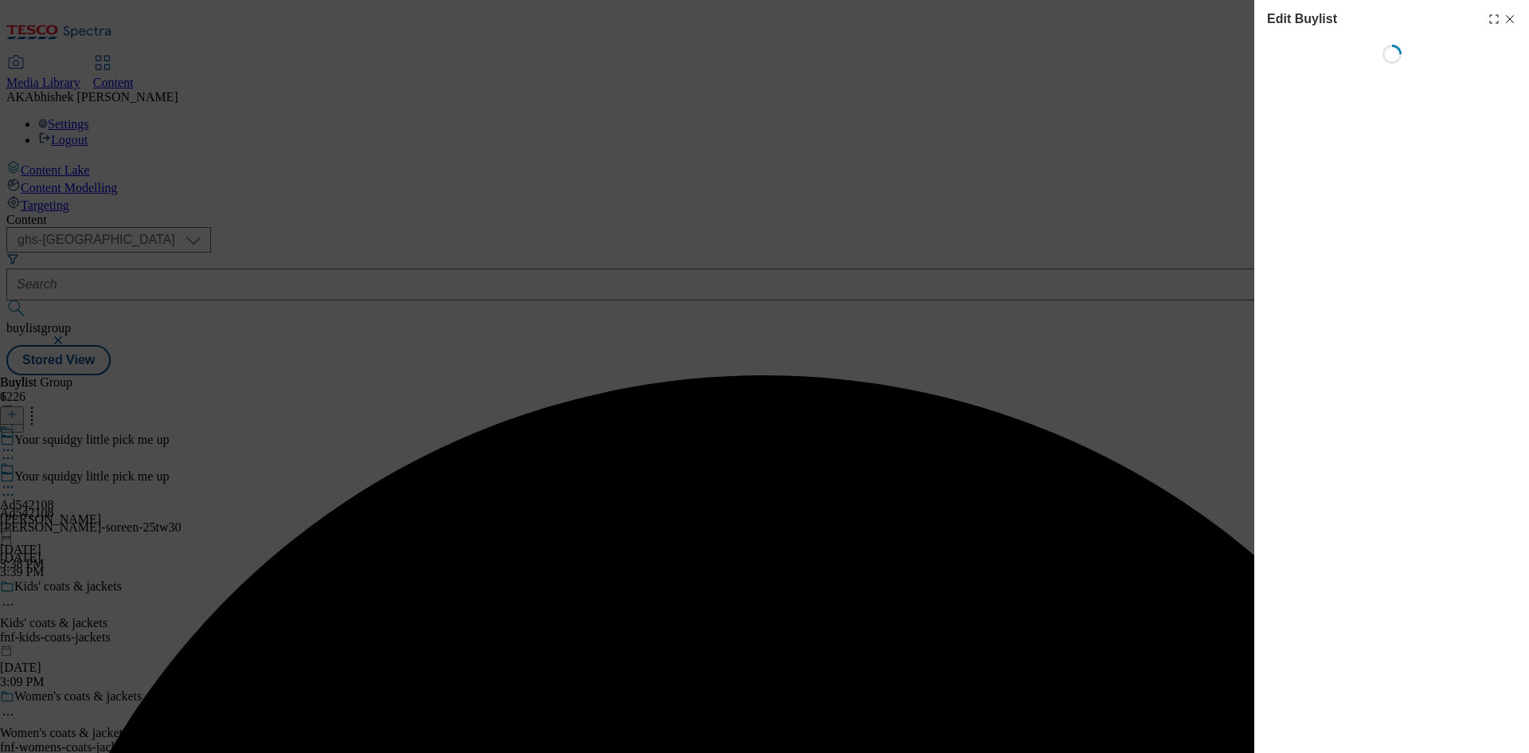
select select "tactical"
select select "supplier funded short term 1-3 weeks"
select select "Banner"
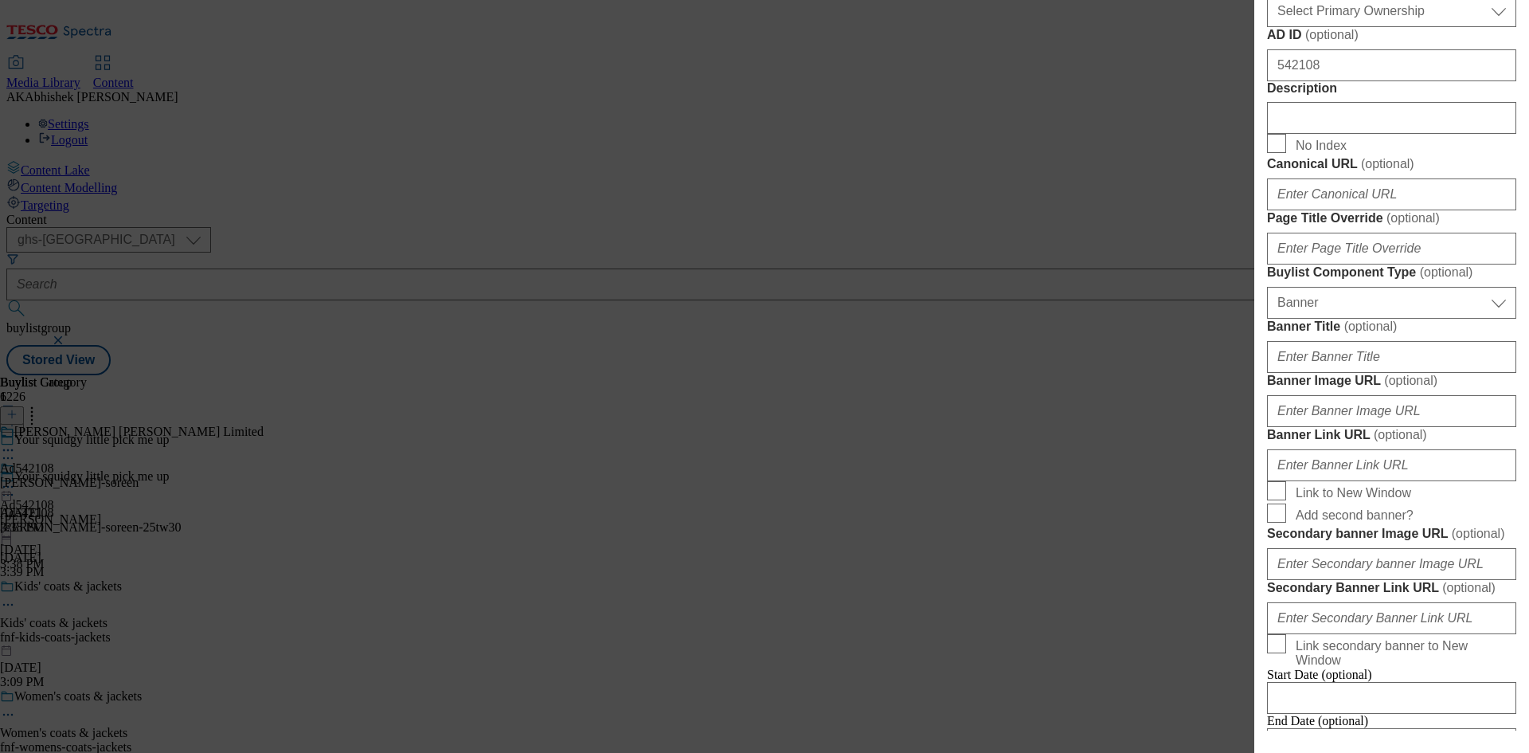
scroll to position [876, 0]
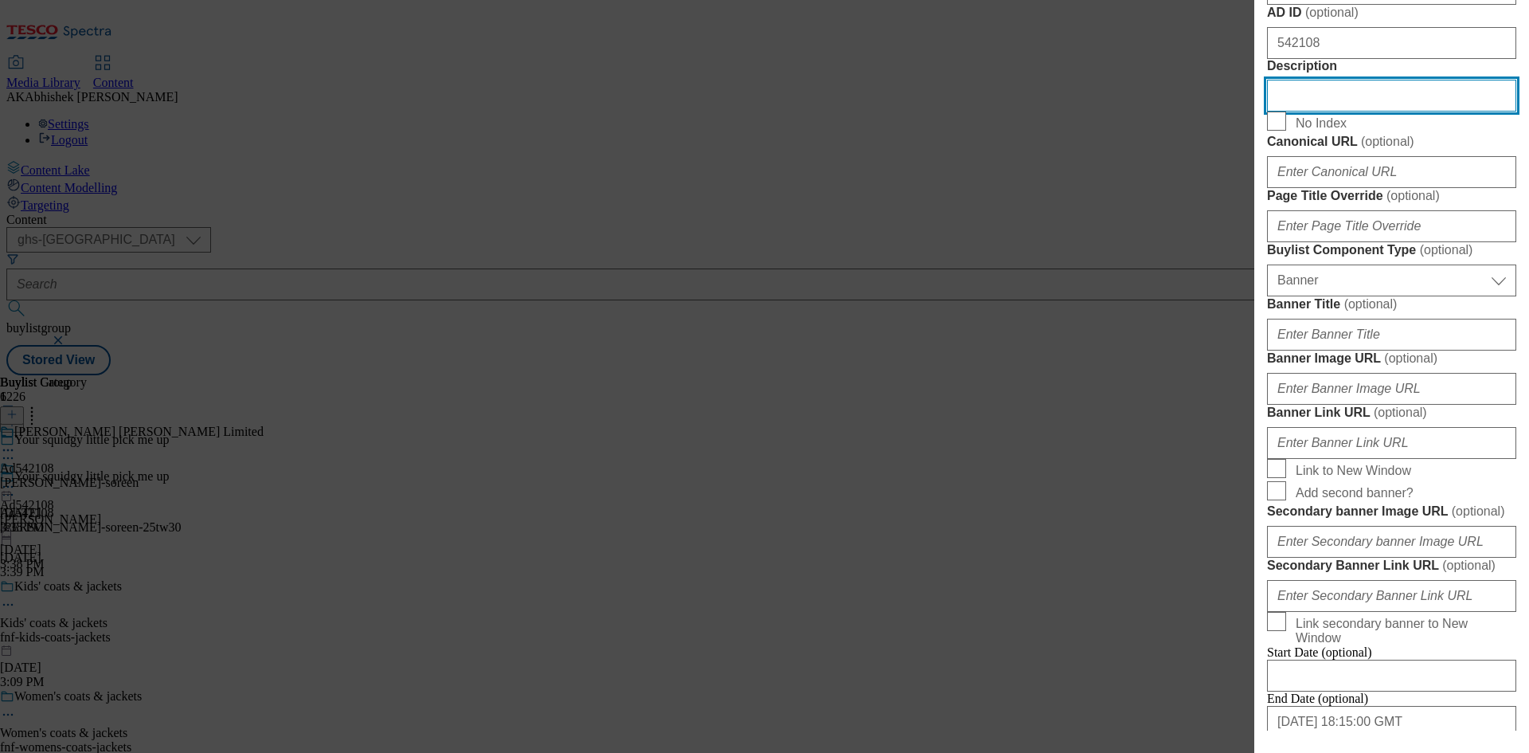
click at [1341, 112] on input "Description" at bounding box center [1391, 96] width 249 height 32
paste input "Soreen Malt Lunchbox Loaves 5 Pack"
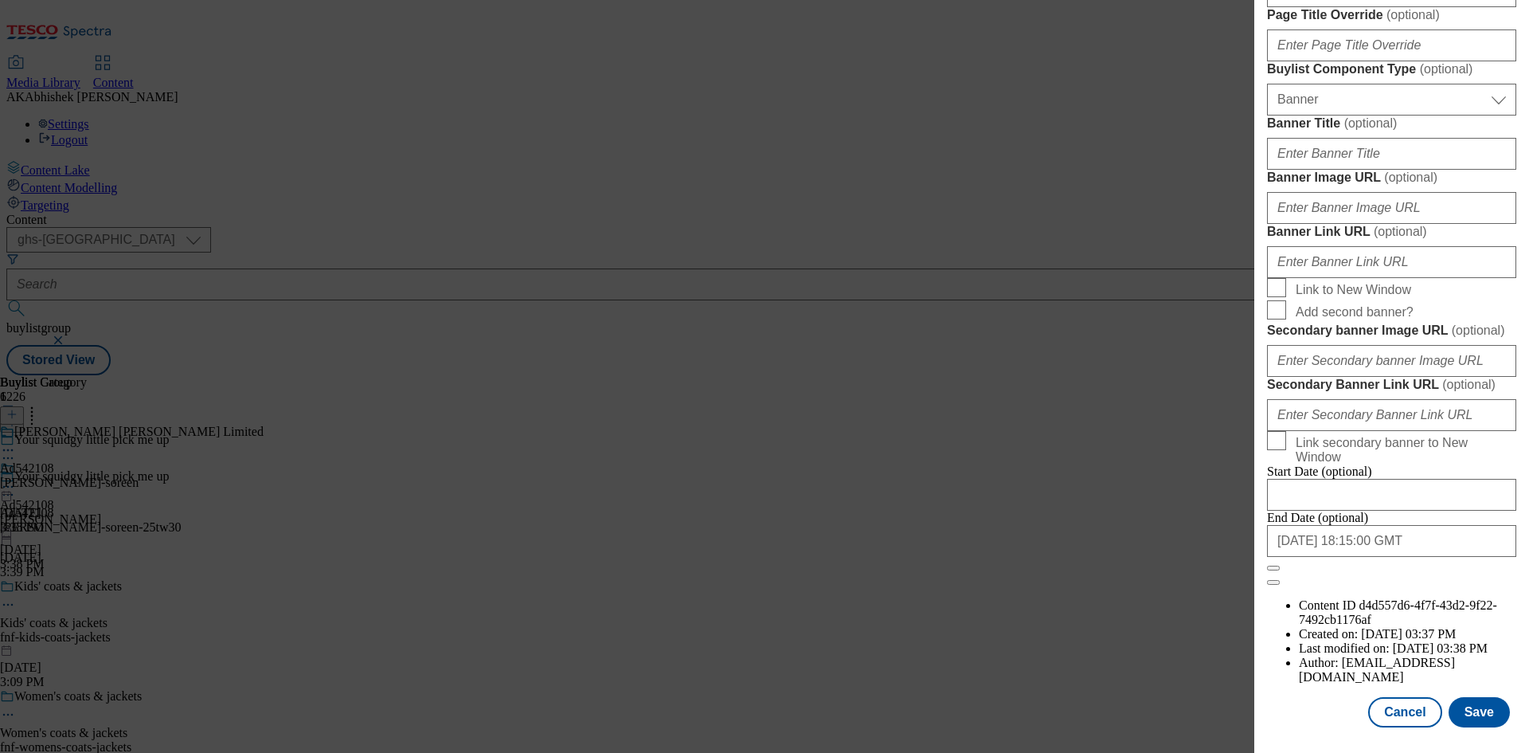
scroll to position [1649, 0]
type input "Soreen Malt Lunchbox Loaves 5 Pack"
click at [1466, 702] on button "Save" at bounding box center [1479, 712] width 61 height 30
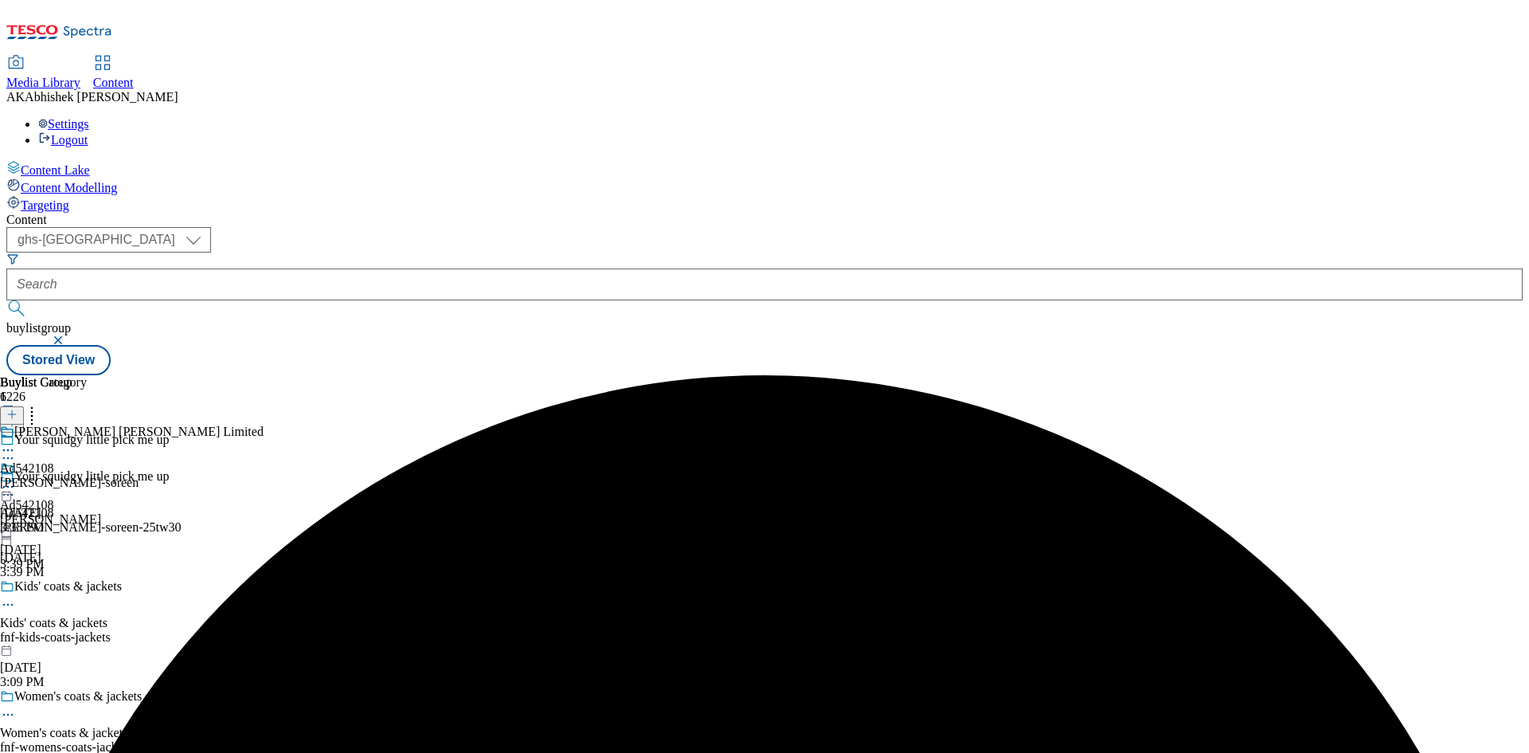
click at [16, 442] on icon at bounding box center [8, 450] width 16 height 16
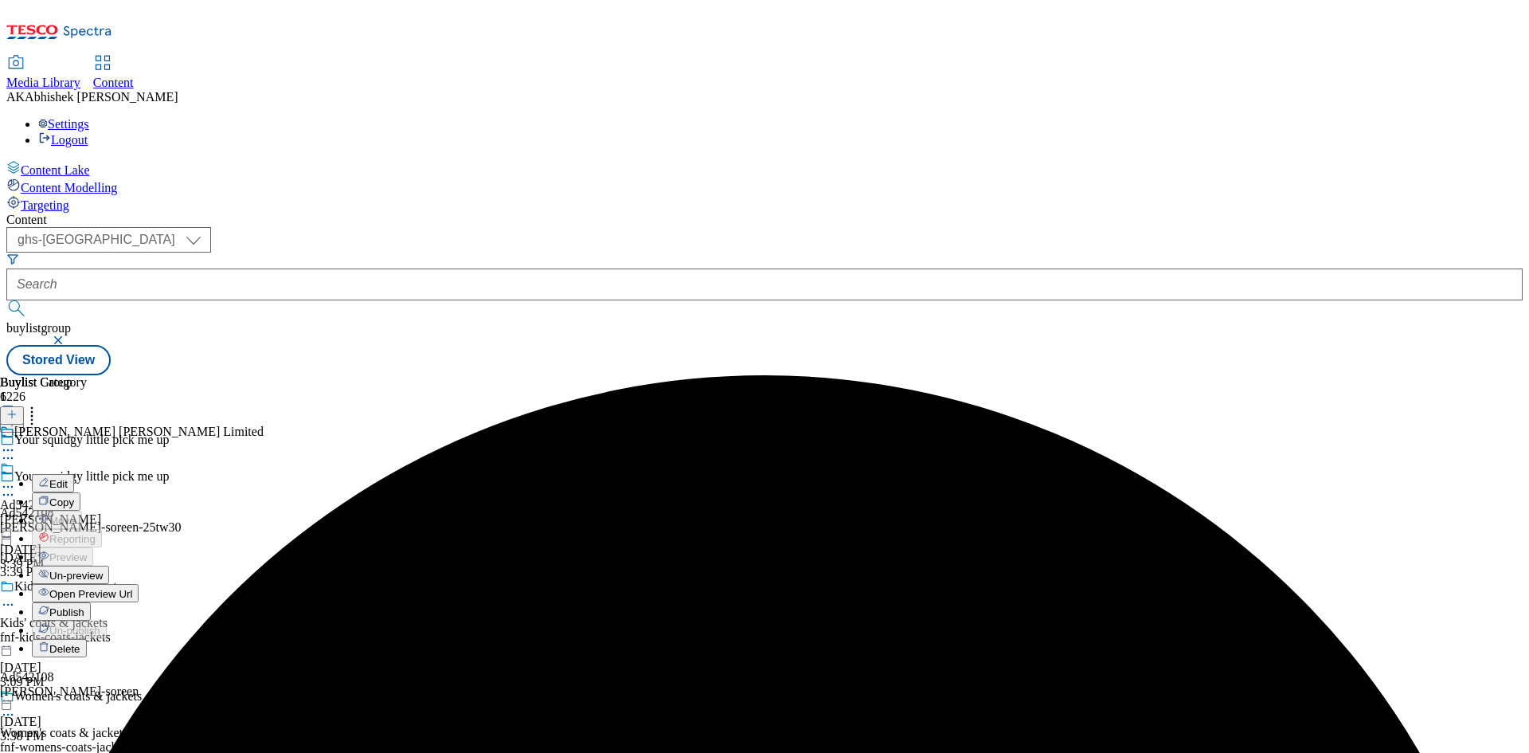
click at [74, 474] on button "Edit" at bounding box center [53, 483] width 42 height 18
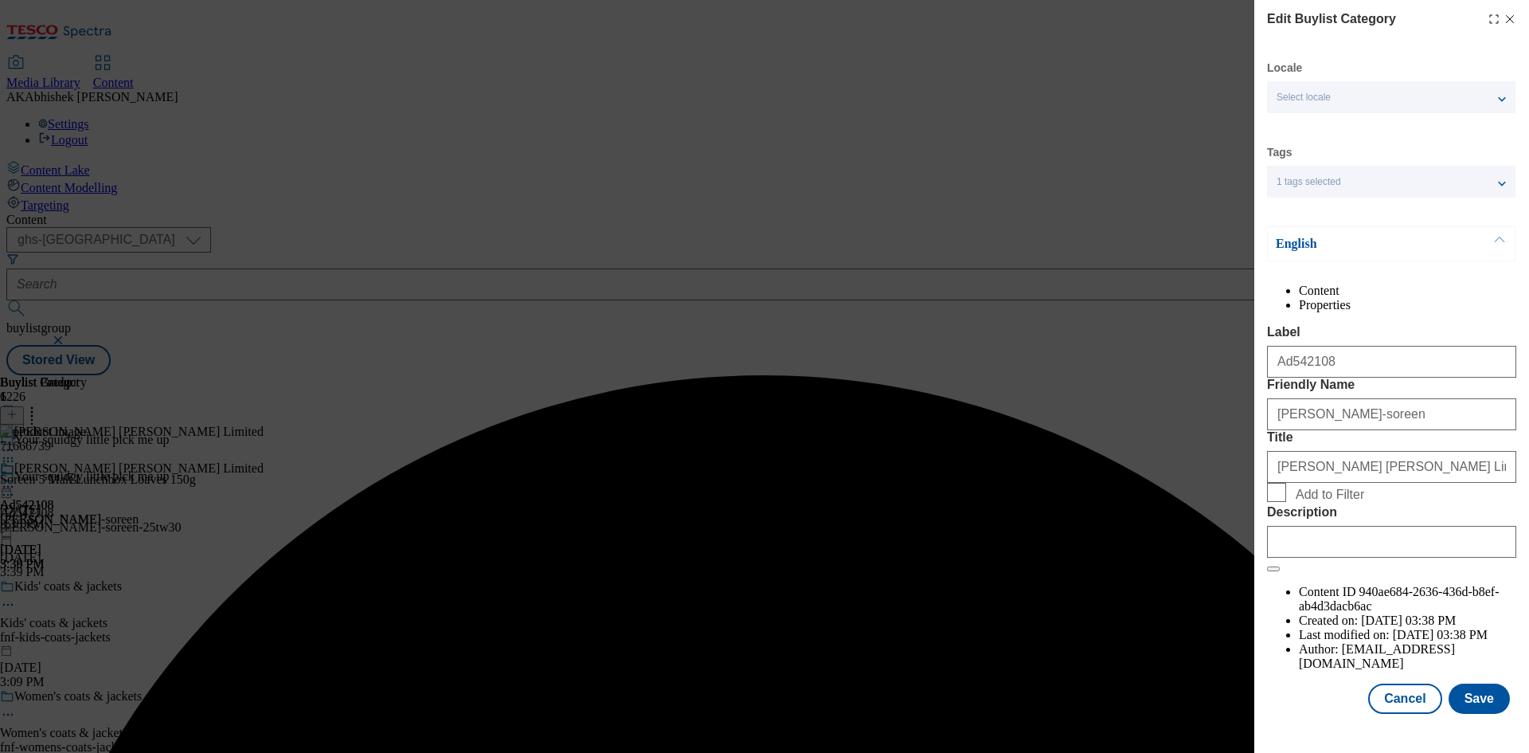
scroll to position [31, 0]
drag, startPoint x: 1344, startPoint y: 646, endPoint x: 1365, endPoint y: 642, distance: 21.9
click at [1346, 558] on input "Description" at bounding box center [1391, 542] width 249 height 32
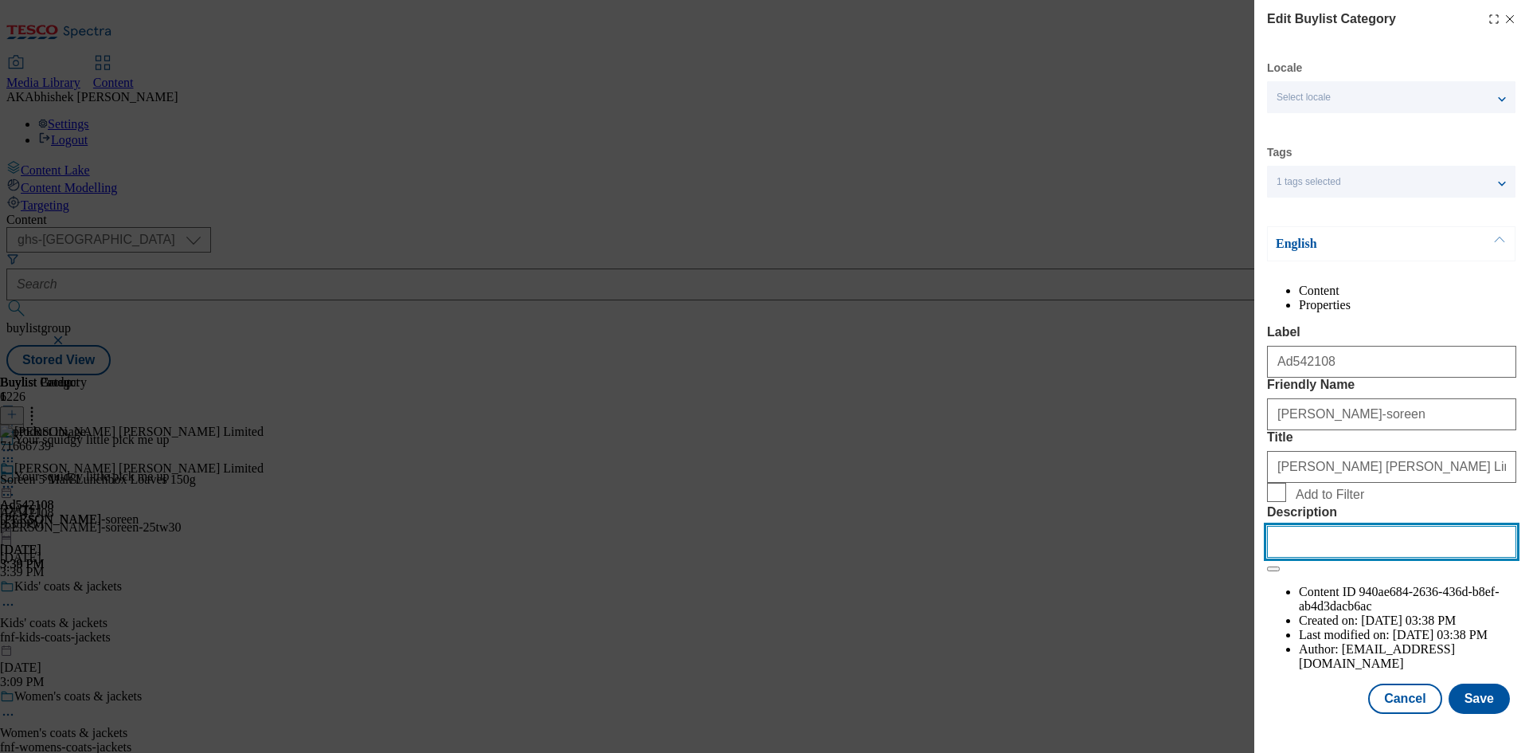
paste input "Soreen Malt Lunchbox Loaves 5 Pack"
type input "Soreen Malt Lunchbox Loaves 5 Pack"
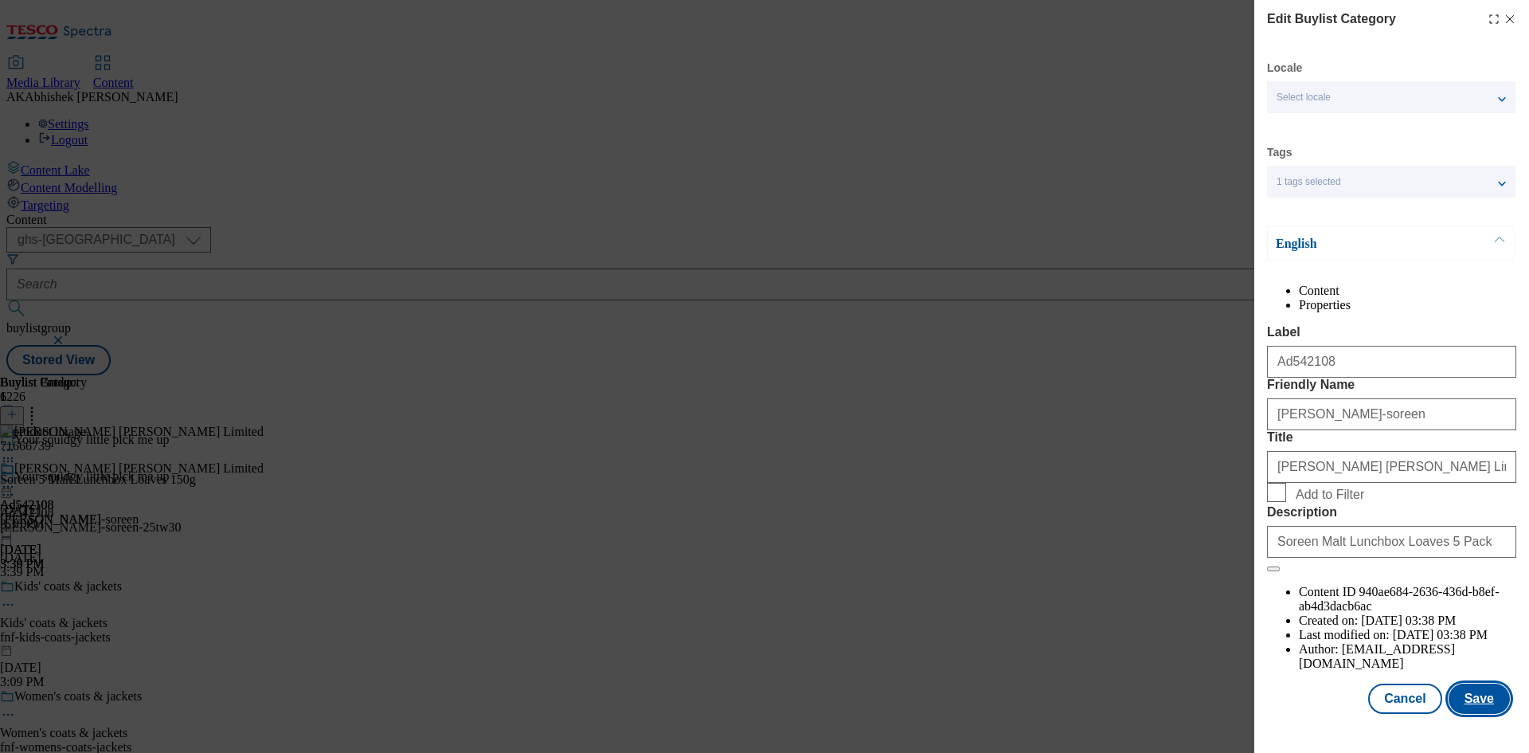
click at [1474, 707] on button "Save" at bounding box center [1479, 698] width 61 height 30
